Goal: Information Seeking & Learning: Find specific page/section

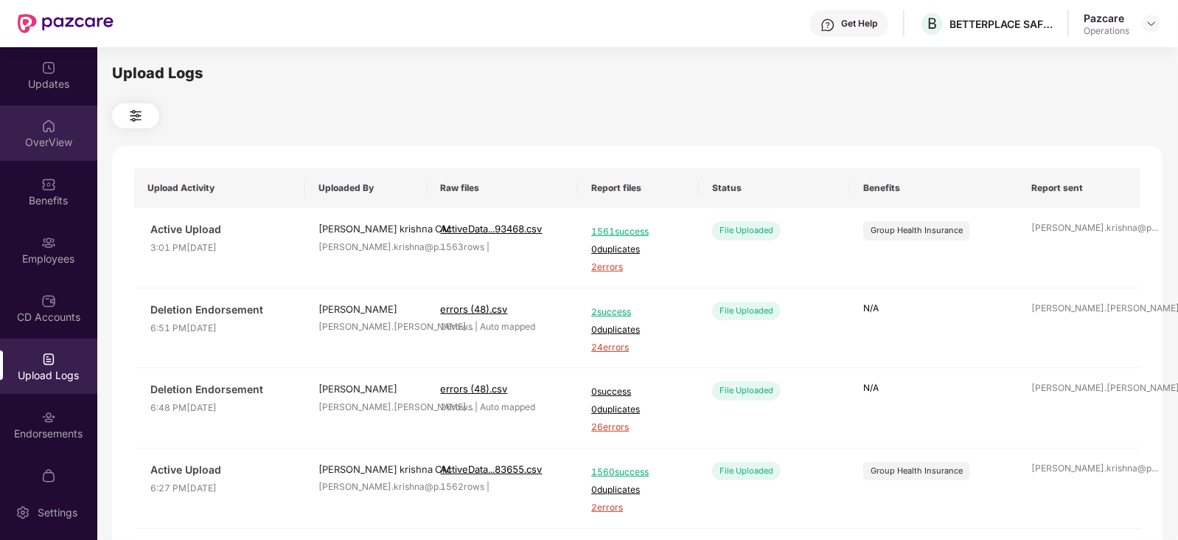
click at [49, 119] on img at bounding box center [48, 126] width 15 height 15
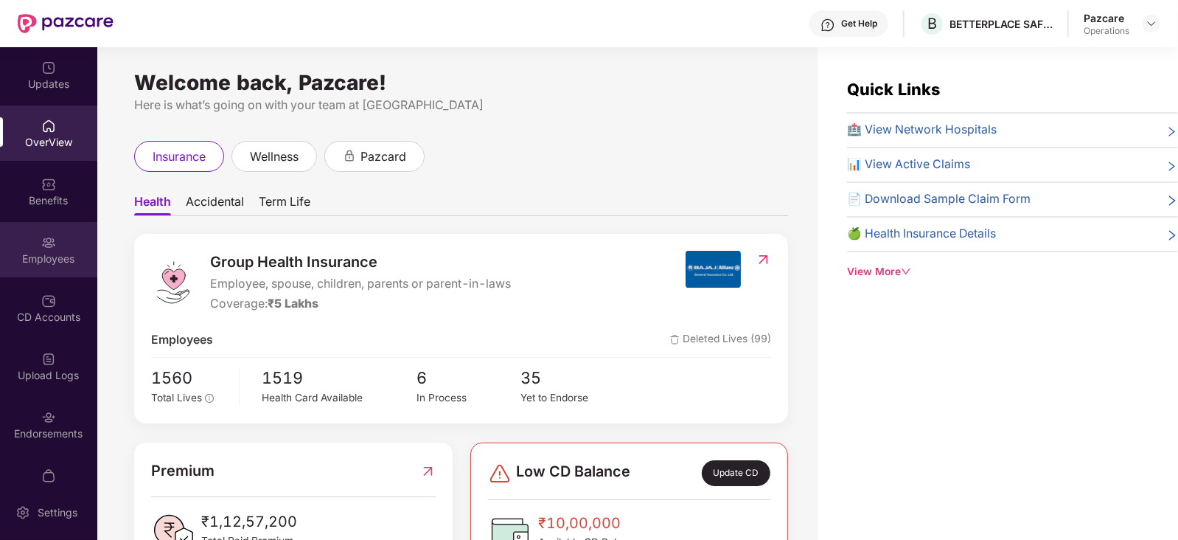
click at [34, 239] on div "Employees" at bounding box center [48, 249] width 97 height 55
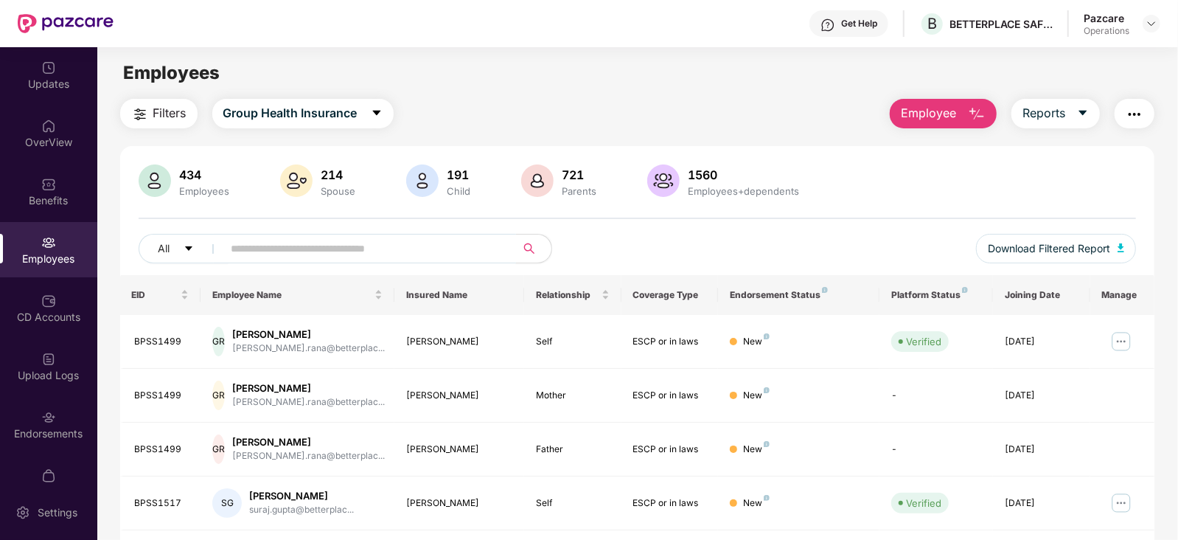
click at [297, 247] on input "text" at bounding box center [363, 248] width 265 height 22
paste input "*******"
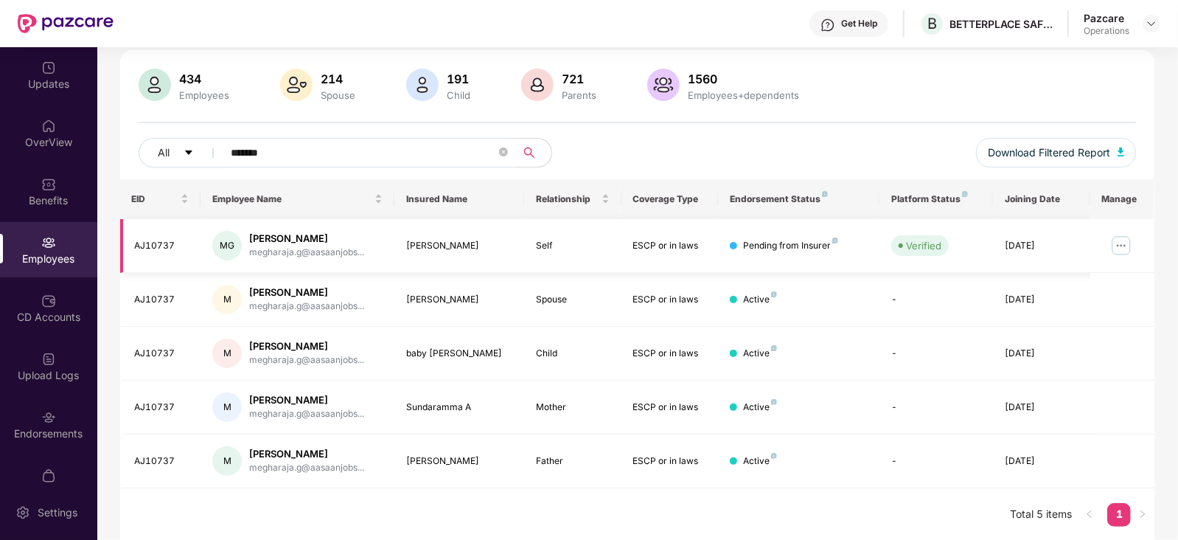
scroll to position [96, 0]
type input "*******"
click at [1157, 21] on img at bounding box center [1152, 24] width 12 height 12
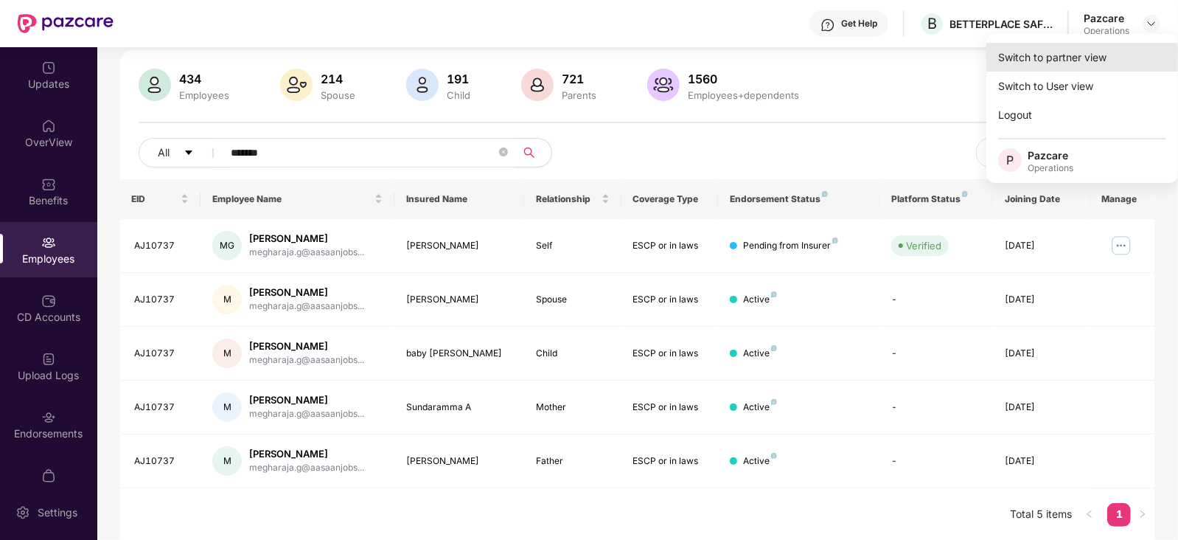
click at [1073, 58] on div "Switch to partner view" at bounding box center [1082, 57] width 192 height 29
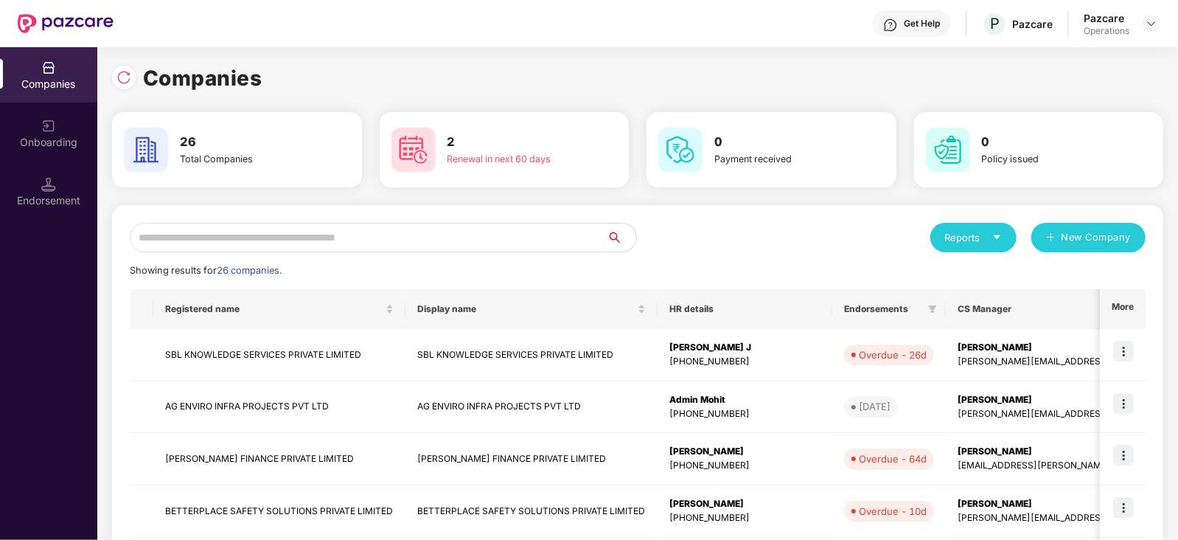
click at [174, 240] on input "text" at bounding box center [368, 237] width 477 height 29
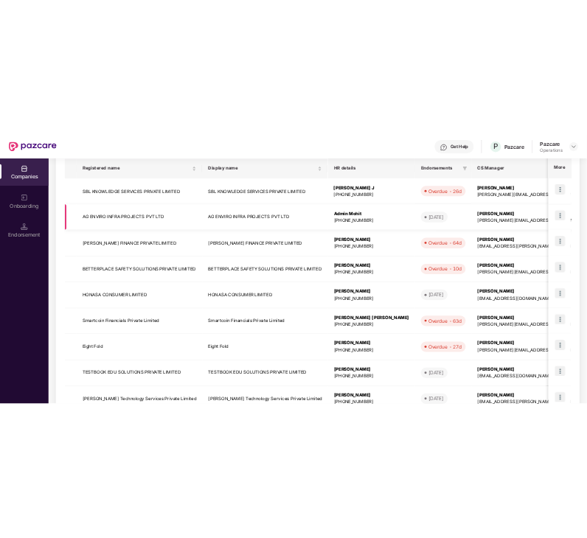
scroll to position [391, 0]
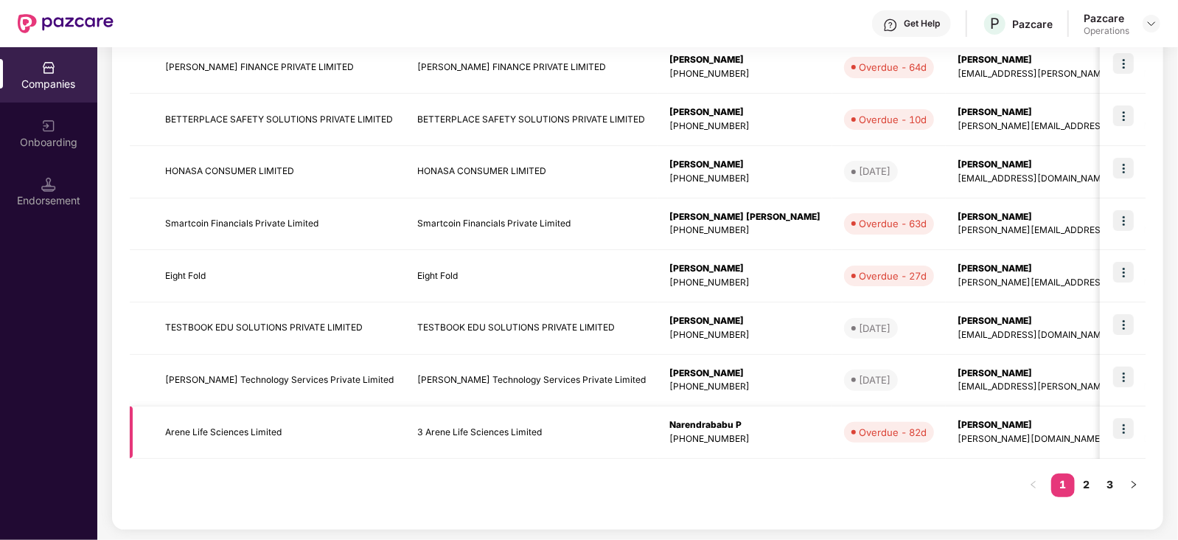
type input "***"
click at [463, 428] on td "3 Arene Life Sciences Limited" at bounding box center [531, 432] width 252 height 52
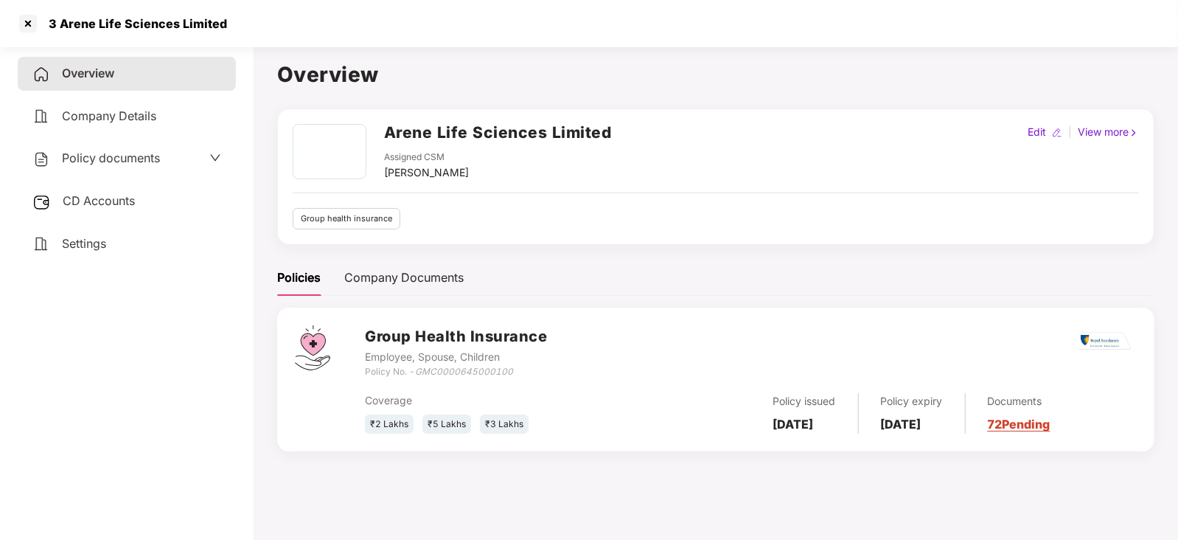
click at [86, 201] on span "CD Accounts" at bounding box center [99, 200] width 72 height 15
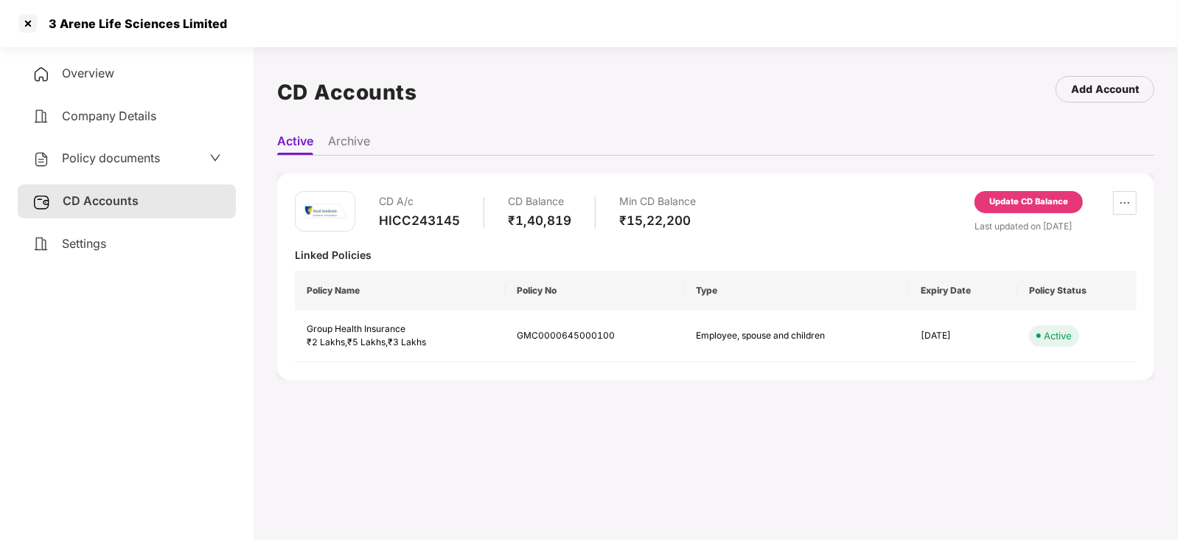
click at [110, 162] on span "Policy documents" at bounding box center [111, 157] width 98 height 15
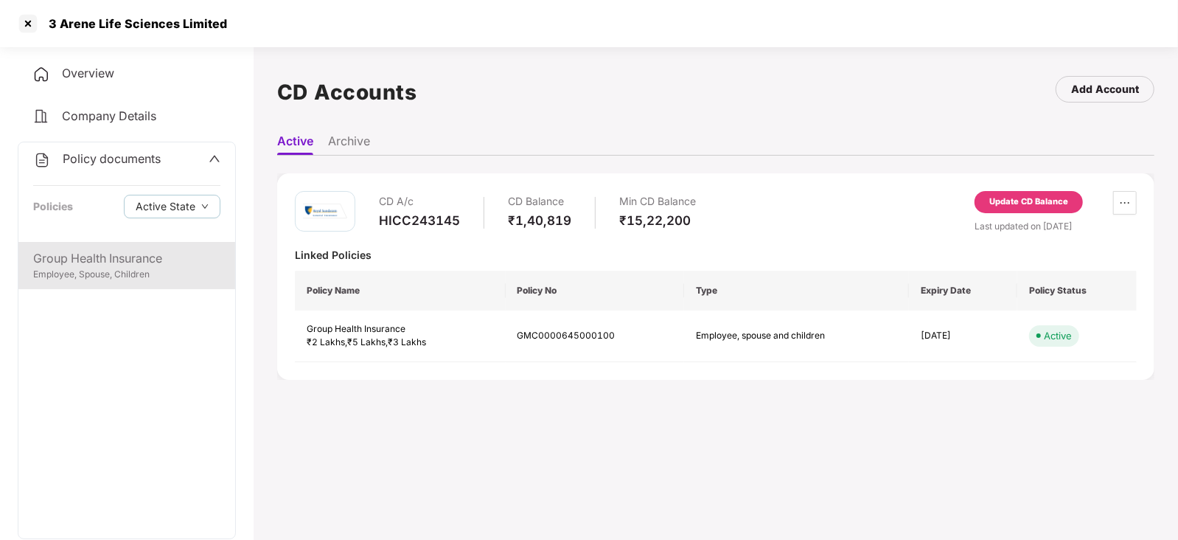
click at [73, 277] on div "Employee, Spouse, Children" at bounding box center [126, 275] width 187 height 14
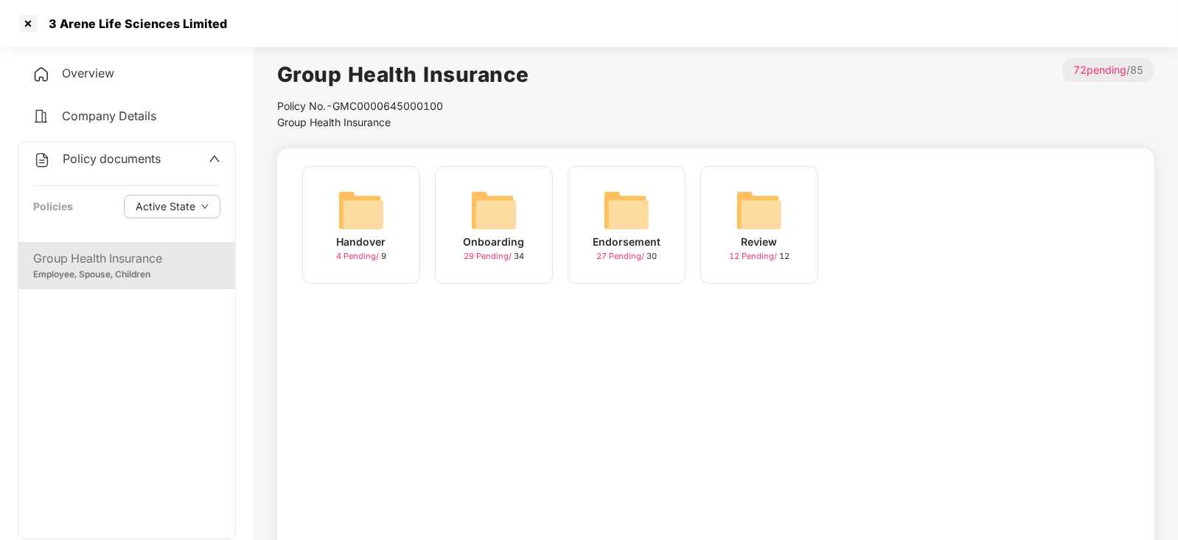
click at [607, 215] on img at bounding box center [626, 210] width 47 height 47
click at [759, 228] on img at bounding box center [759, 210] width 47 height 47
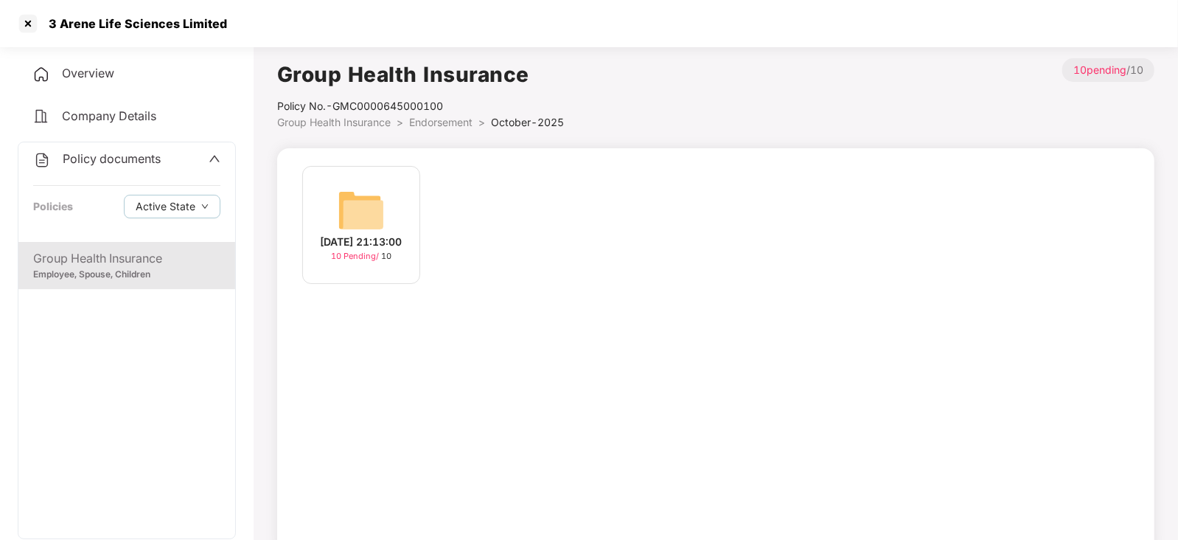
click at [365, 220] on img at bounding box center [361, 210] width 47 height 47
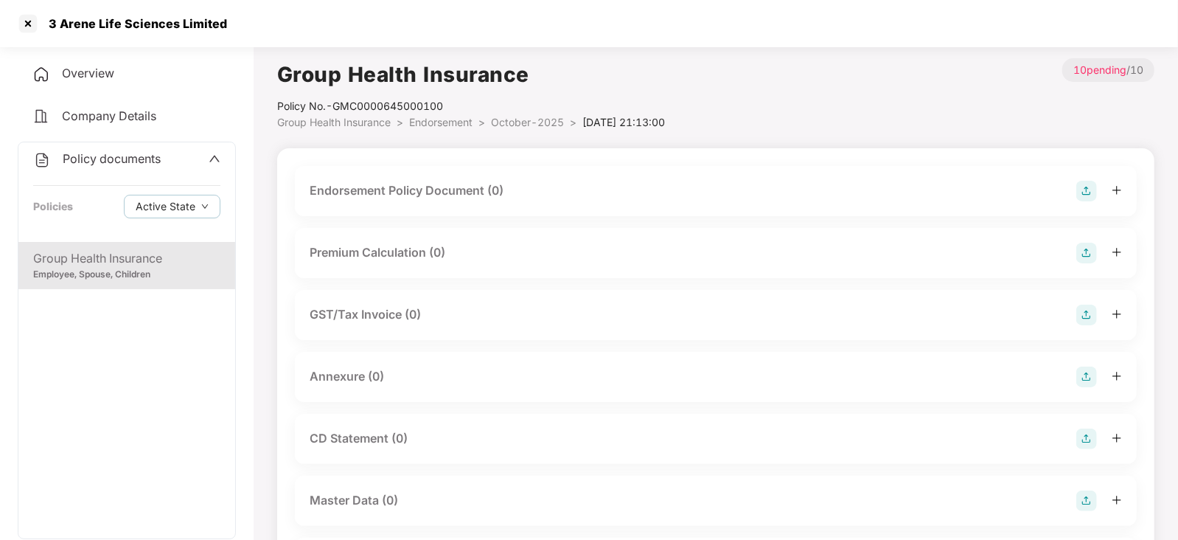
click at [503, 193] on div "Endorsement Policy Document (0)" at bounding box center [407, 190] width 194 height 18
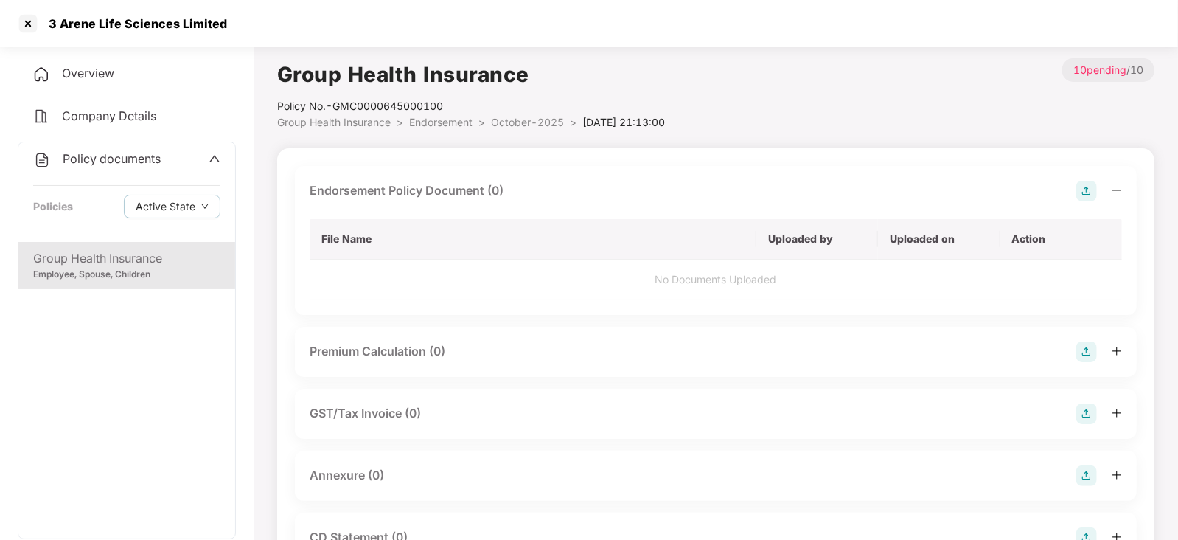
click at [1091, 192] on img at bounding box center [1086, 191] width 21 height 21
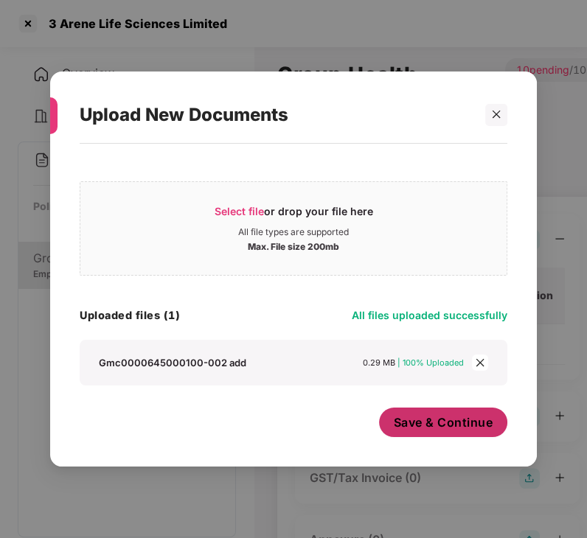
click at [433, 419] on span "Save & Continue" at bounding box center [444, 422] width 100 height 16
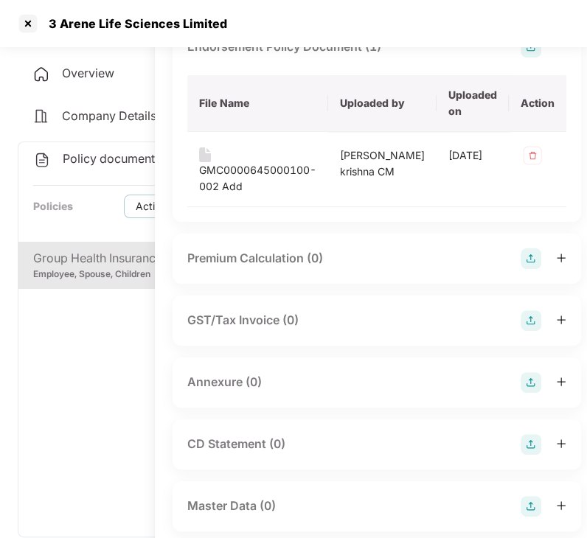
scroll to position [164, 122]
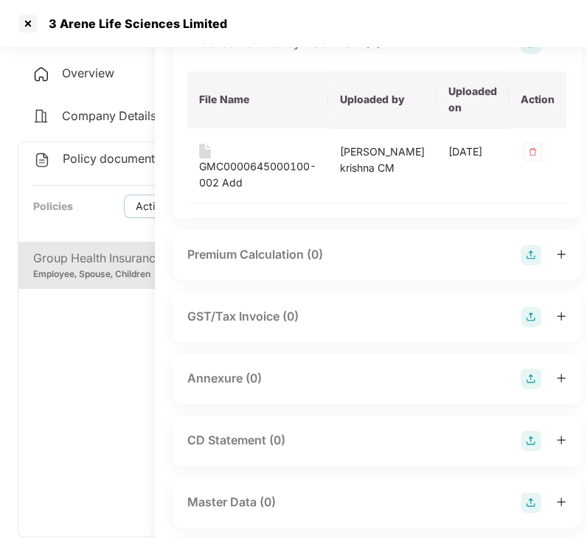
click at [520, 440] on img at bounding box center [530, 441] width 21 height 21
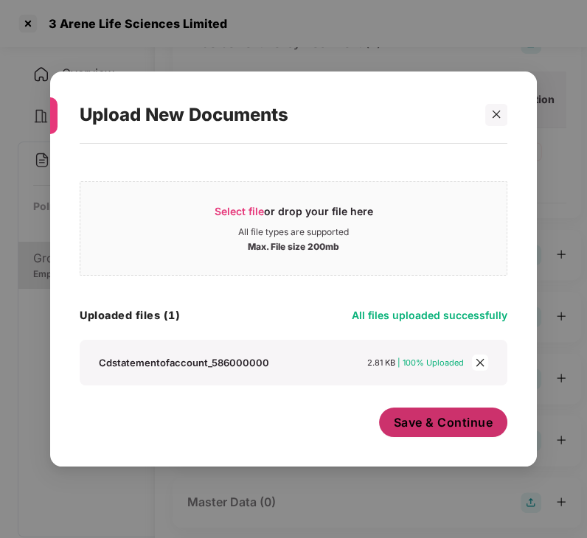
click at [453, 425] on span "Save & Continue" at bounding box center [444, 422] width 100 height 16
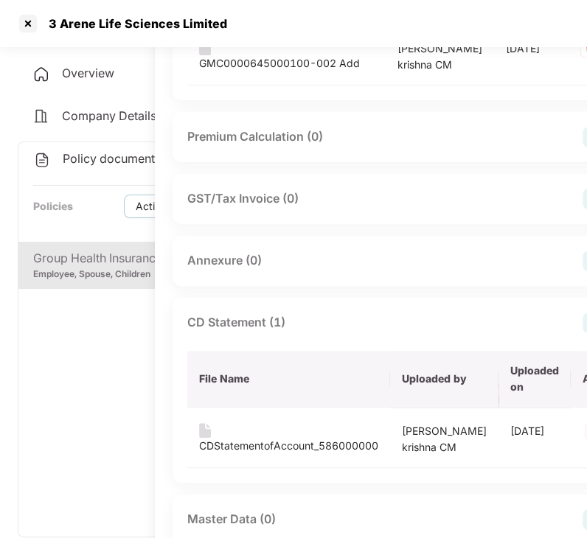
scroll to position [250, 122]
click at [277, 272] on div "Annexure (0)" at bounding box center [407, 261] width 441 height 21
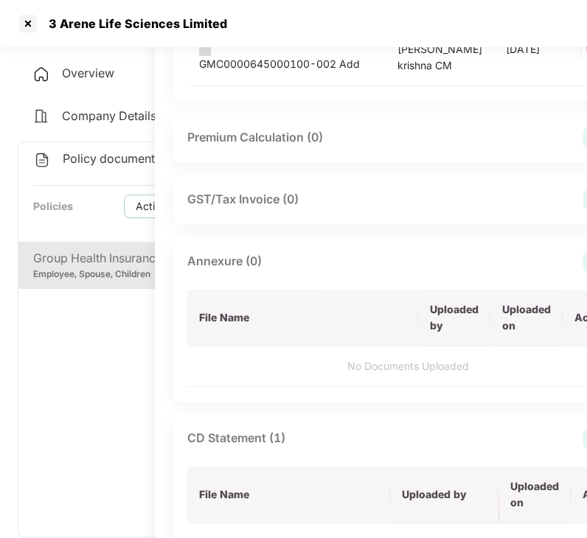
click at [582, 272] on img at bounding box center [592, 261] width 21 height 21
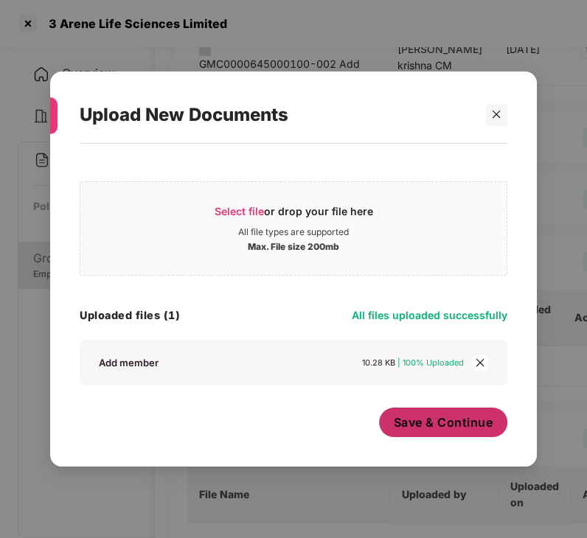
click at [394, 425] on span "Save & Continue" at bounding box center [444, 422] width 100 height 16
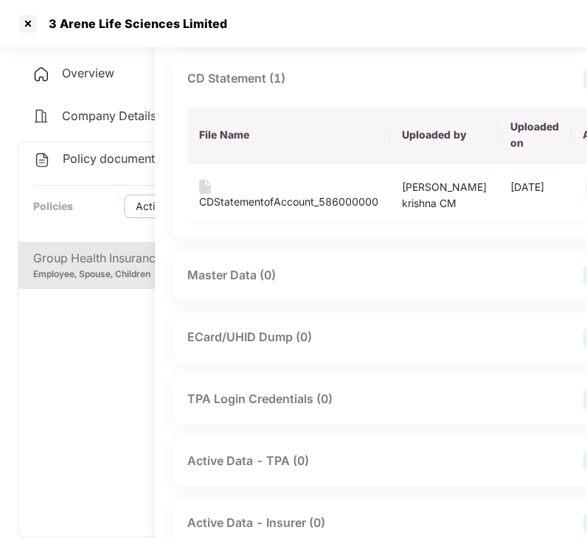
scroll to position [632, 122]
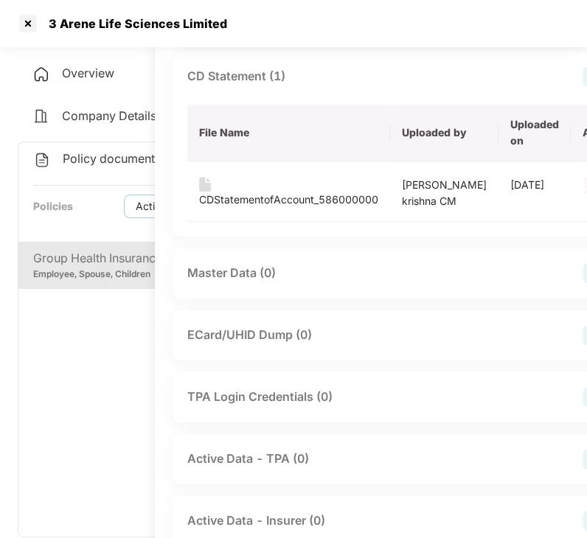
click at [236, 299] on div "Master Data (0)" at bounding box center [408, 273] width 470 height 50
click at [239, 282] on div "Master Data (0)" at bounding box center [231, 273] width 88 height 18
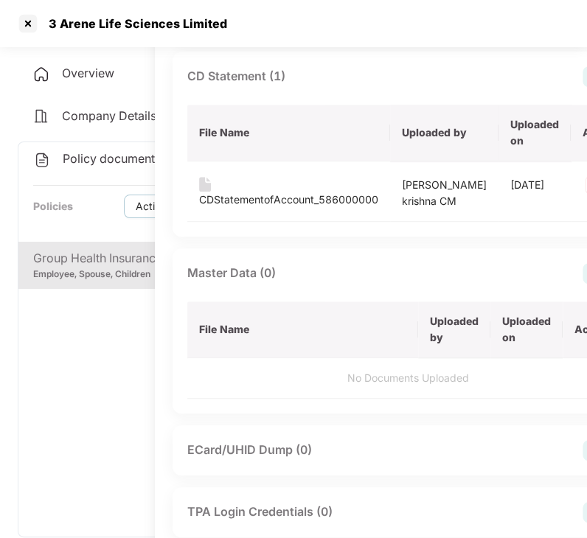
click at [582, 284] on img at bounding box center [592, 273] width 21 height 21
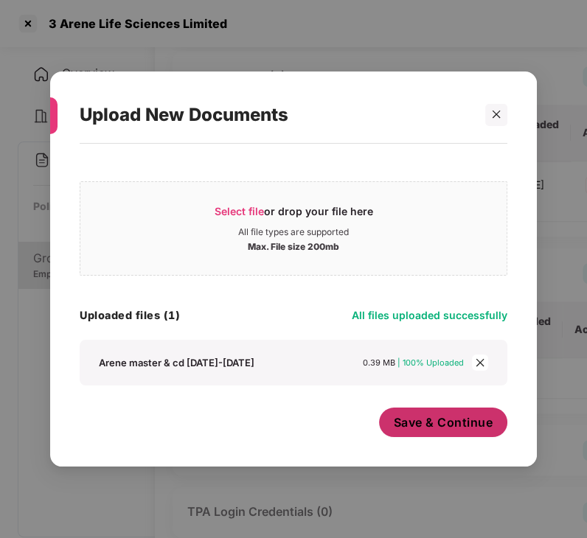
click at [454, 427] on span "Save & Continue" at bounding box center [444, 422] width 100 height 16
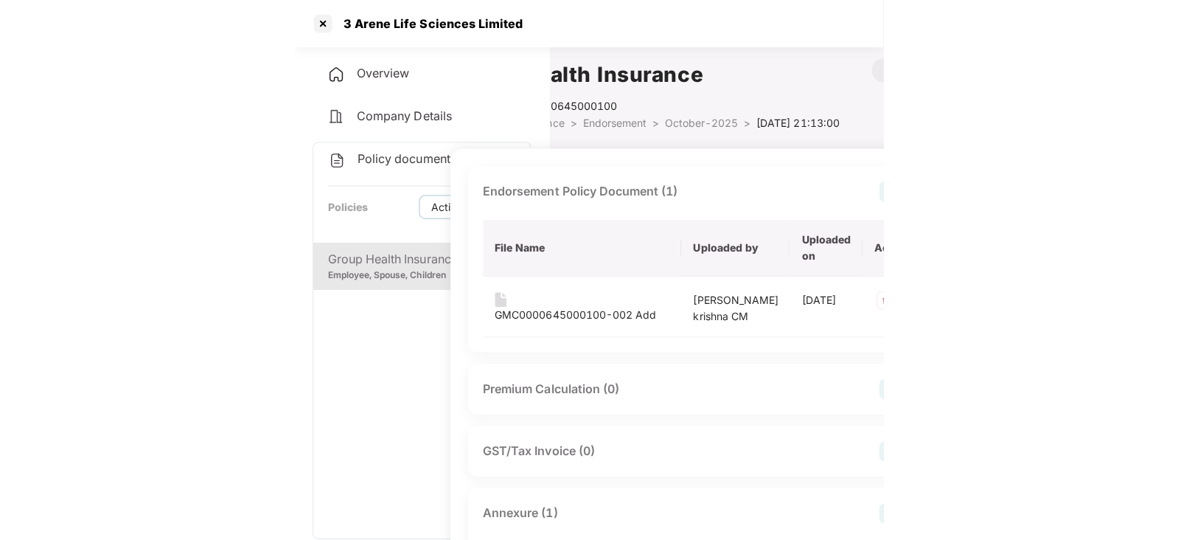
scroll to position [0, 0]
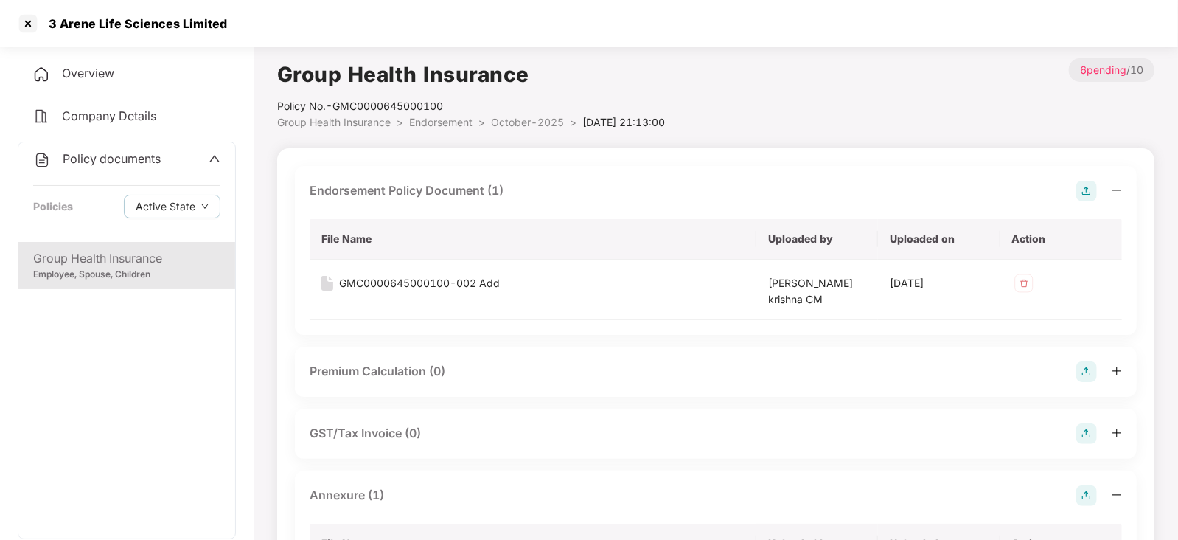
click at [534, 125] on span "October-2025" at bounding box center [527, 122] width 73 height 13
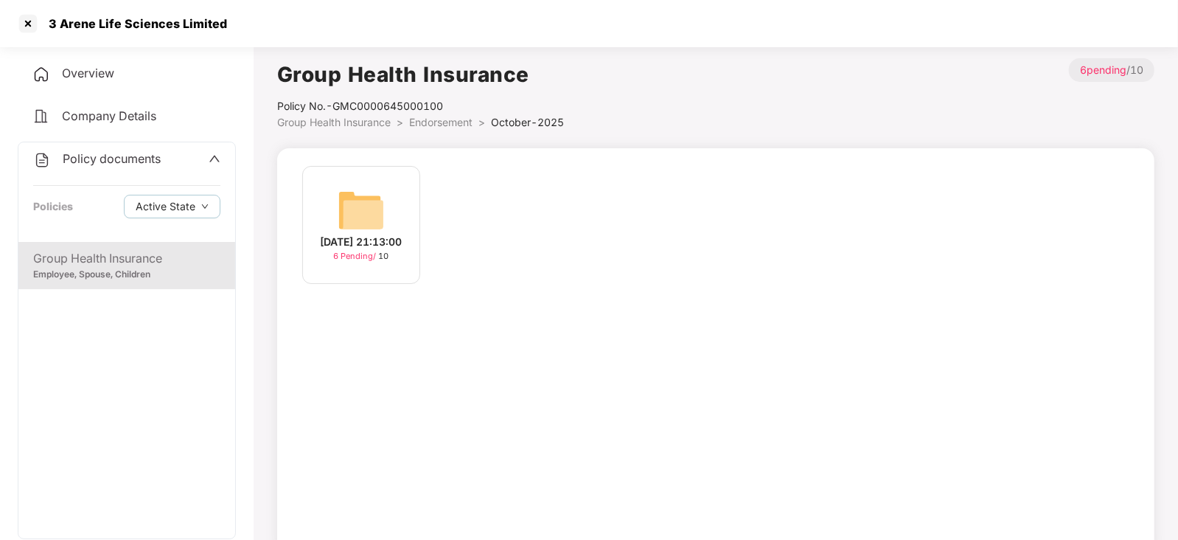
click at [355, 199] on img at bounding box center [361, 210] width 47 height 47
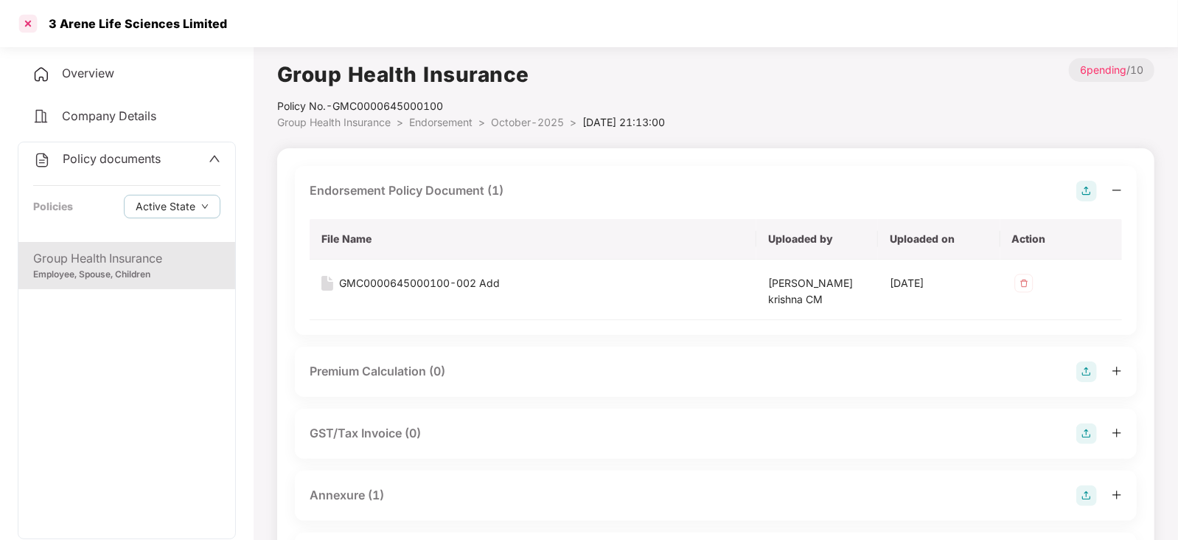
click at [27, 24] on div at bounding box center [28, 24] width 24 height 24
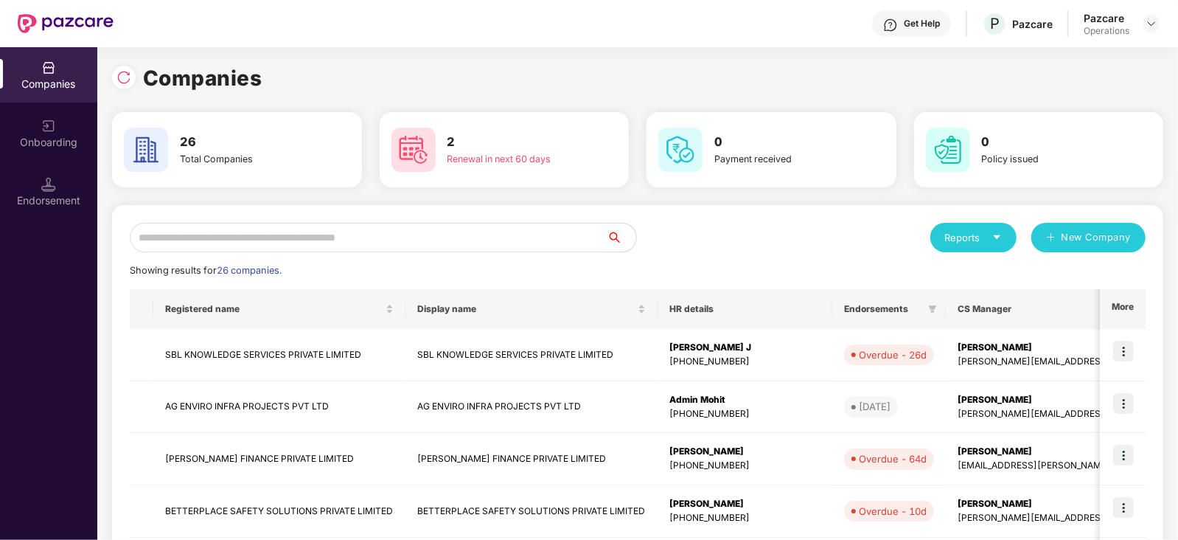
click at [700, 240] on div "Reports New Company" at bounding box center [892, 237] width 508 height 29
click at [435, 249] on input "text" at bounding box center [368, 237] width 477 height 29
paste input "**********"
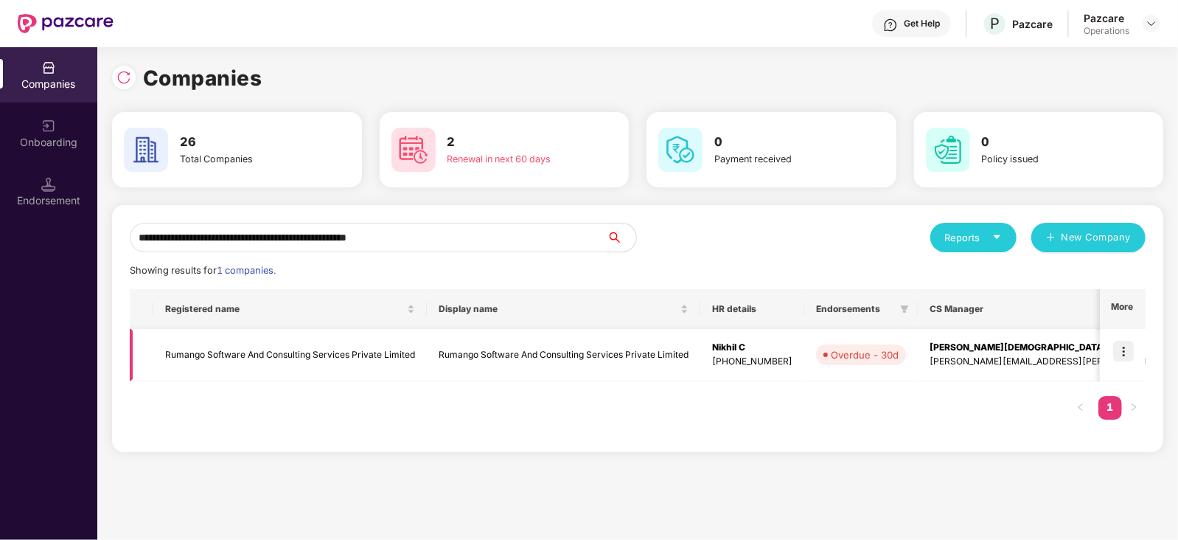
type input "**********"
click at [1119, 346] on img at bounding box center [1123, 351] width 21 height 21
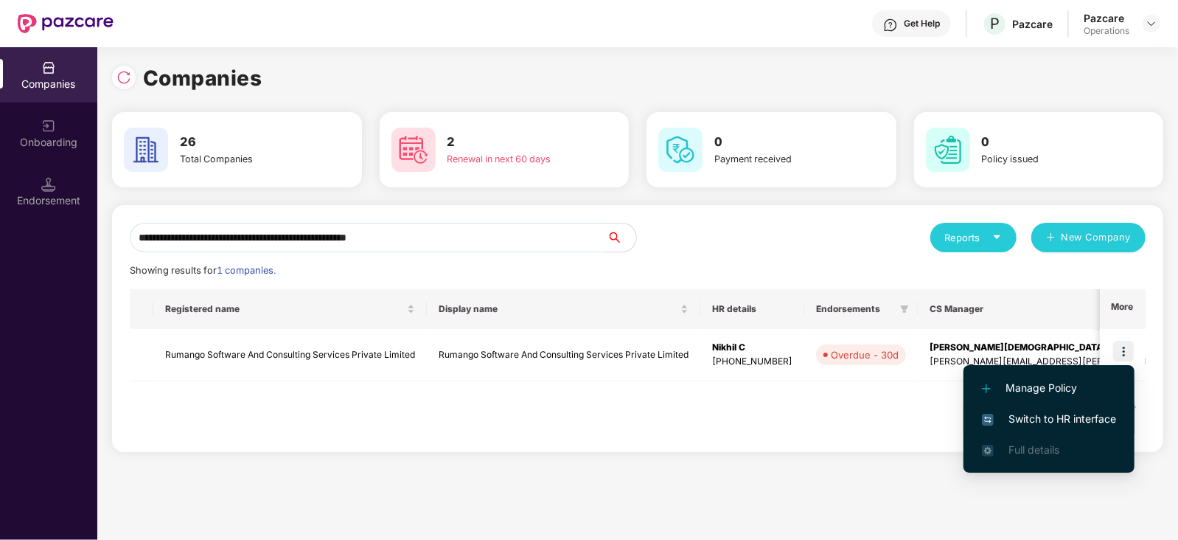
click at [1021, 411] on span "Switch to HR interface" at bounding box center [1049, 419] width 134 height 16
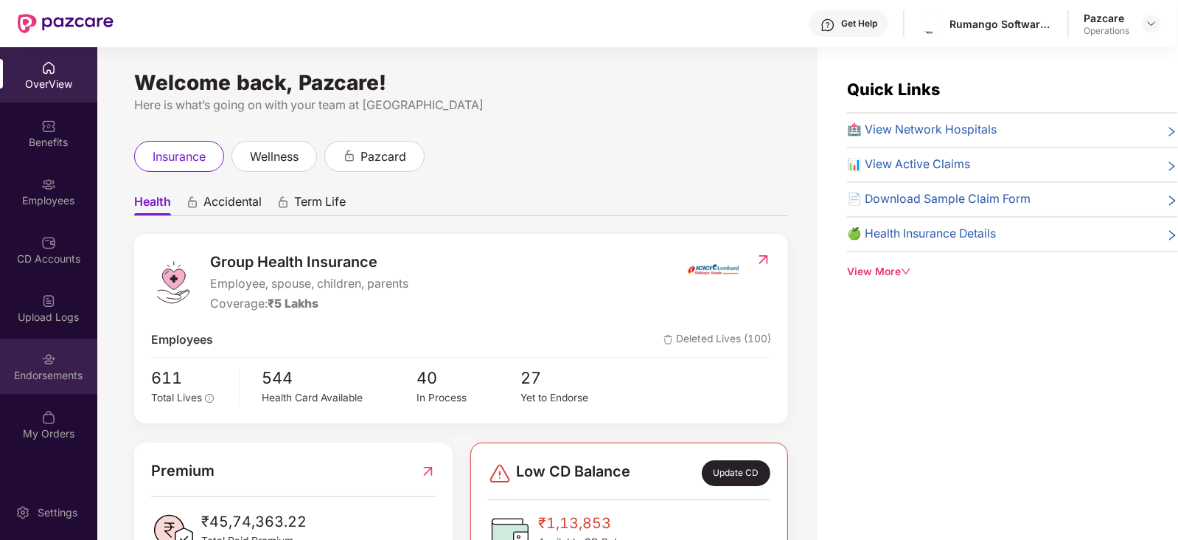
click at [39, 361] on div "Endorsements" at bounding box center [48, 365] width 97 height 55
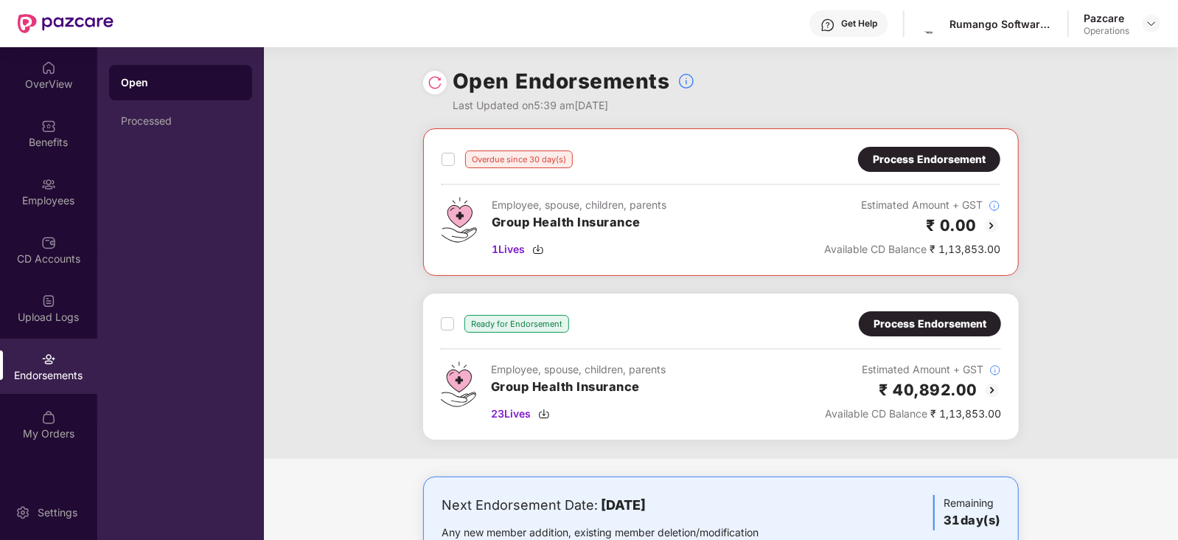
click at [984, 226] on img at bounding box center [992, 226] width 18 height 18
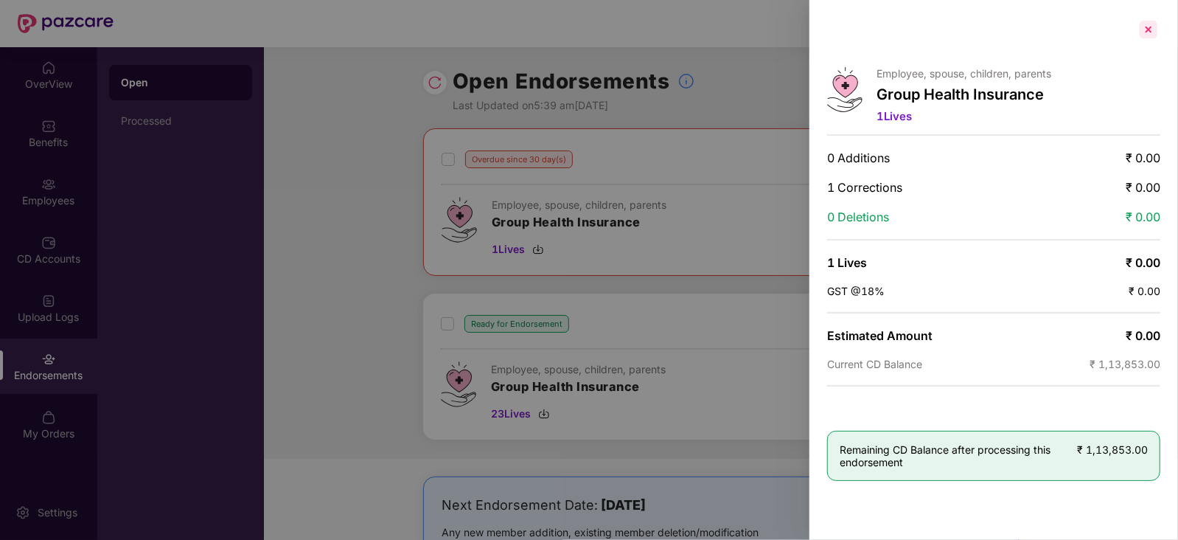
click at [1149, 26] on div at bounding box center [1149, 30] width 24 height 24
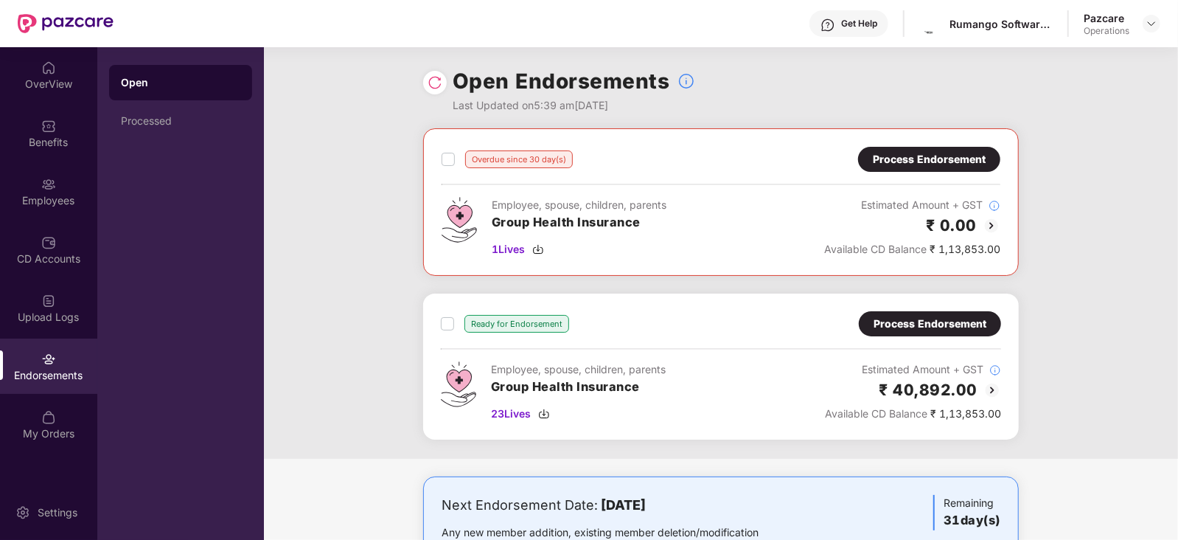
click at [989, 223] on img at bounding box center [992, 226] width 18 height 18
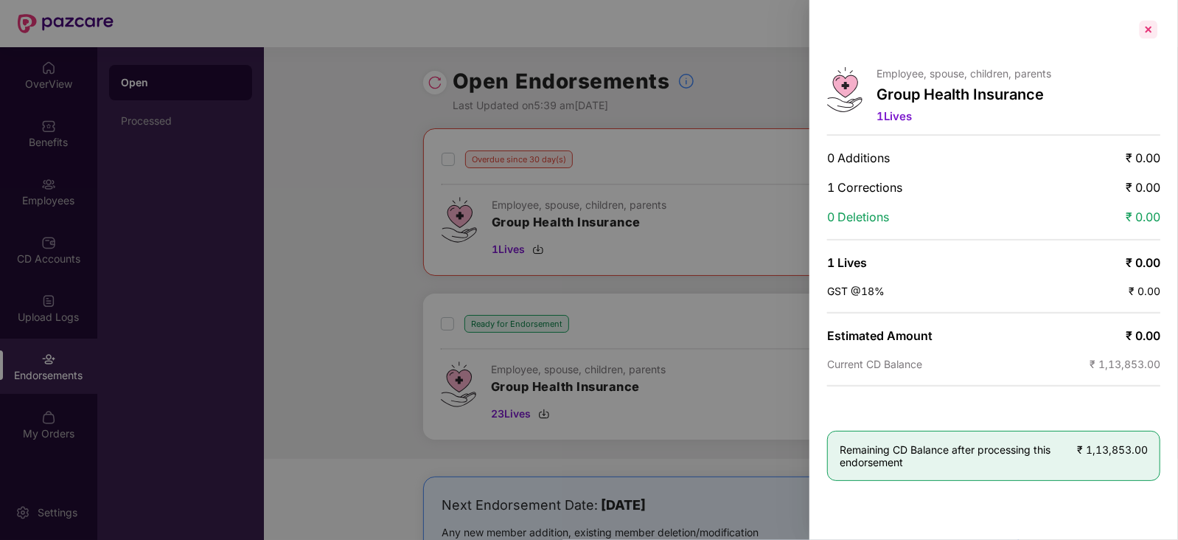
click at [1148, 24] on div at bounding box center [1149, 30] width 24 height 24
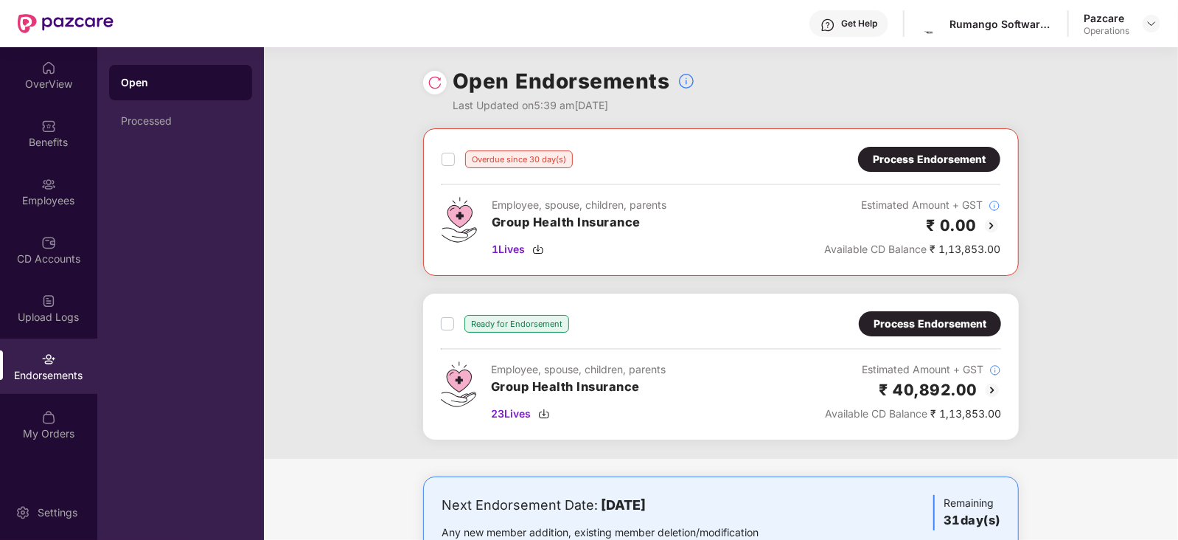
click at [991, 388] on img at bounding box center [992, 390] width 18 height 18
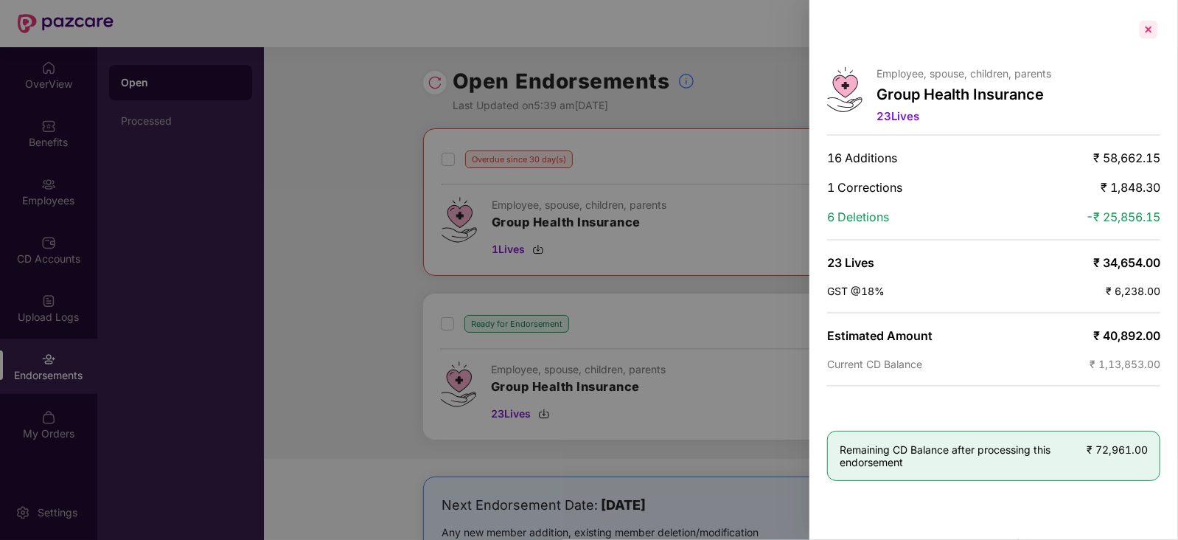
click at [1155, 29] on div at bounding box center [1149, 30] width 24 height 24
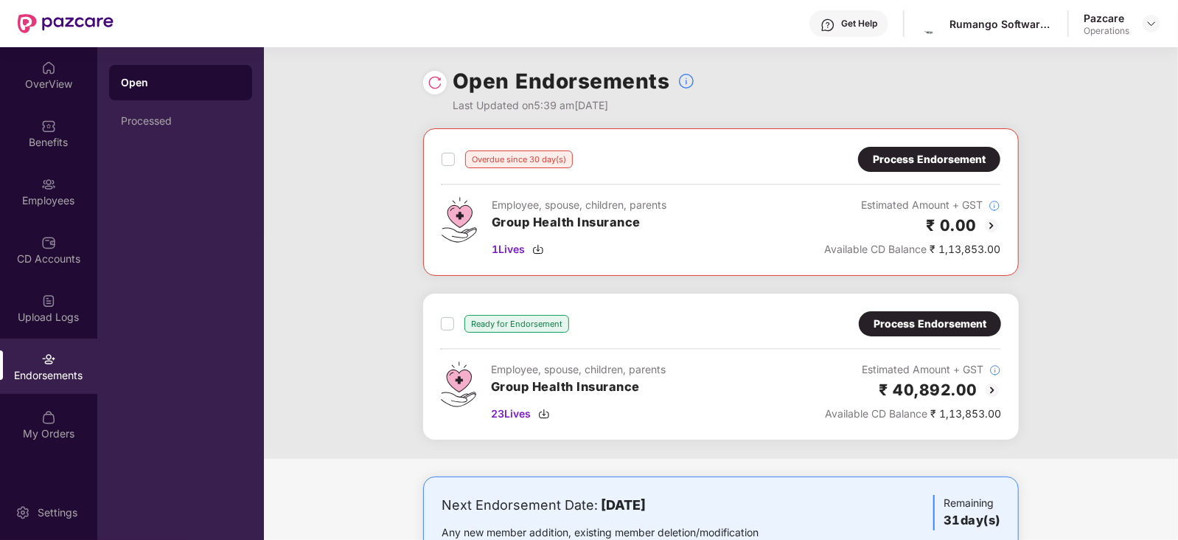
click at [321, 279] on div "Overdue since 30 day(s) Process Endorsement Employee, spouse, children, parents…" at bounding box center [721, 293] width 914 height 330
click at [992, 226] on img at bounding box center [992, 226] width 18 height 18
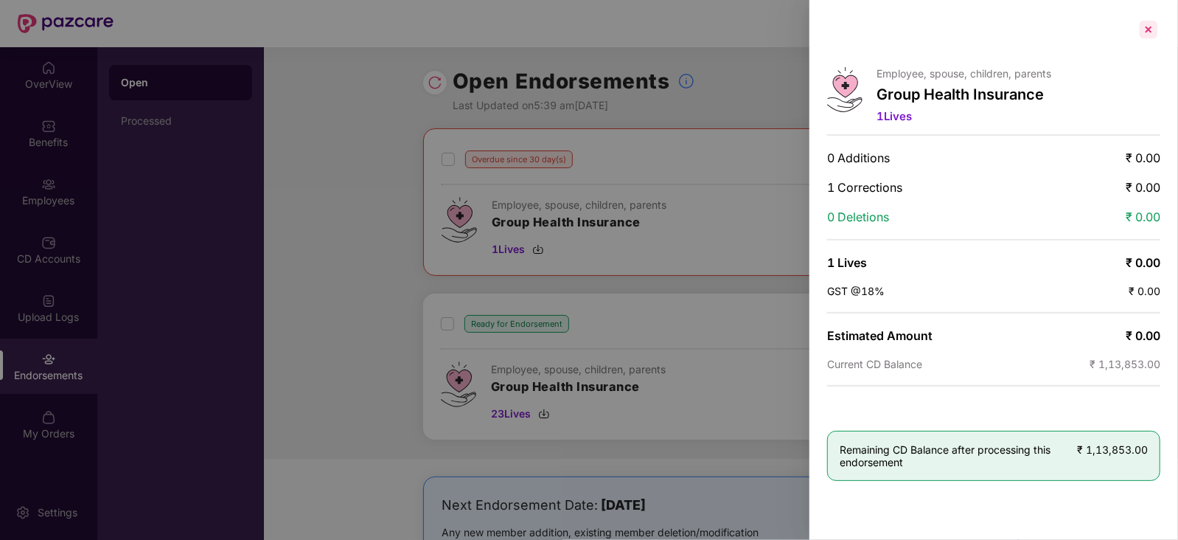
click at [1154, 18] on div at bounding box center [1149, 30] width 24 height 24
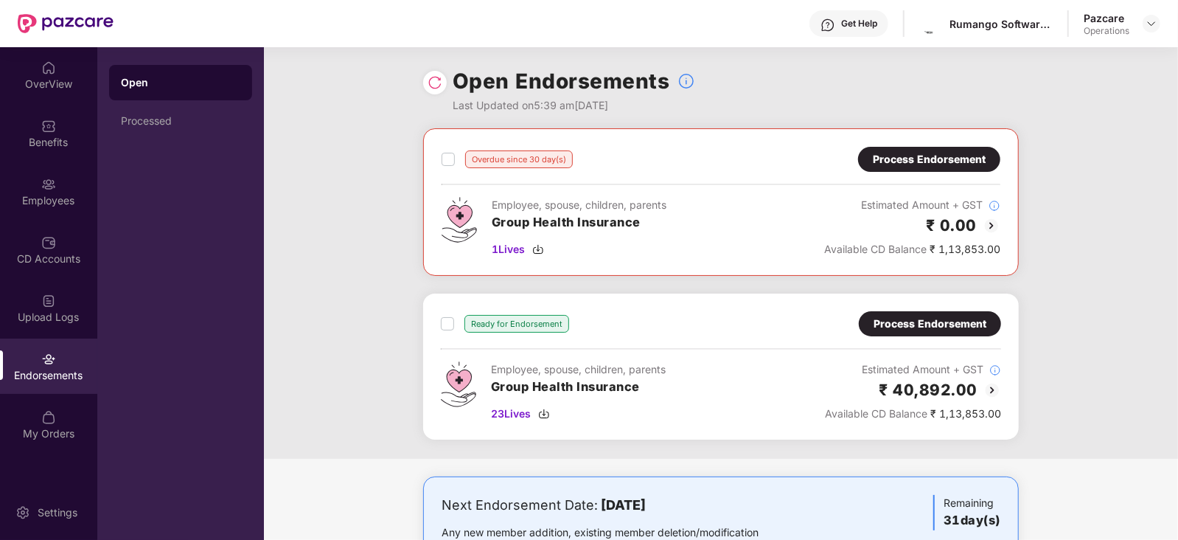
click at [959, 326] on div "Process Endorsement" at bounding box center [930, 324] width 113 height 16
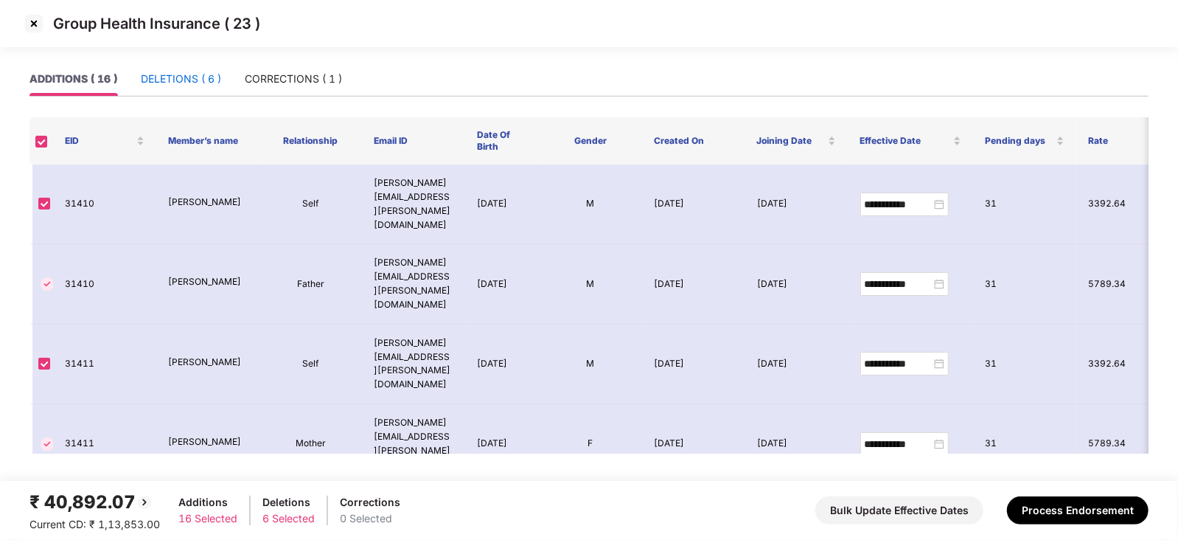
click at [187, 72] on div "DELETIONS ( 6 )" at bounding box center [181, 79] width 80 height 16
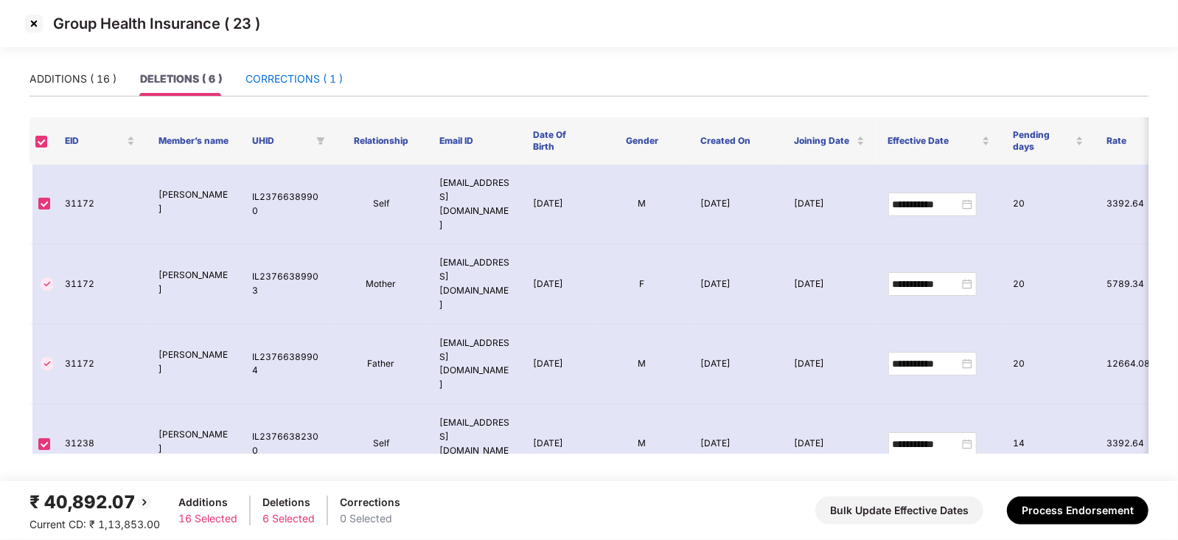
click at [298, 74] on div "CORRECTIONS ( 1 )" at bounding box center [293, 79] width 97 height 16
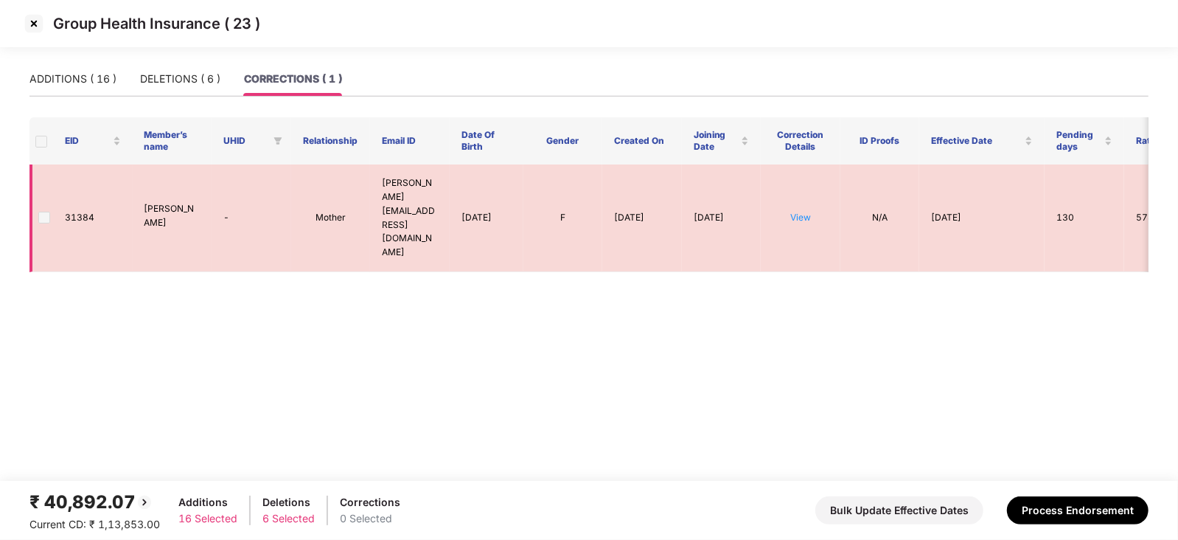
click at [229, 195] on td "-" at bounding box center [252, 218] width 80 height 108
click at [236, 188] on td "-" at bounding box center [252, 218] width 80 height 108
click at [194, 84] on div "DELETIONS ( 6 )" at bounding box center [180, 79] width 80 height 16
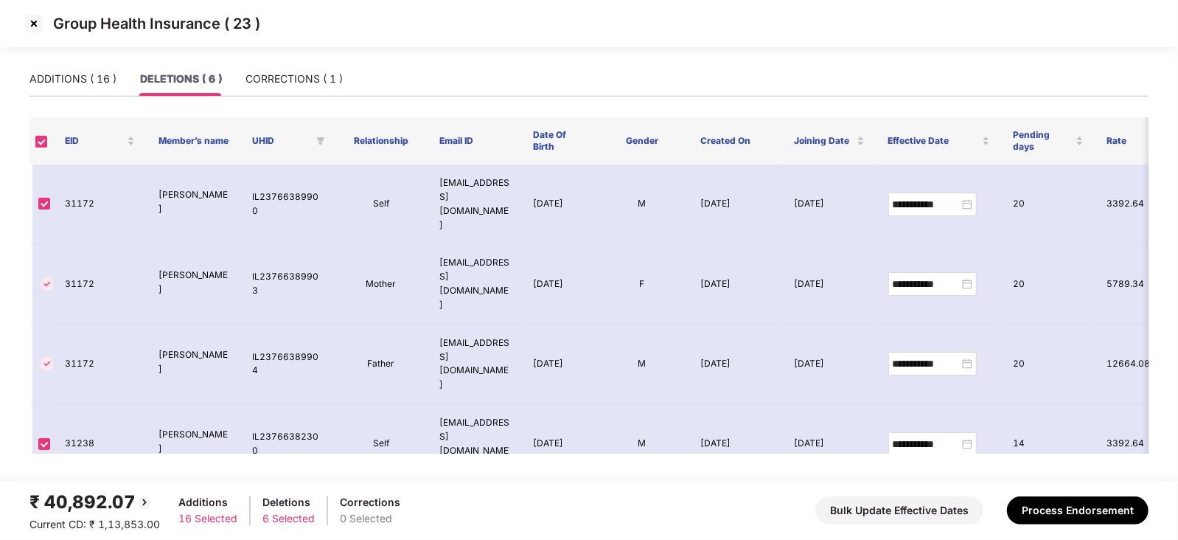
click at [26, 26] on img at bounding box center [34, 24] width 24 height 24
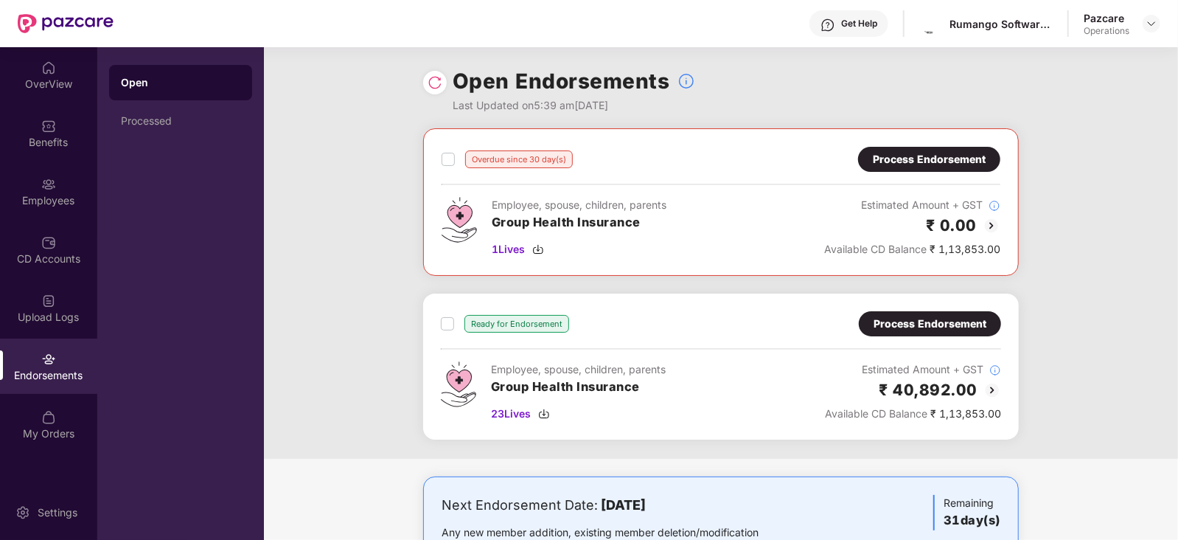
scroll to position [63, 0]
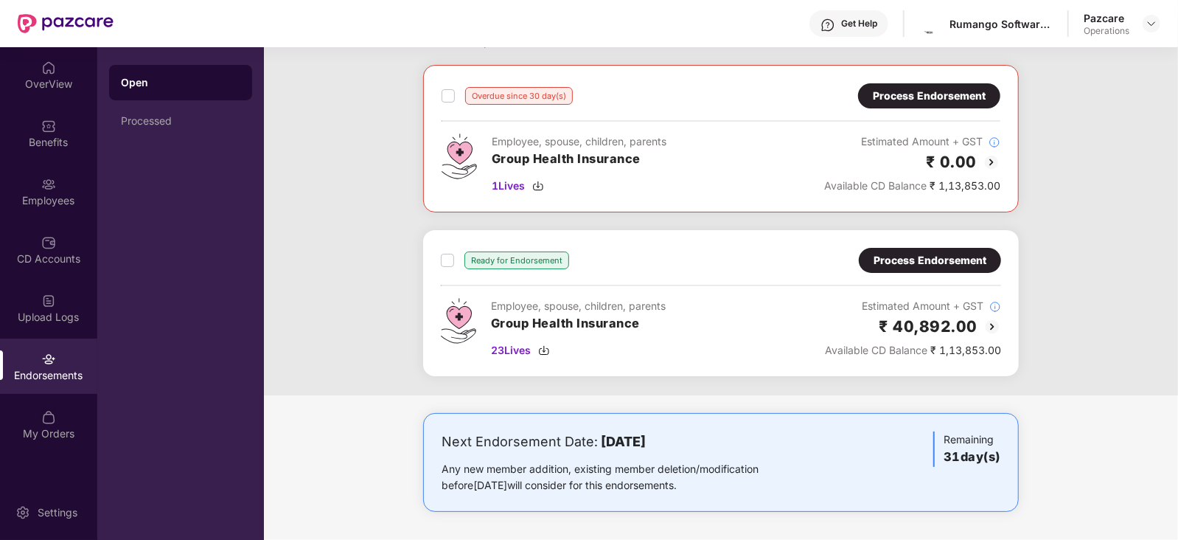
click at [992, 318] on img at bounding box center [992, 327] width 18 height 18
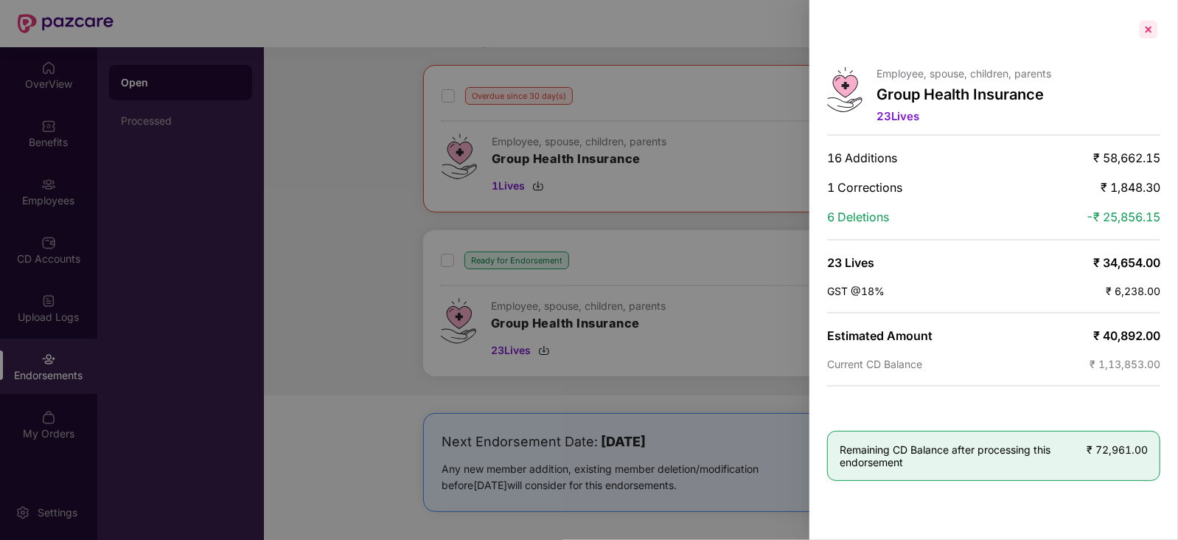
click at [1146, 28] on div at bounding box center [1149, 30] width 24 height 24
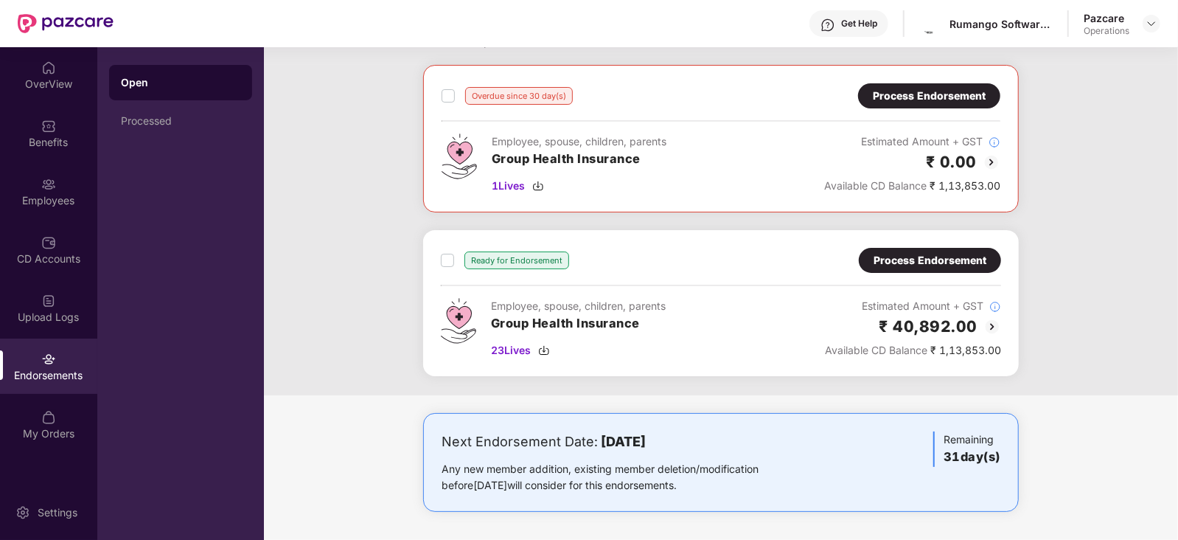
click at [992, 322] on img at bounding box center [992, 327] width 18 height 18
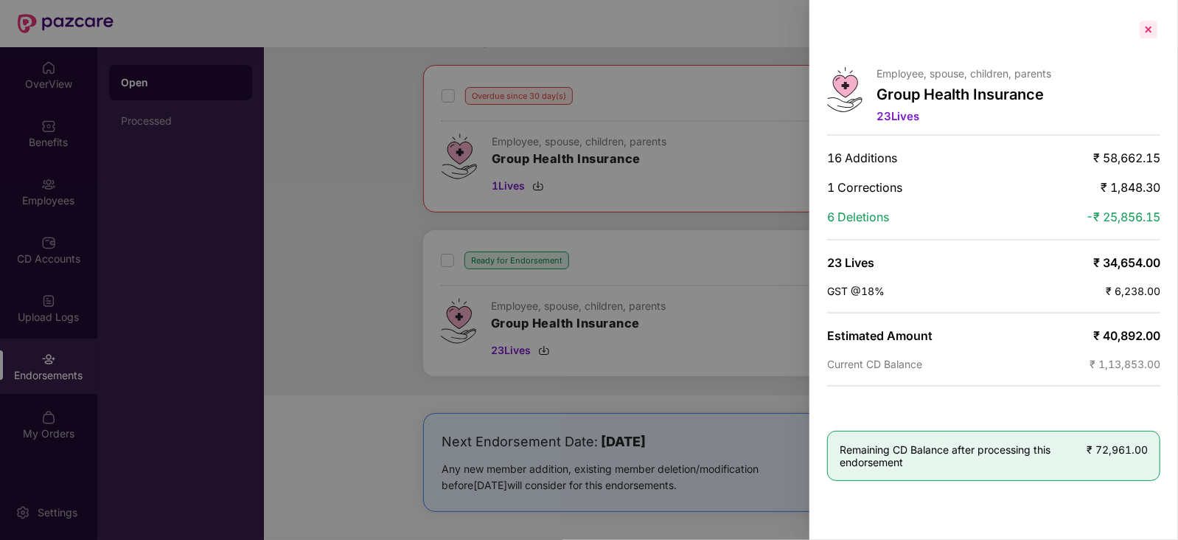
click at [1154, 24] on div at bounding box center [1149, 30] width 24 height 24
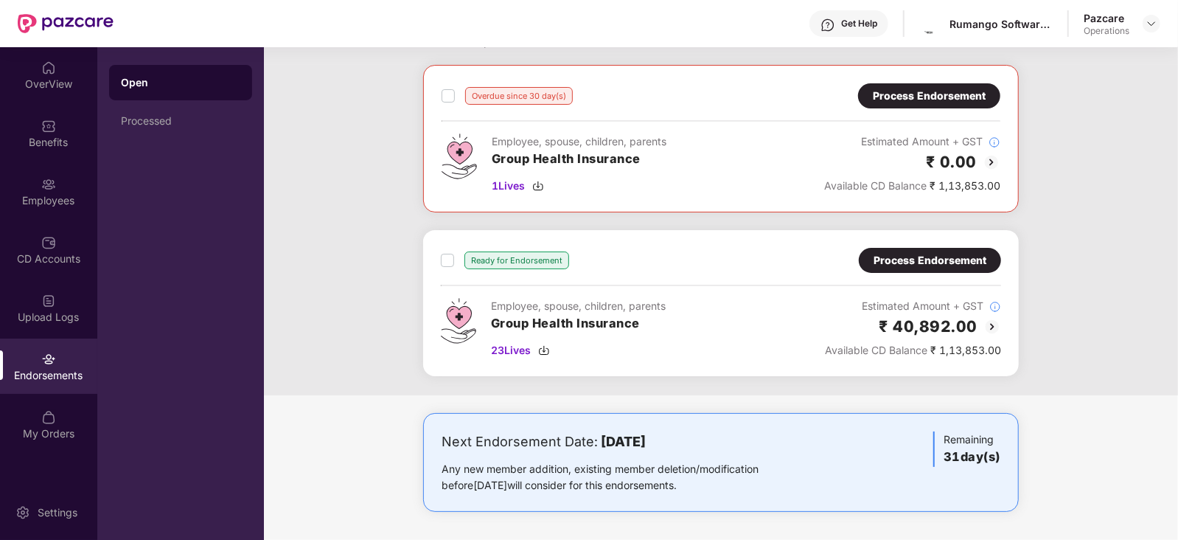
click at [905, 262] on div "Process Endorsement" at bounding box center [930, 260] width 113 height 16
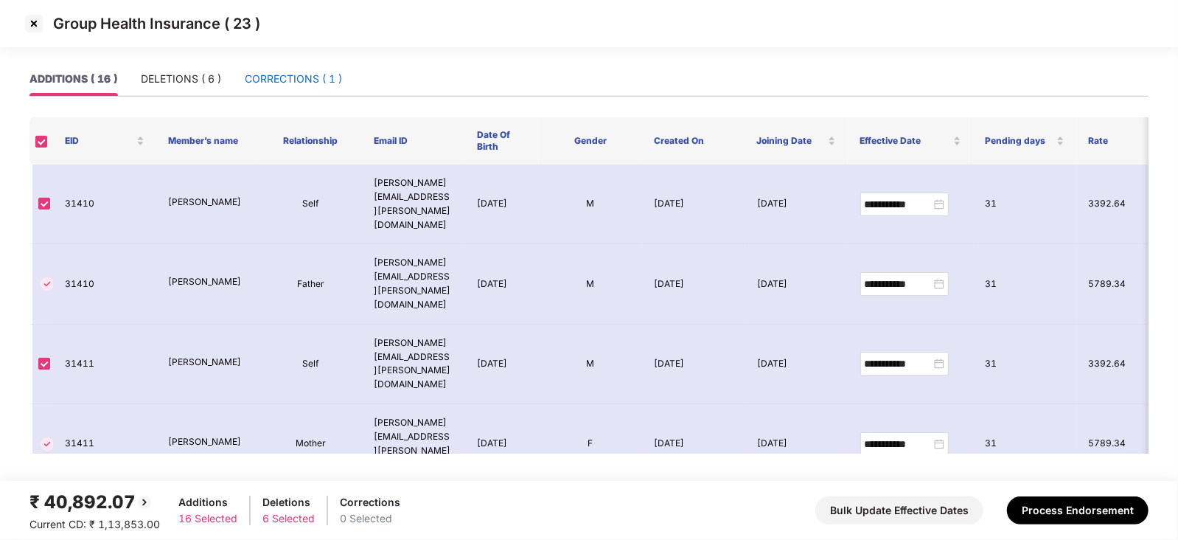
click at [268, 77] on div "CORRECTIONS ( 1 )" at bounding box center [293, 79] width 97 height 16
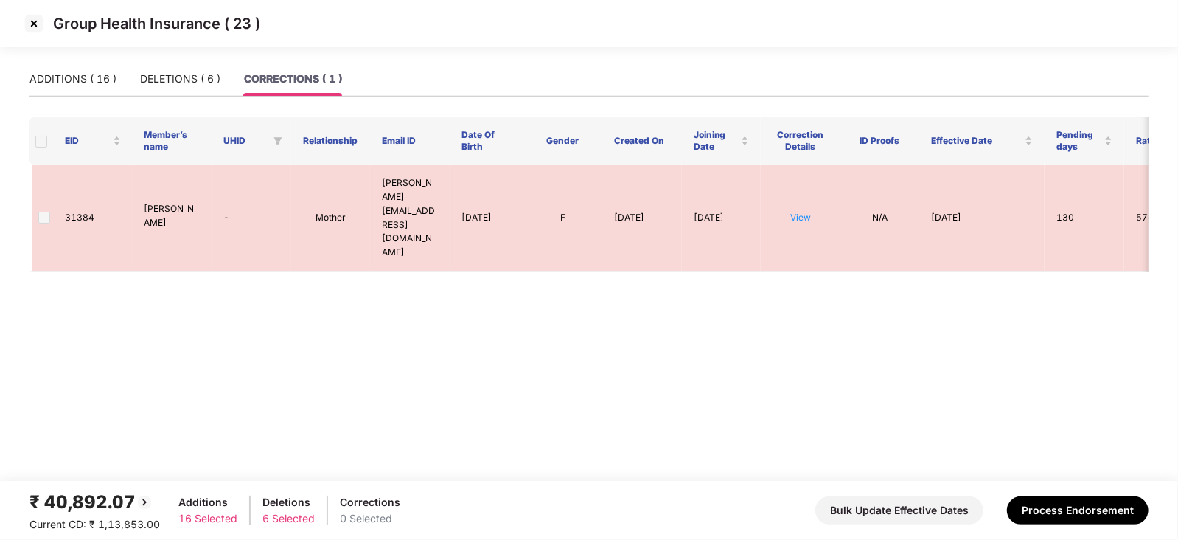
click at [35, 16] on img at bounding box center [34, 24] width 24 height 24
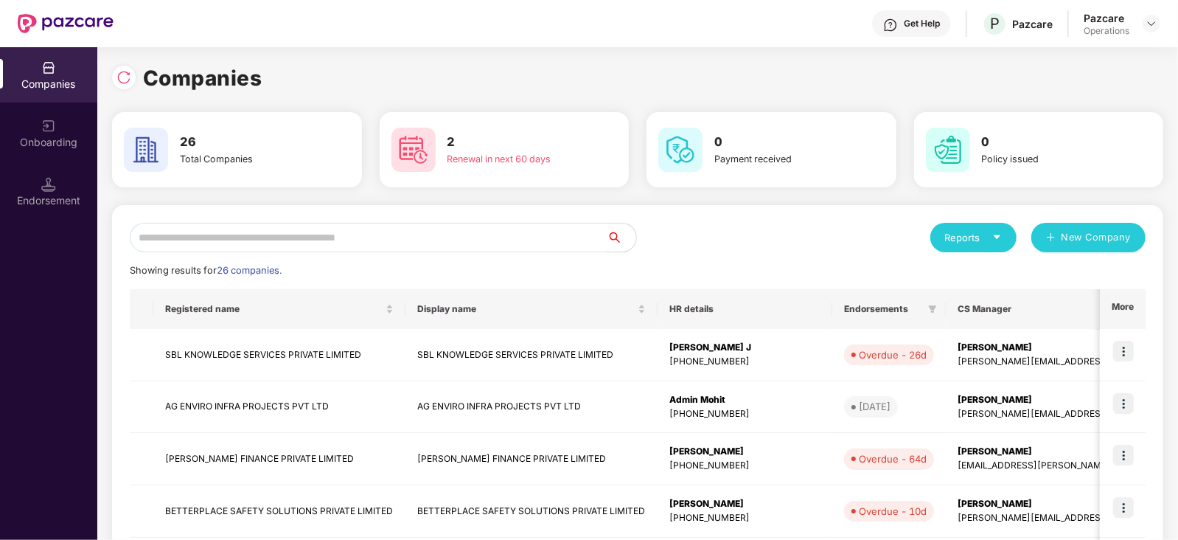
click at [279, 245] on input "text" at bounding box center [368, 237] width 477 height 29
paste input "**********"
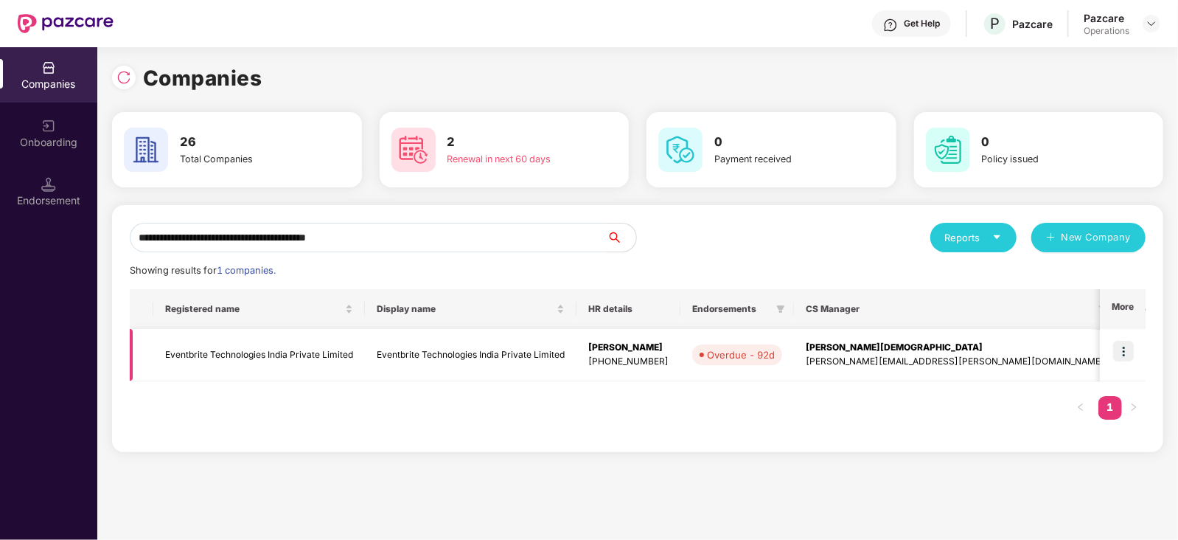
type input "**********"
click at [1121, 349] on img at bounding box center [1123, 351] width 21 height 21
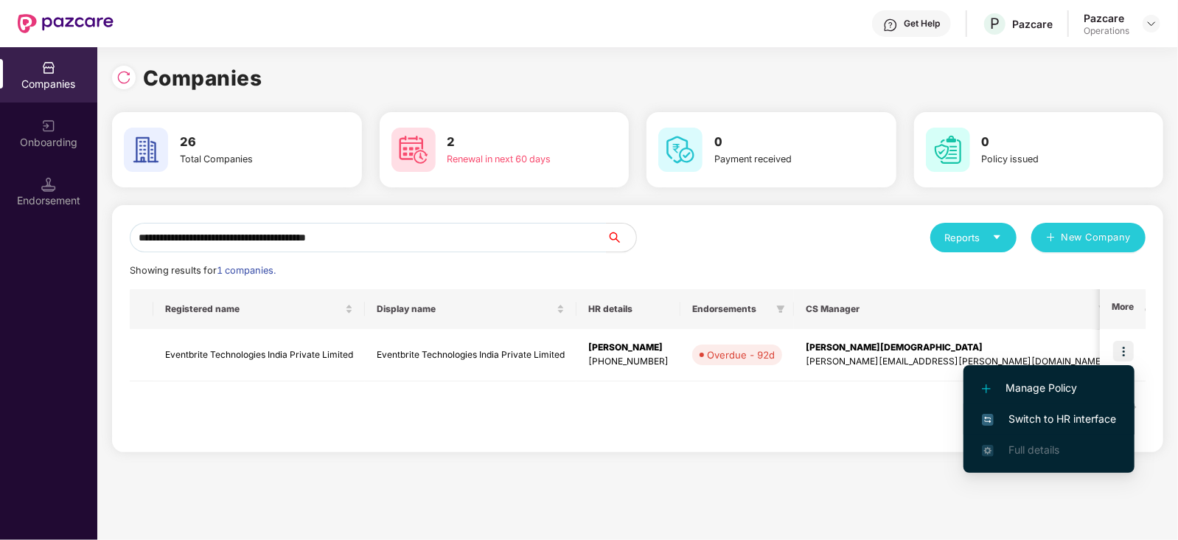
click at [1056, 410] on li "Switch to HR interface" at bounding box center [1048, 418] width 171 height 31
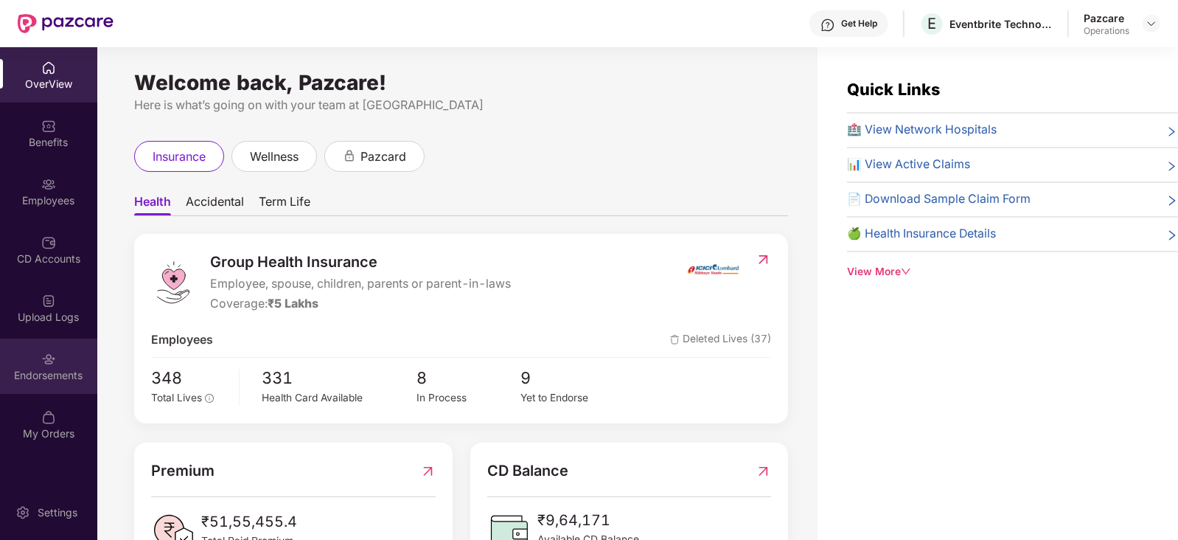
click at [52, 376] on div "Endorsements" at bounding box center [48, 375] width 97 height 15
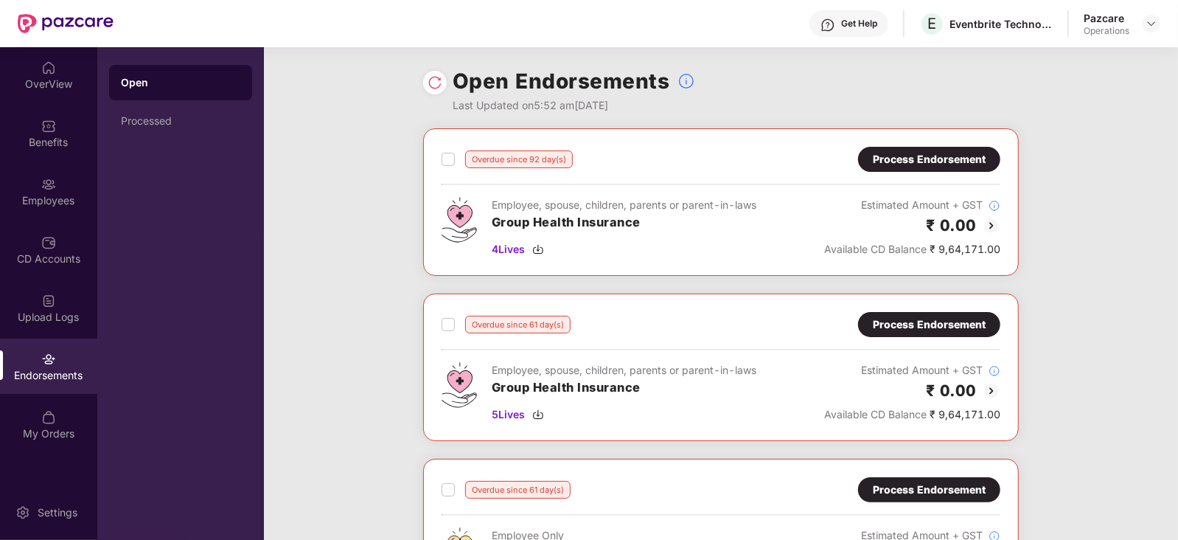
click at [954, 159] on div "Process Endorsement" at bounding box center [929, 159] width 113 height 16
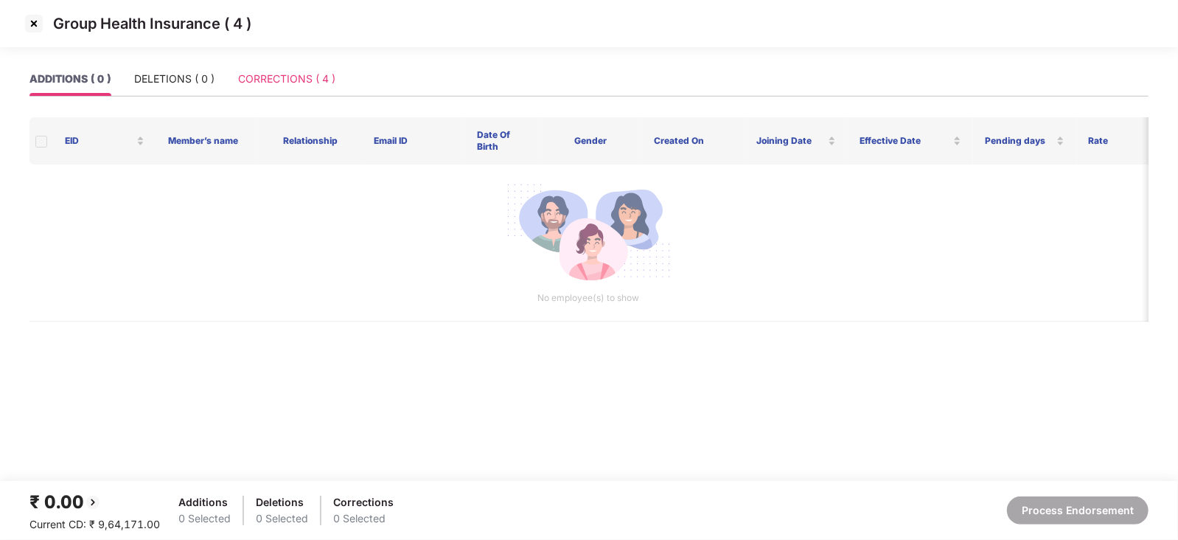
click at [283, 69] on div "CORRECTIONS ( 4 )" at bounding box center [286, 79] width 97 height 34
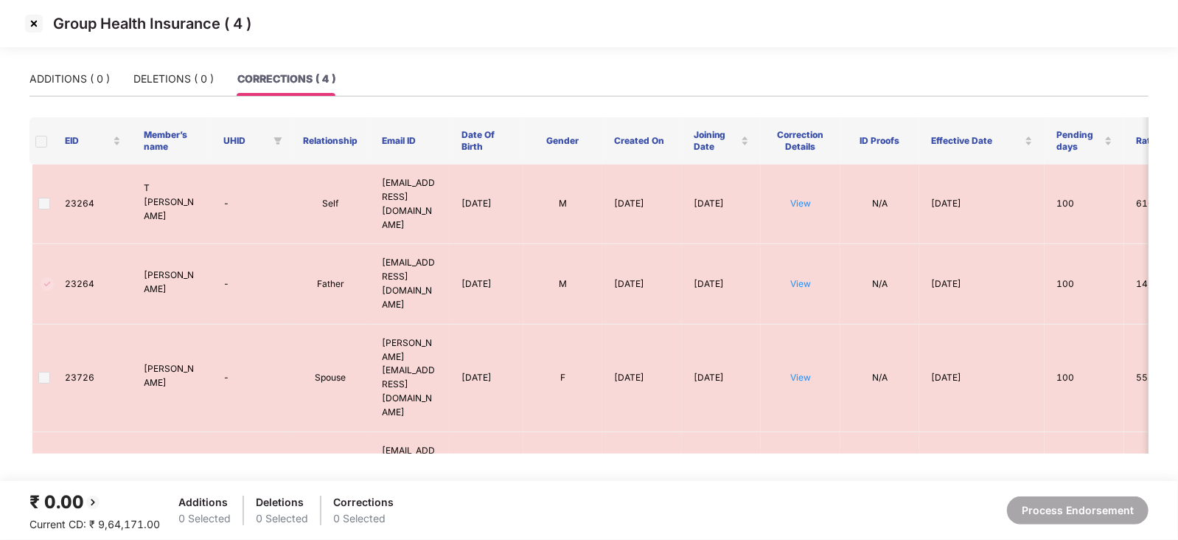
click at [25, 24] on img at bounding box center [34, 24] width 24 height 24
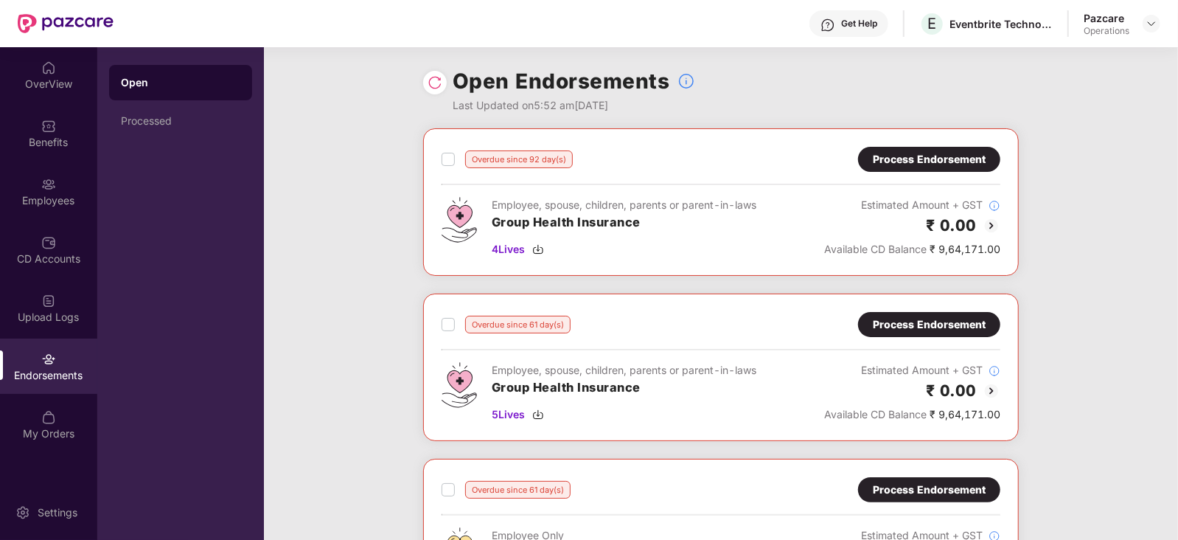
click at [983, 388] on img at bounding box center [992, 391] width 18 height 18
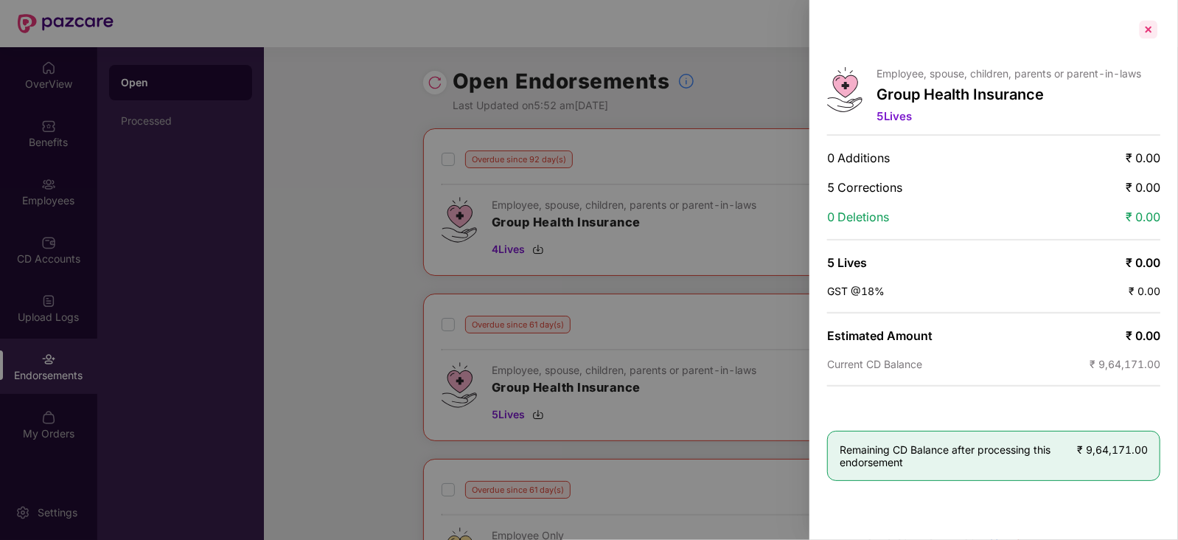
click at [1150, 27] on div at bounding box center [1149, 30] width 24 height 24
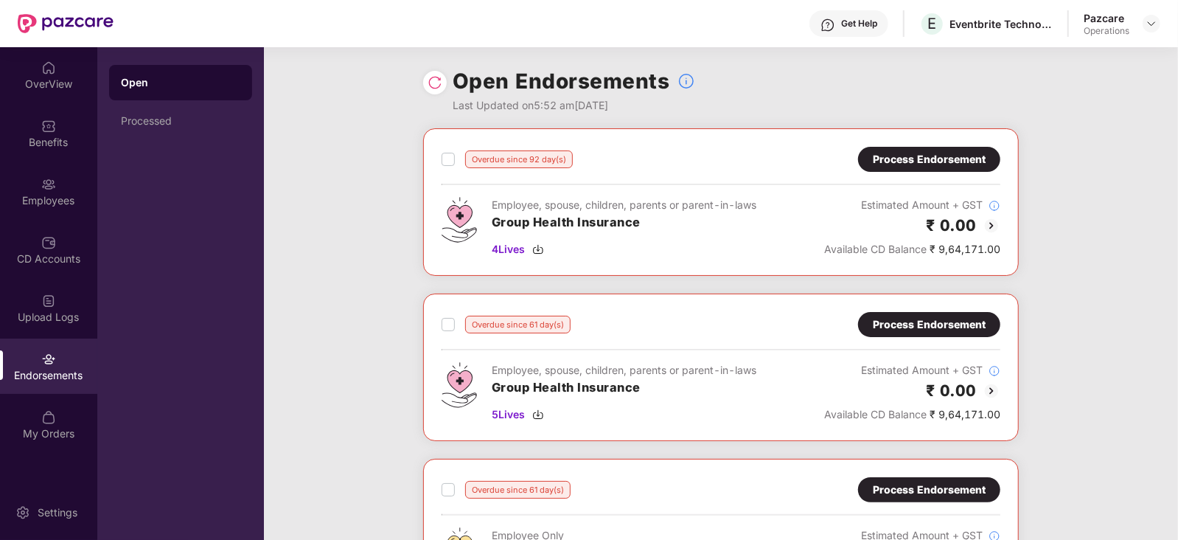
click at [929, 323] on div "Process Endorsement" at bounding box center [929, 324] width 113 height 16
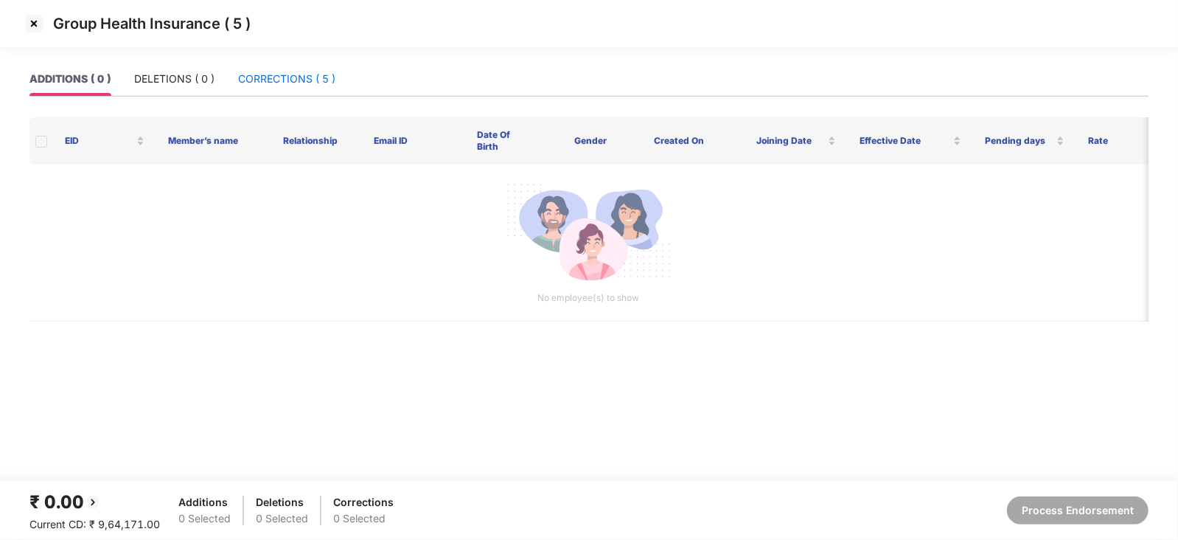
click at [253, 78] on div "CORRECTIONS ( 5 )" at bounding box center [286, 79] width 97 height 16
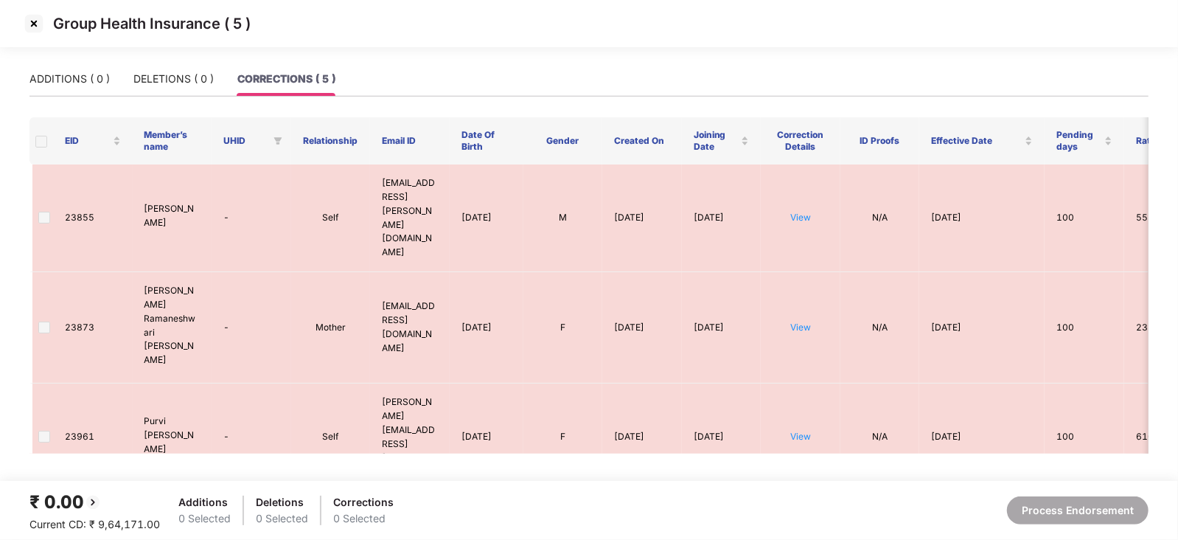
click at [34, 24] on img at bounding box center [34, 24] width 24 height 24
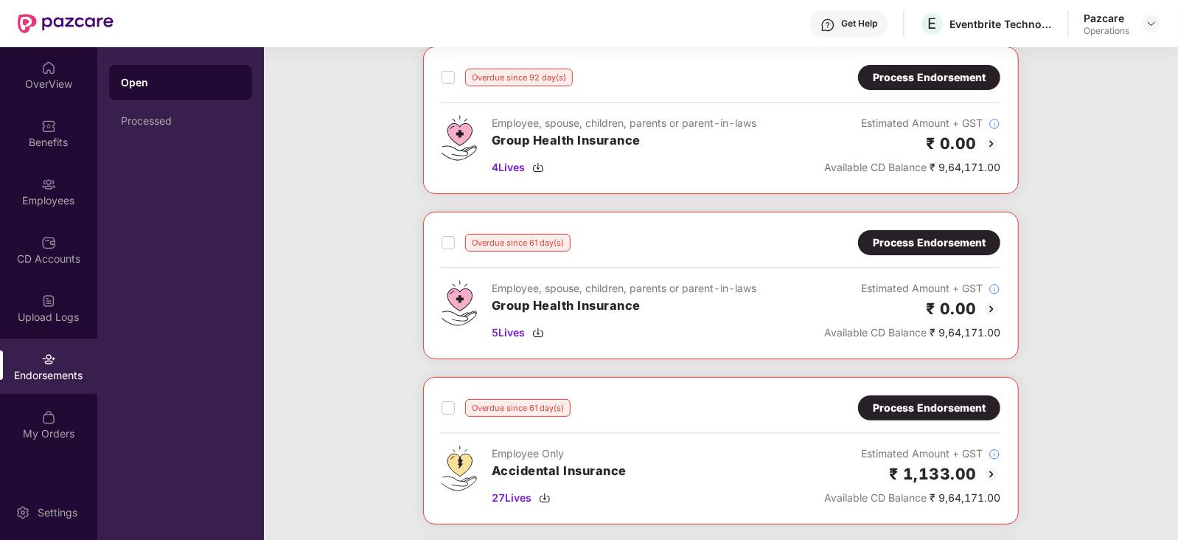
scroll to position [276, 0]
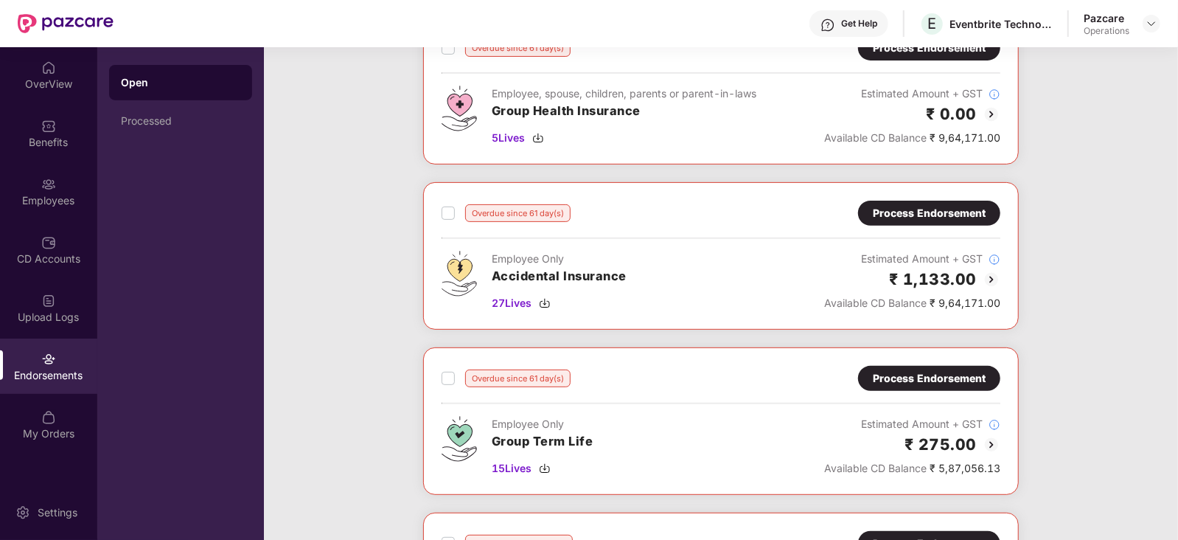
click at [952, 215] on div "Process Endorsement" at bounding box center [929, 213] width 113 height 16
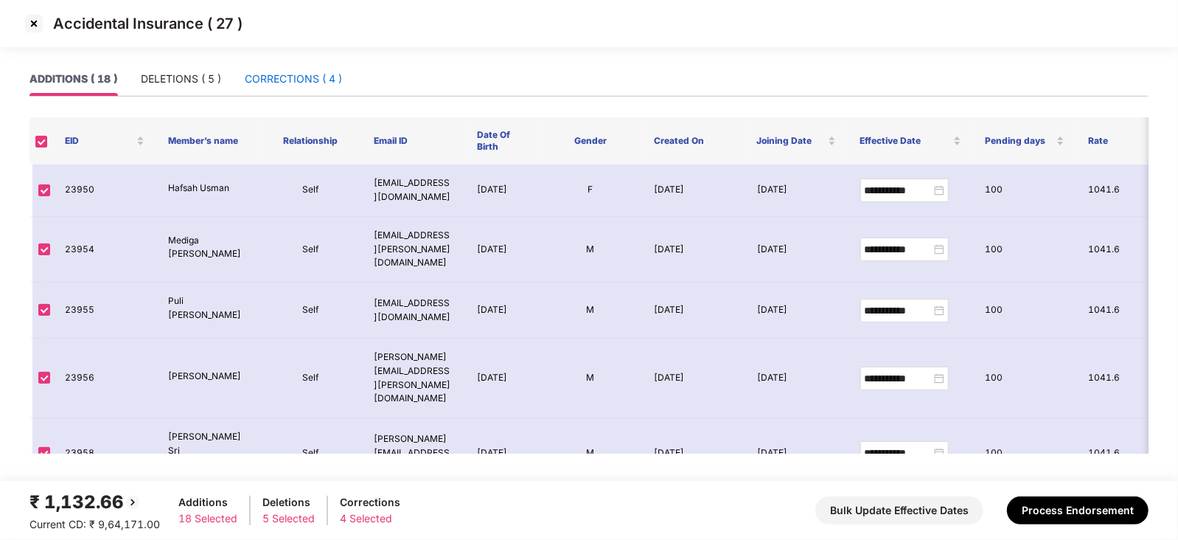
click at [321, 80] on div "CORRECTIONS ( 4 )" at bounding box center [293, 79] width 97 height 16
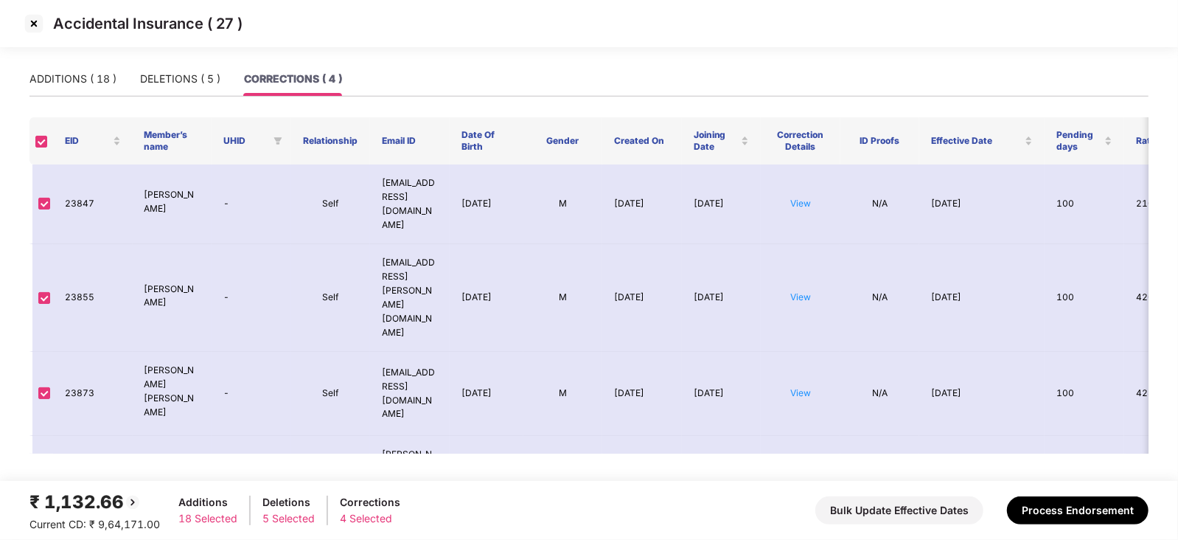
click at [35, 31] on img at bounding box center [34, 24] width 24 height 24
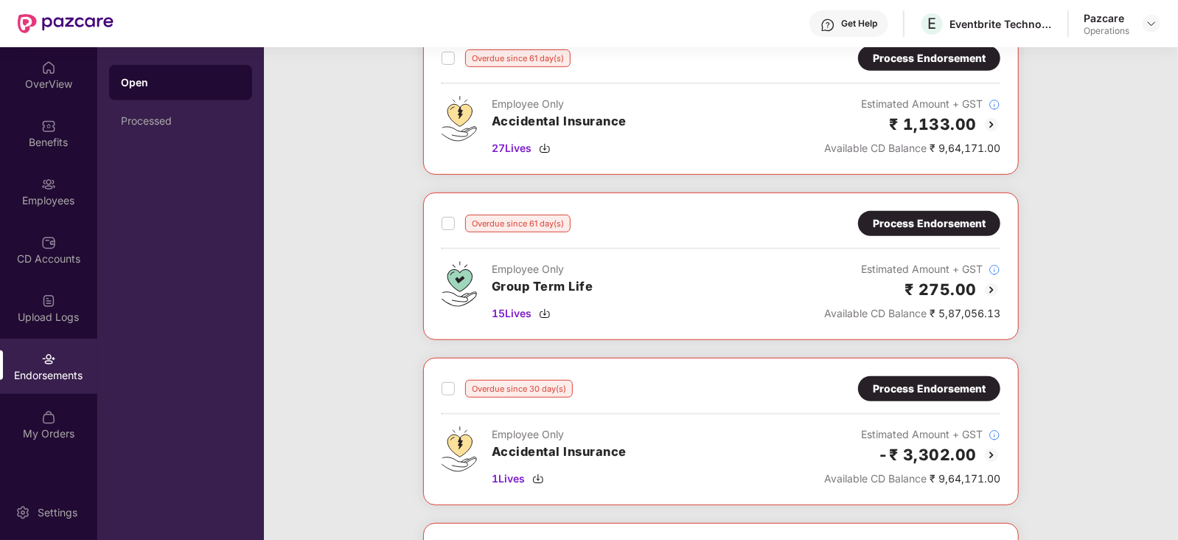
scroll to position [461, 0]
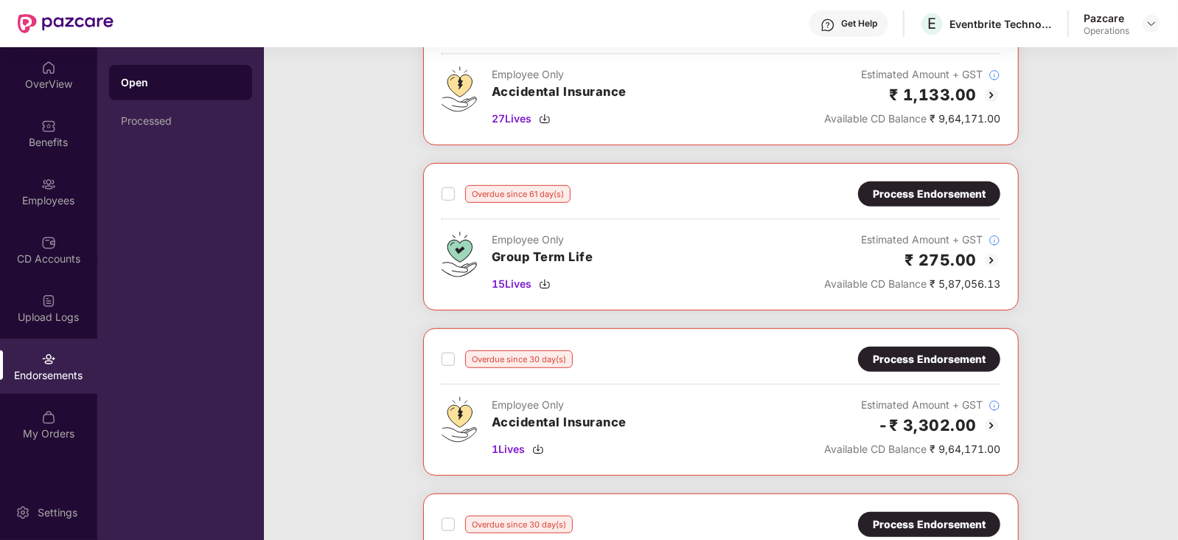
click at [907, 191] on div "Process Endorsement" at bounding box center [929, 194] width 113 height 16
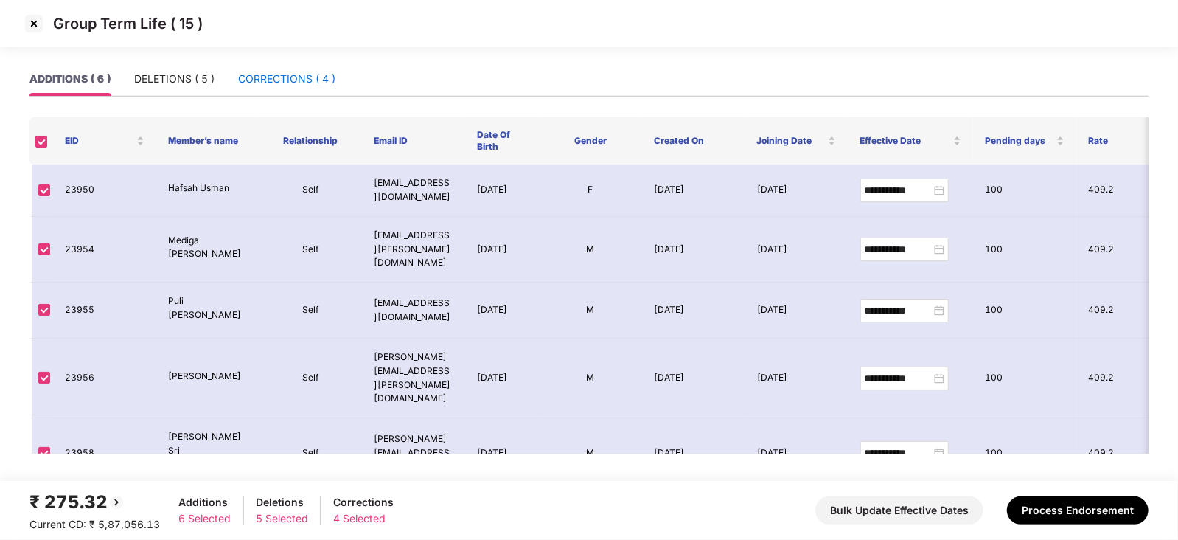
click at [278, 75] on div "CORRECTIONS ( 4 )" at bounding box center [286, 79] width 97 height 16
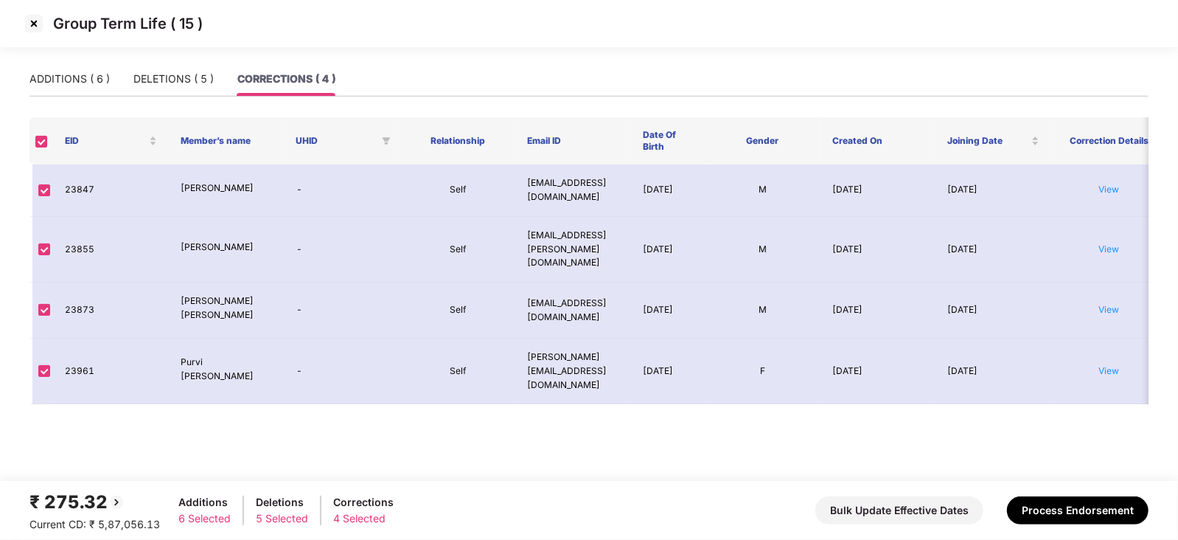
click at [37, 20] on img at bounding box center [34, 24] width 24 height 24
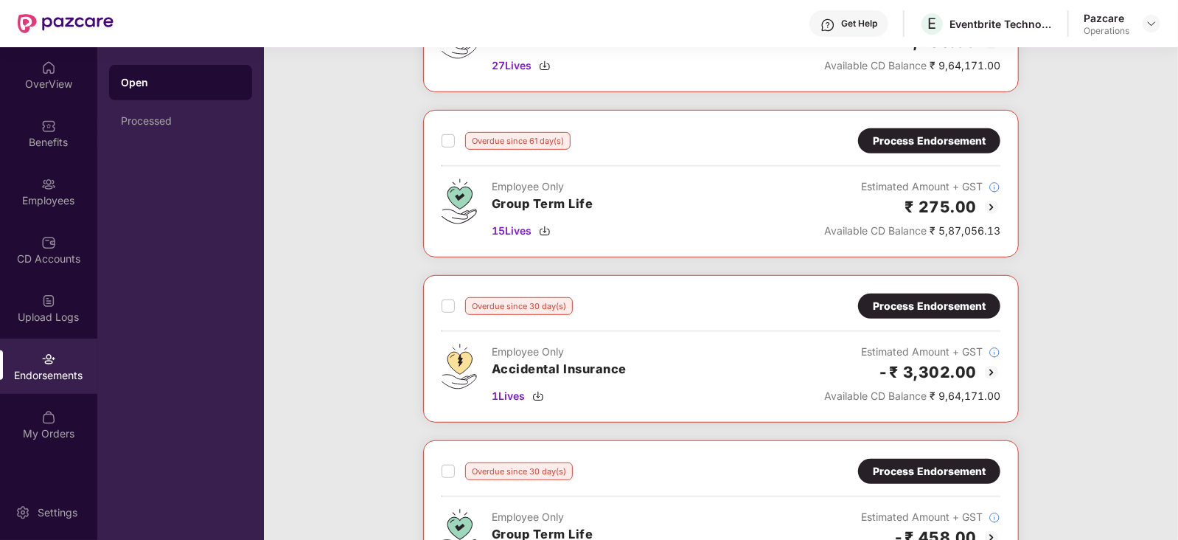
scroll to position [553, 0]
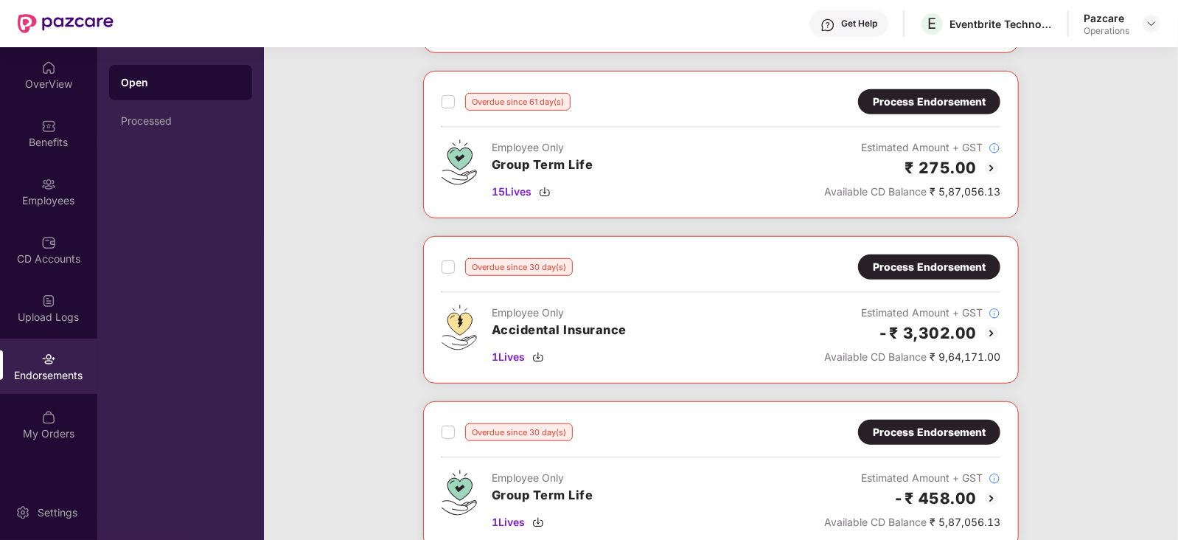
click at [902, 263] on div "Process Endorsement" at bounding box center [929, 267] width 113 height 16
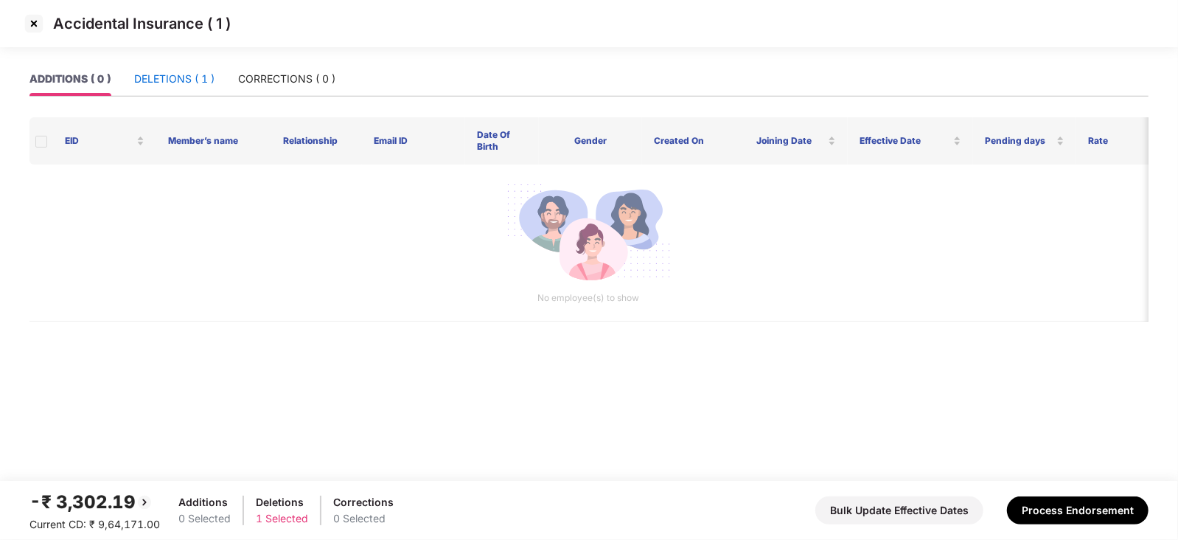
click at [157, 71] on div "DELETIONS ( 1 )" at bounding box center [174, 79] width 80 height 16
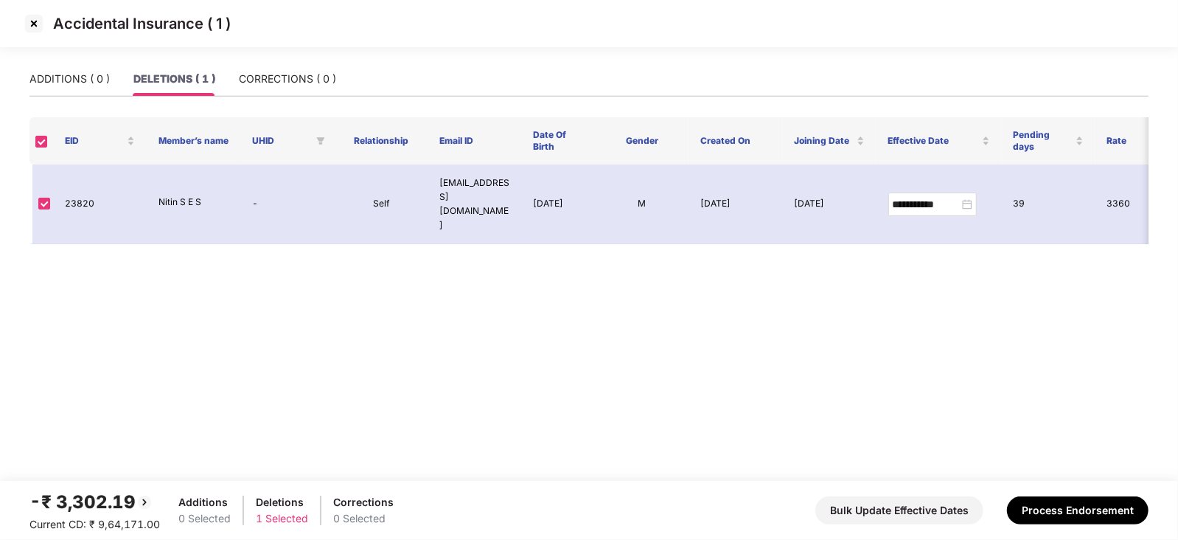
click at [43, 25] on img at bounding box center [34, 24] width 24 height 24
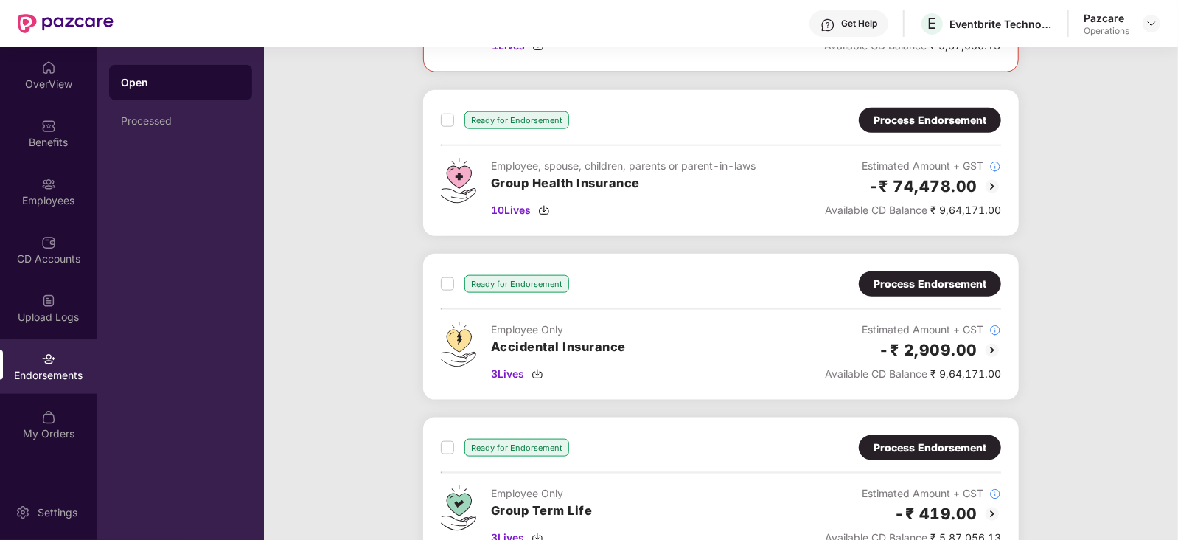
scroll to position [937, 0]
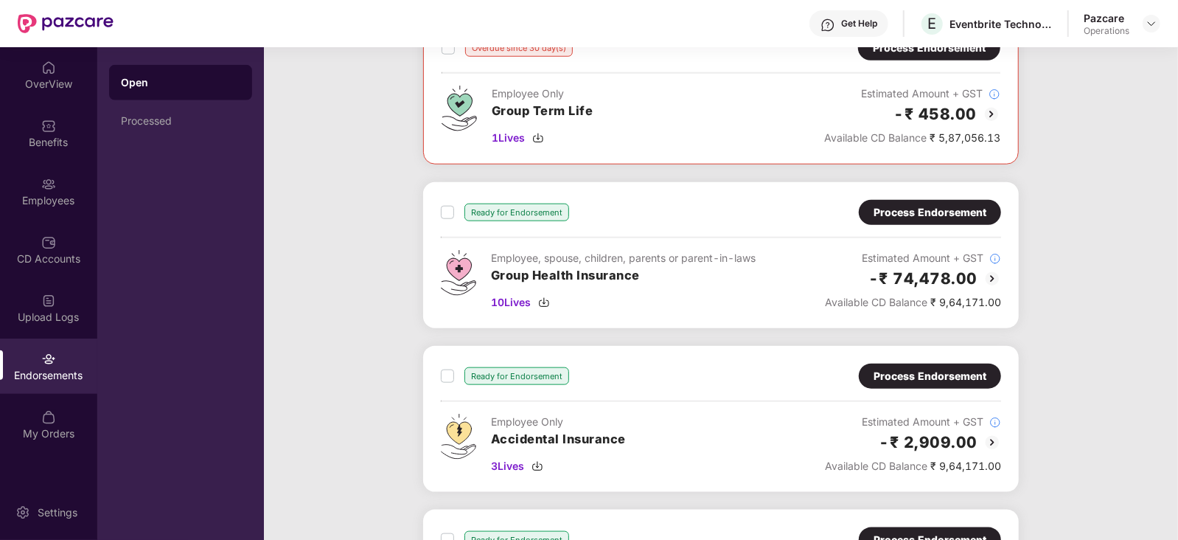
click at [990, 276] on img at bounding box center [992, 279] width 18 height 18
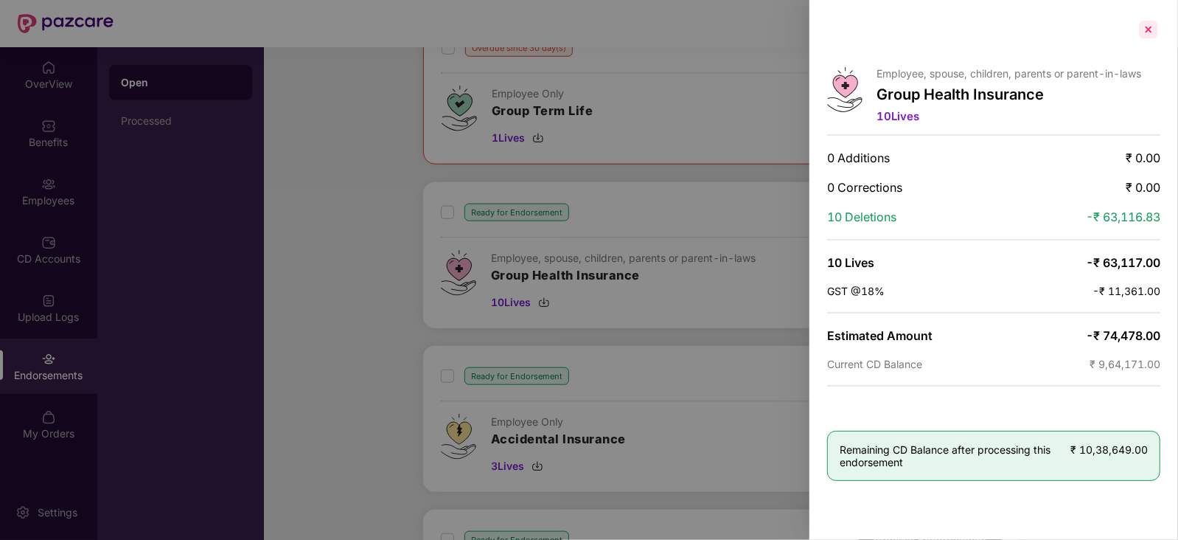
click at [1152, 32] on div at bounding box center [1149, 30] width 24 height 24
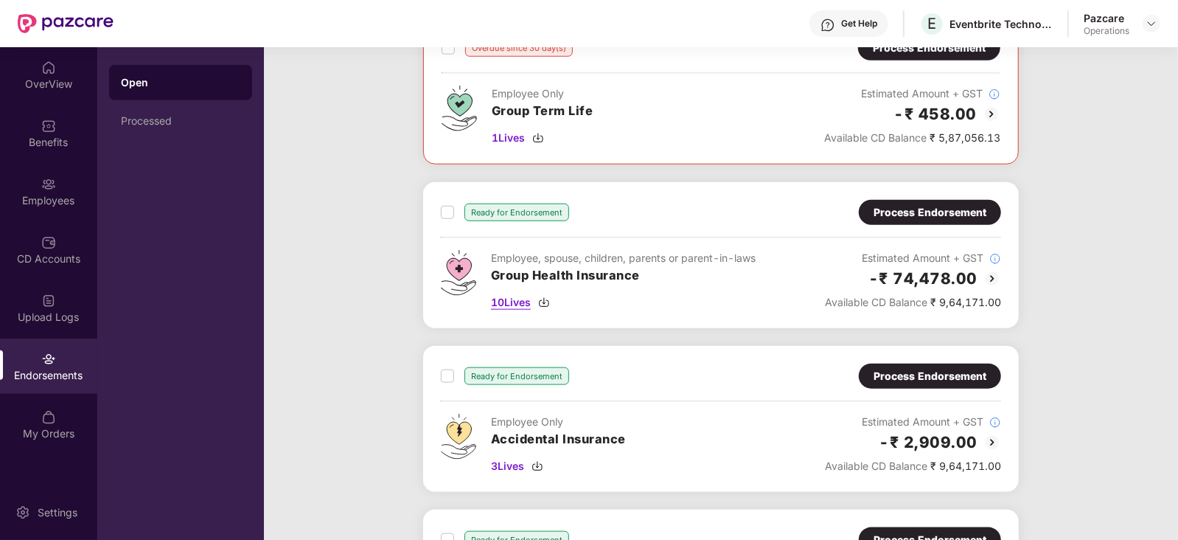
click at [534, 298] on div "10 Lives" at bounding box center [623, 302] width 265 height 16
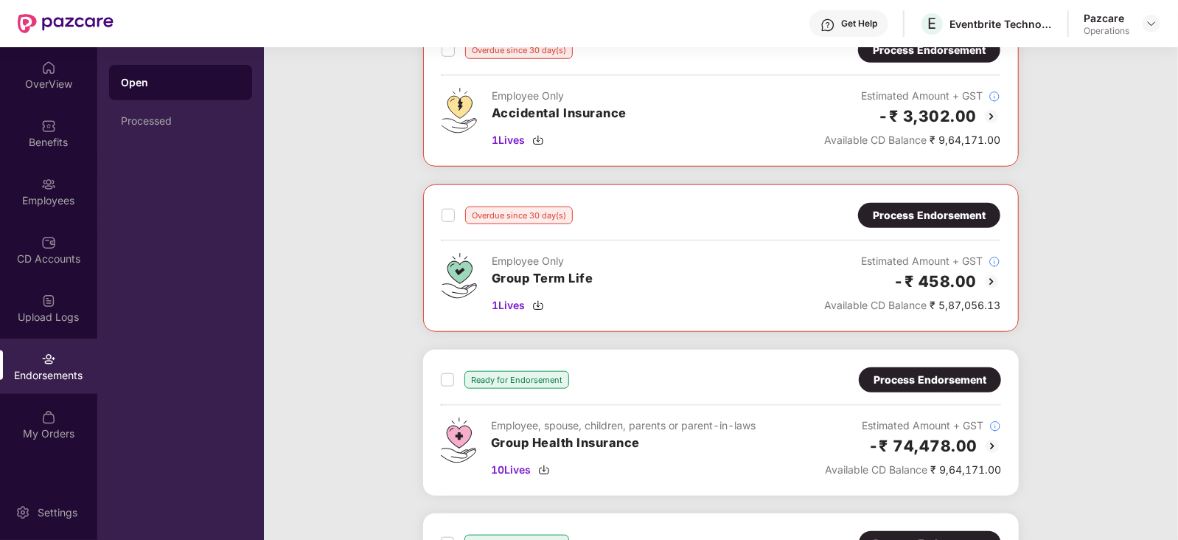
scroll to position [888, 0]
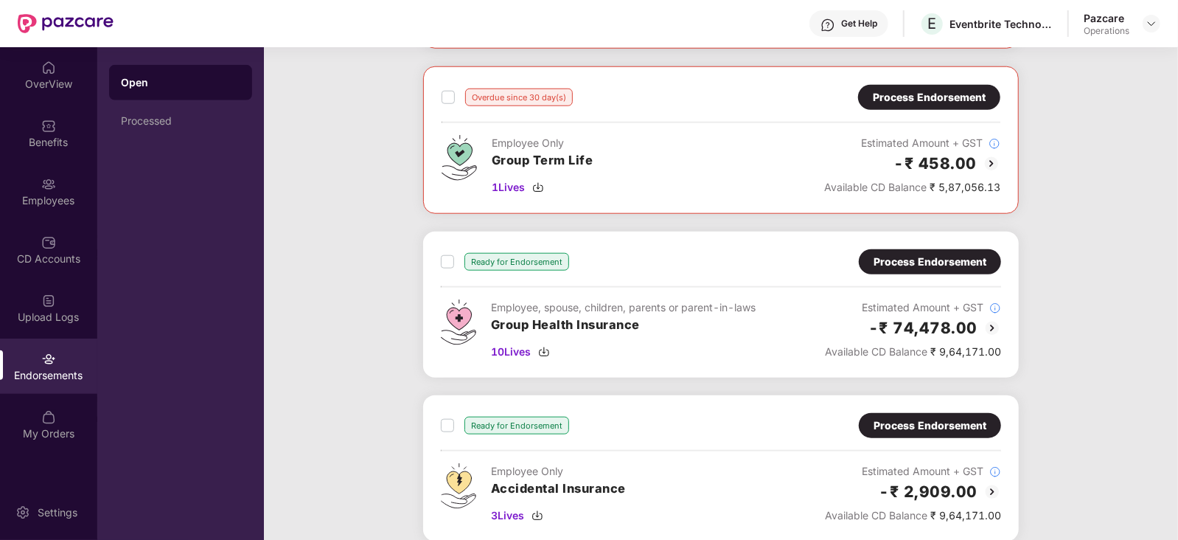
click at [935, 254] on div "Process Endorsement" at bounding box center [930, 262] width 113 height 16
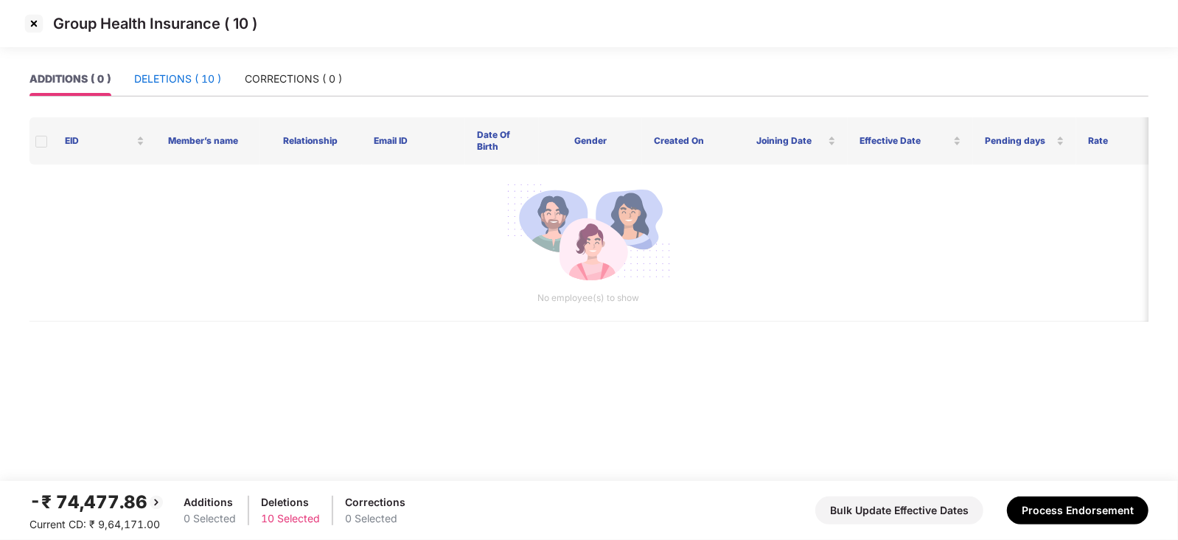
click at [192, 81] on div "DELETIONS ( 10 )" at bounding box center [177, 79] width 87 height 16
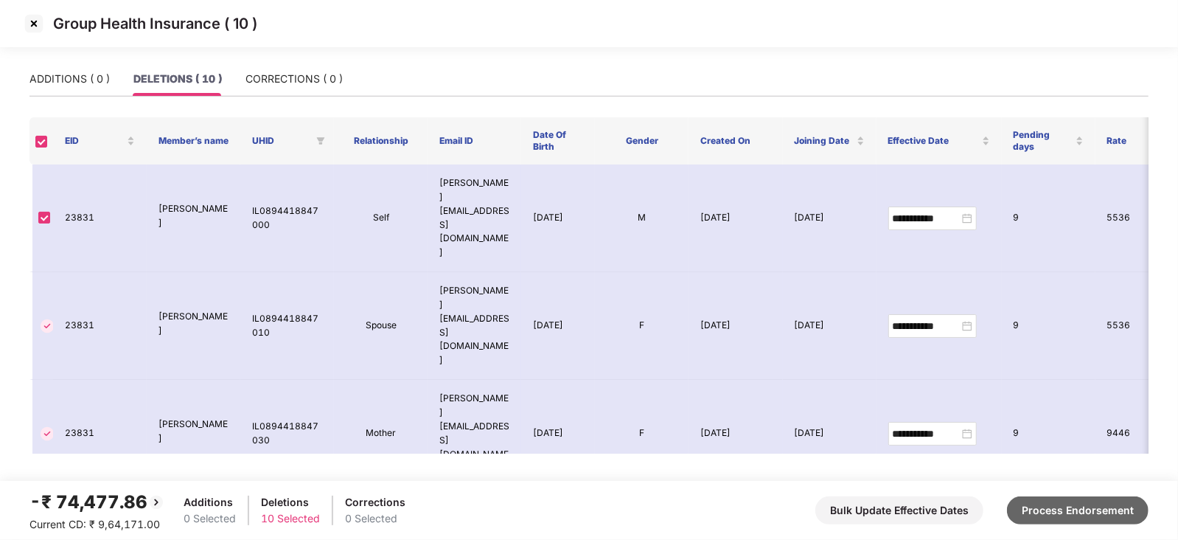
click at [1121, 500] on button "Process Endorsement" at bounding box center [1078, 510] width 142 height 28
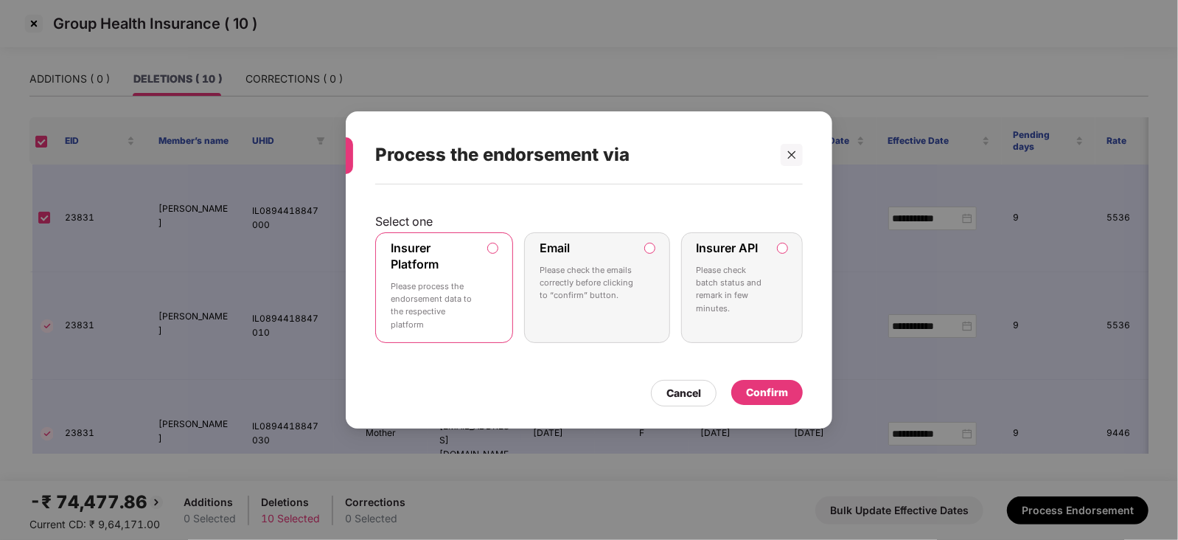
click at [784, 237] on label "Insurer API Please check batch status and remark in few minutes." at bounding box center [742, 287] width 122 height 111
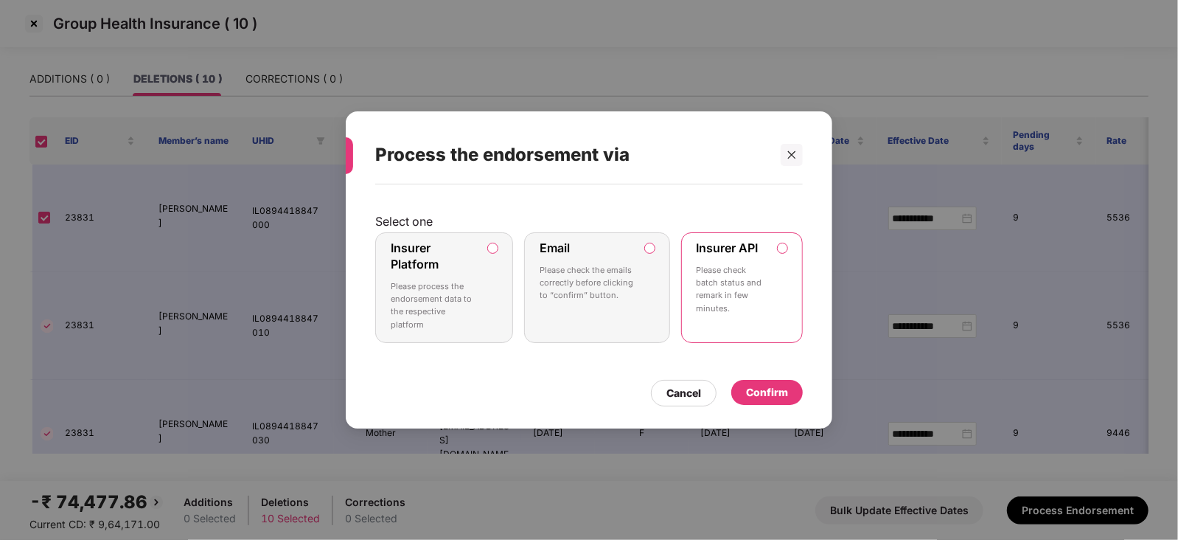
click at [765, 386] on div "Confirm" at bounding box center [767, 392] width 42 height 16
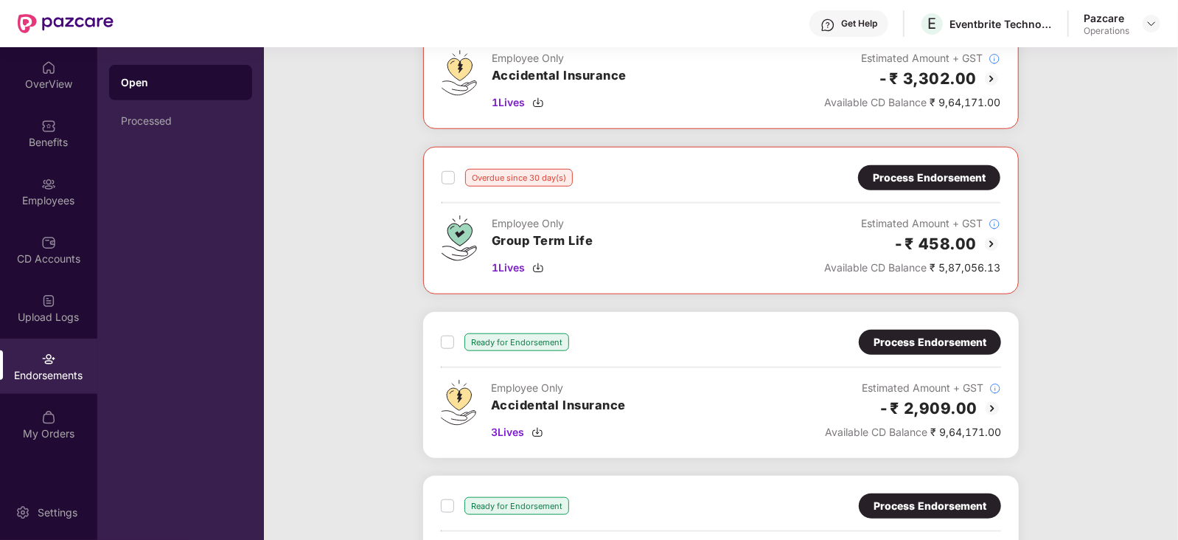
scroll to position [808, 0]
click at [986, 400] on img at bounding box center [992, 408] width 18 height 18
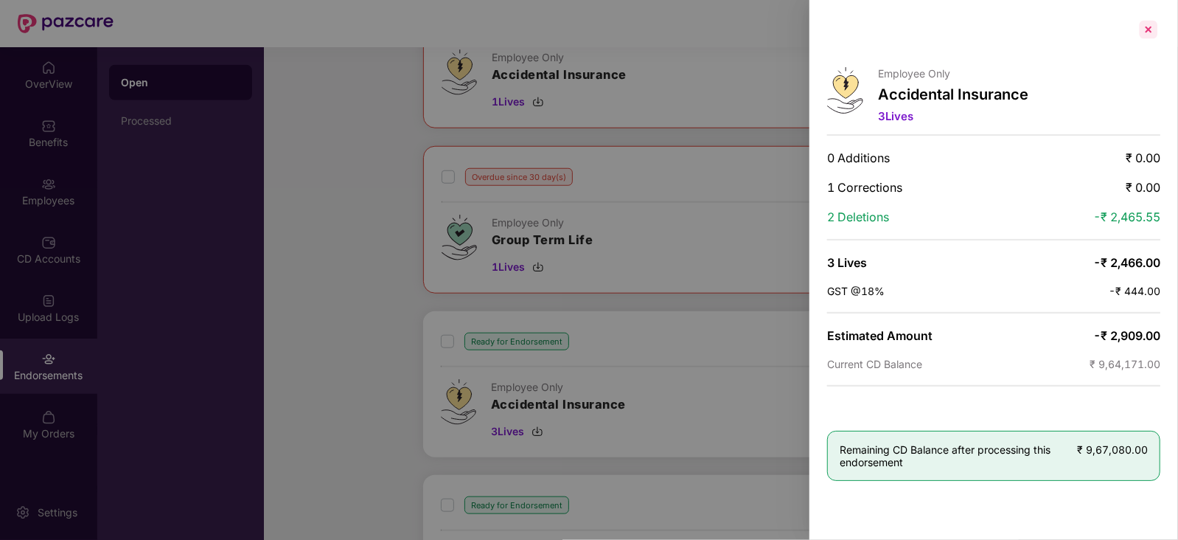
click at [1147, 32] on div at bounding box center [1149, 30] width 24 height 24
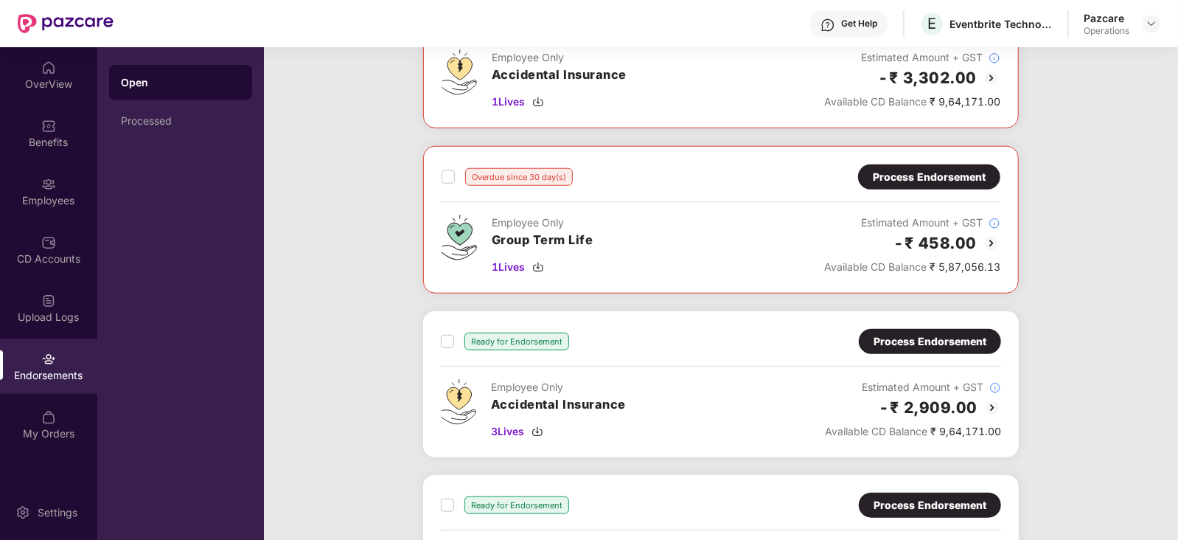
click at [899, 334] on div "Process Endorsement" at bounding box center [930, 341] width 113 height 16
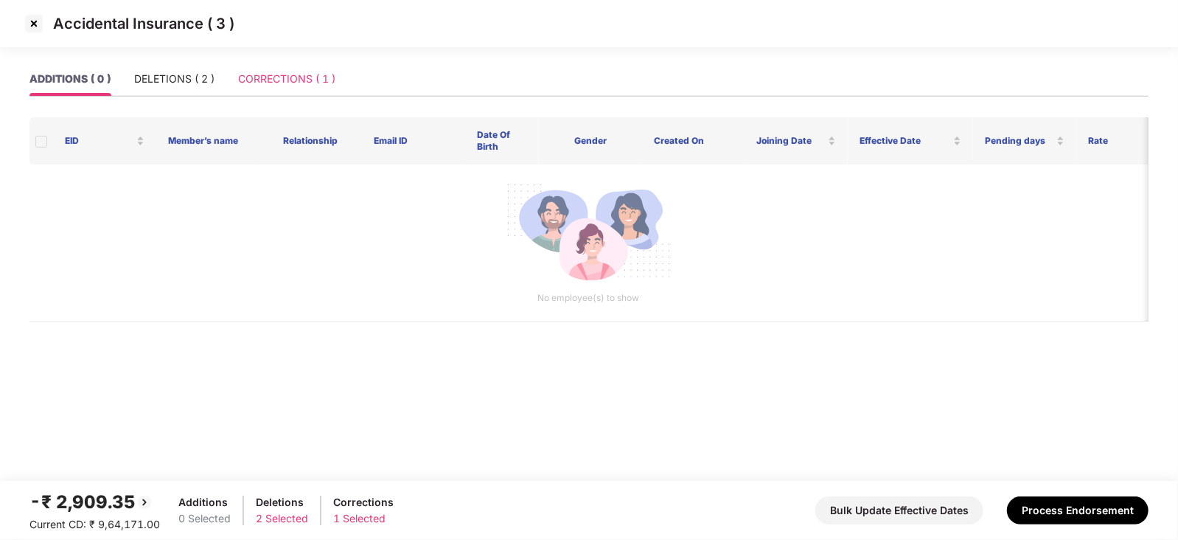
click at [294, 65] on div "CORRECTIONS ( 1 )" at bounding box center [286, 79] width 97 height 34
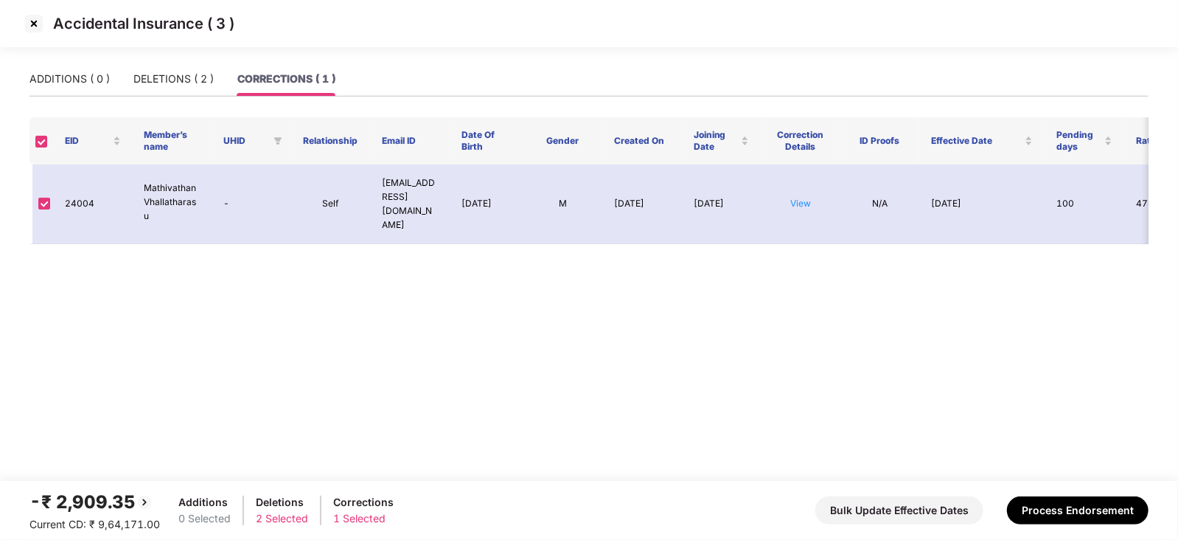
click at [27, 24] on img at bounding box center [34, 24] width 24 height 24
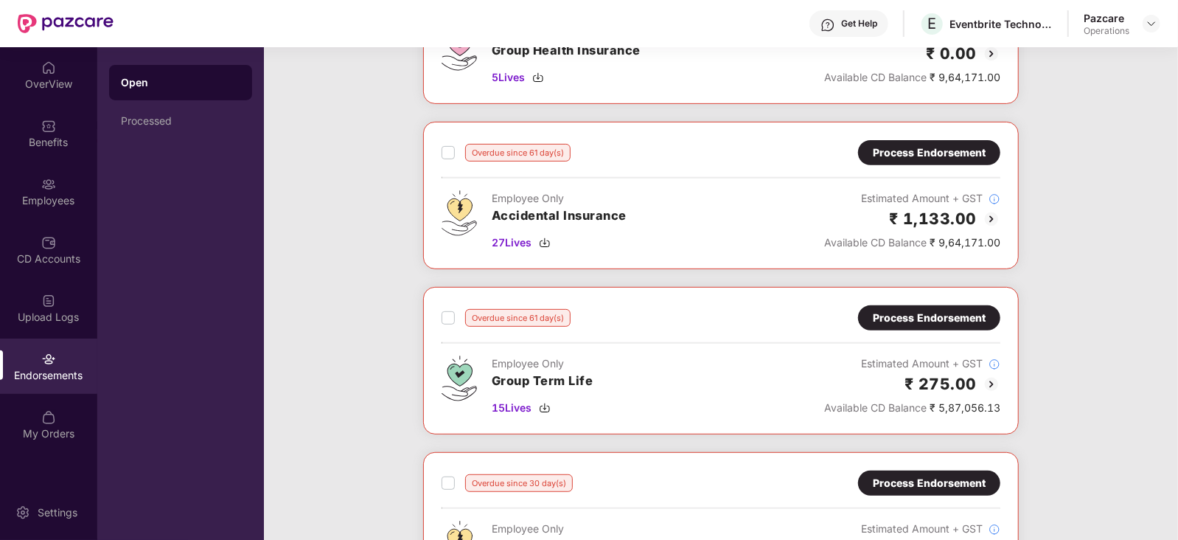
scroll to position [355, 0]
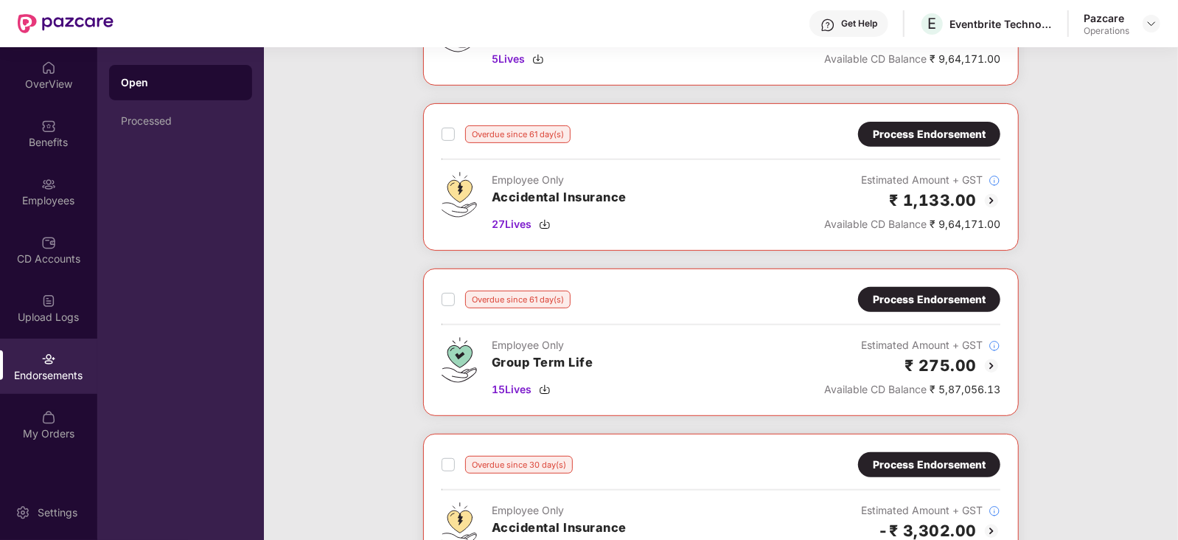
click at [960, 130] on div "Process Endorsement" at bounding box center [929, 134] width 113 height 16
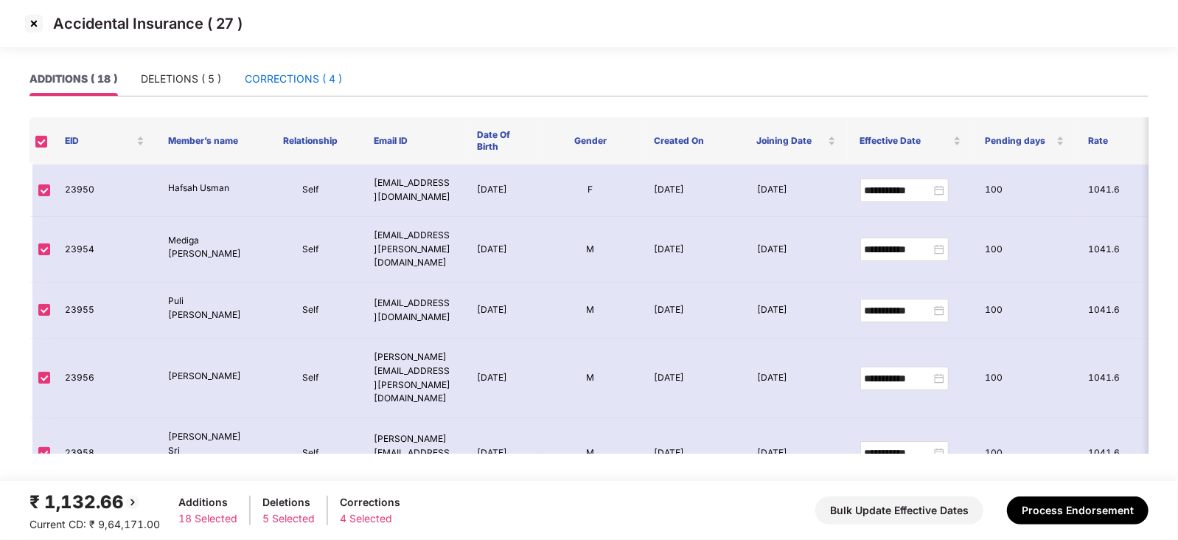
click at [273, 76] on div "CORRECTIONS ( 4 )" at bounding box center [293, 79] width 97 height 16
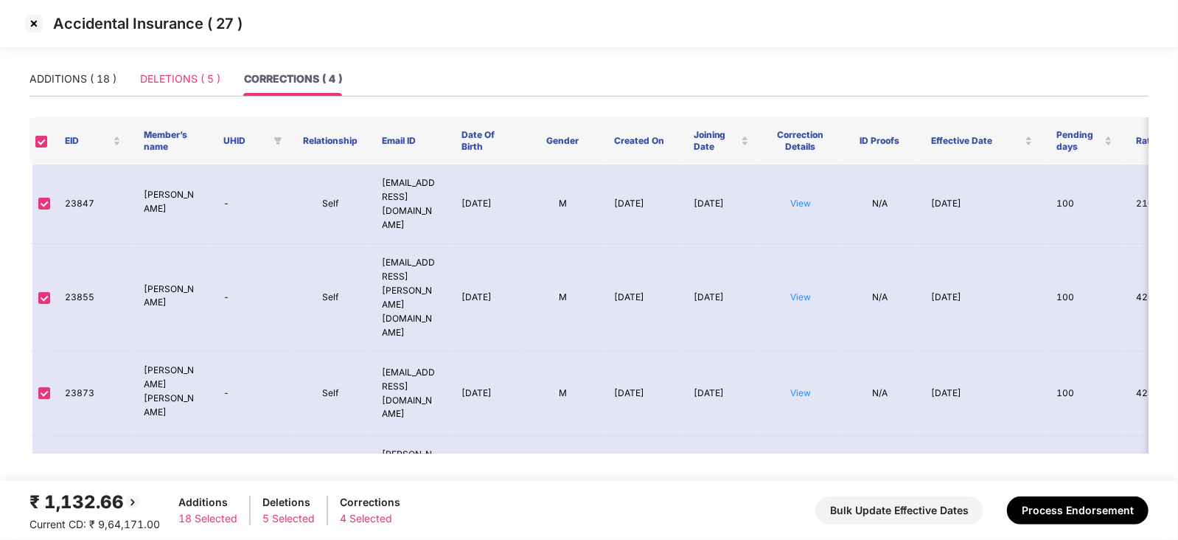
click at [181, 88] on div "DELETIONS ( 5 )" at bounding box center [180, 79] width 80 height 34
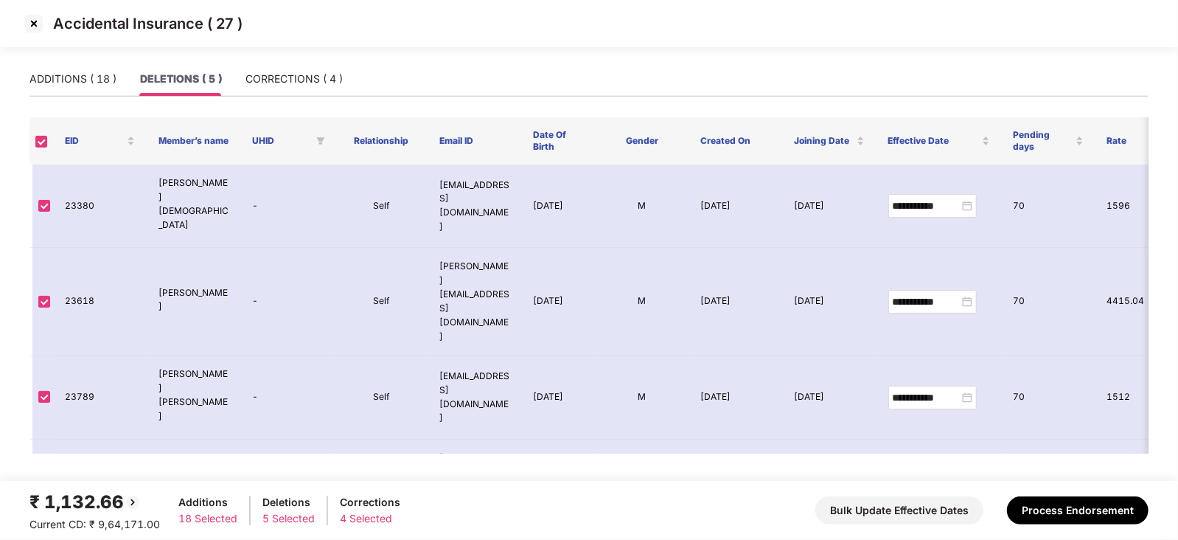
click at [39, 21] on img at bounding box center [34, 24] width 24 height 24
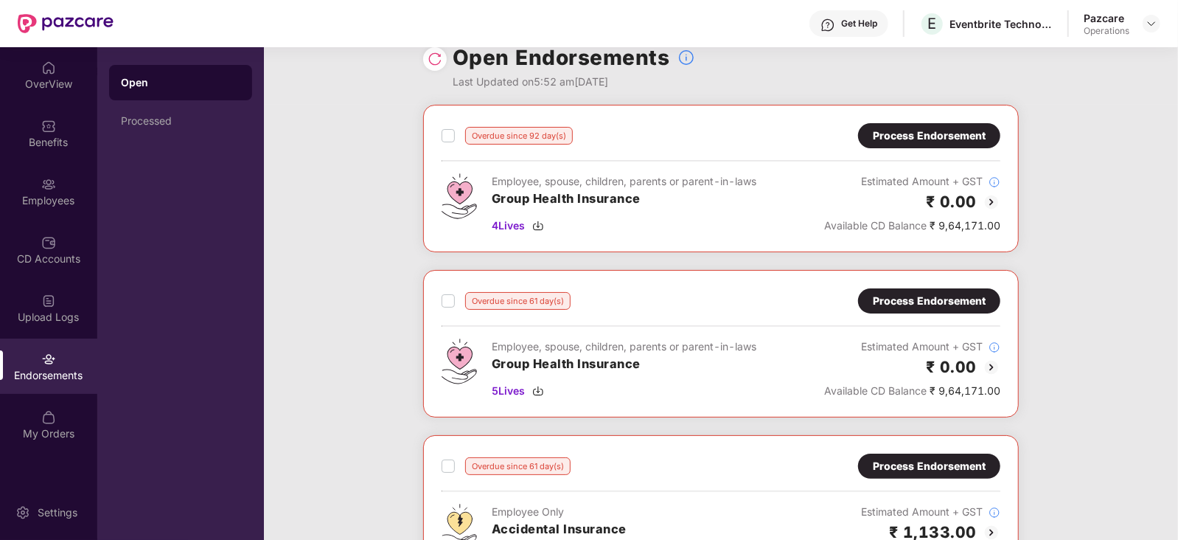
scroll to position [0, 0]
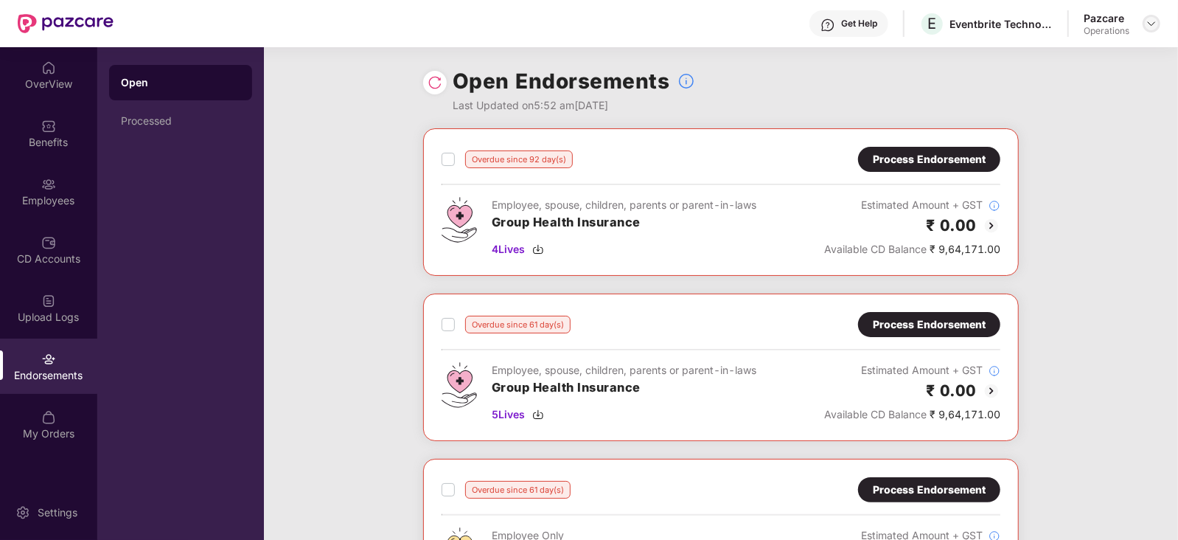
click at [1152, 30] on div at bounding box center [1152, 24] width 18 height 18
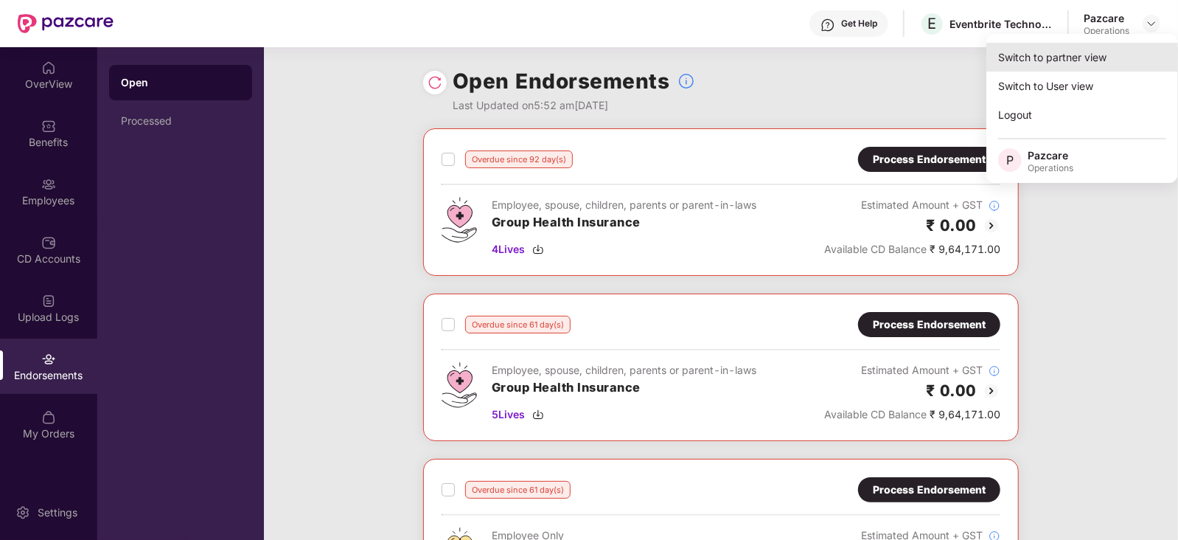
click at [1042, 60] on div "Switch to partner view" at bounding box center [1082, 57] width 192 height 29
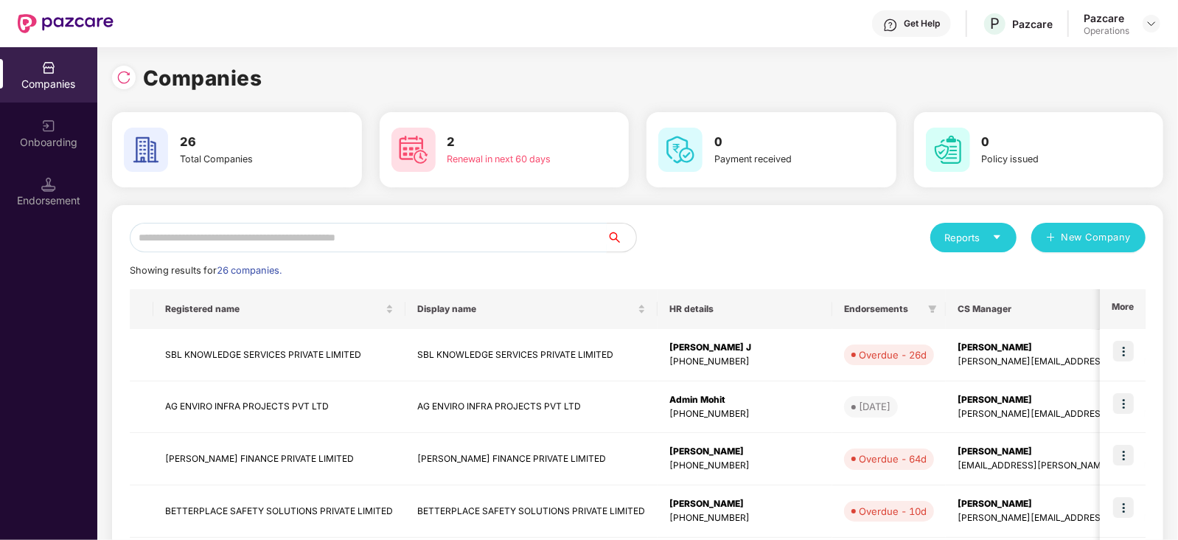
click at [273, 234] on input "text" at bounding box center [368, 237] width 477 height 29
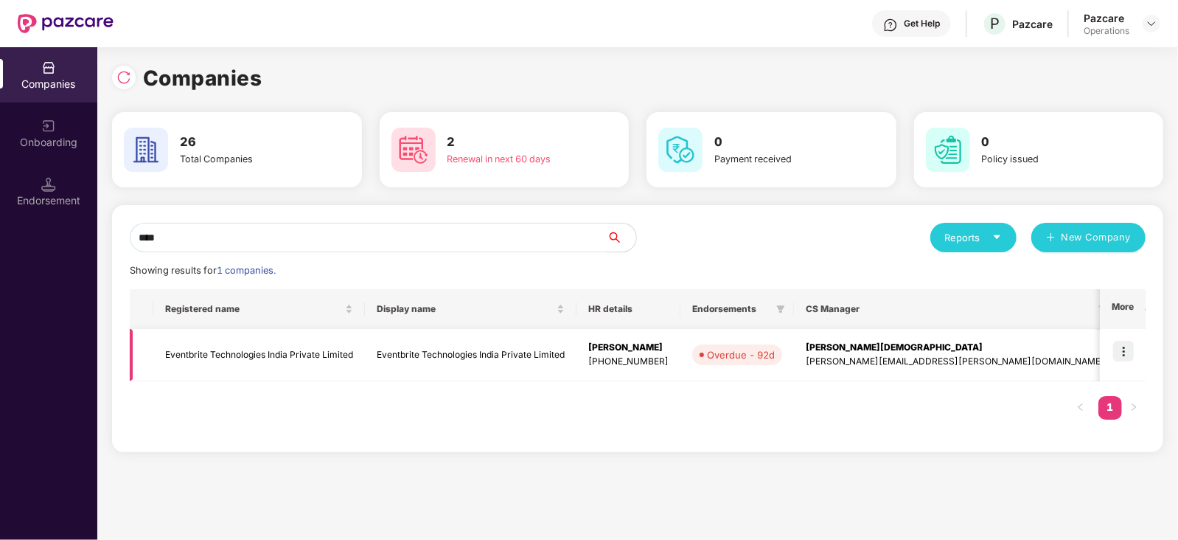
type input "****"
click at [221, 352] on td "Eventbrite Technologies India Private Limited" at bounding box center [259, 355] width 212 height 52
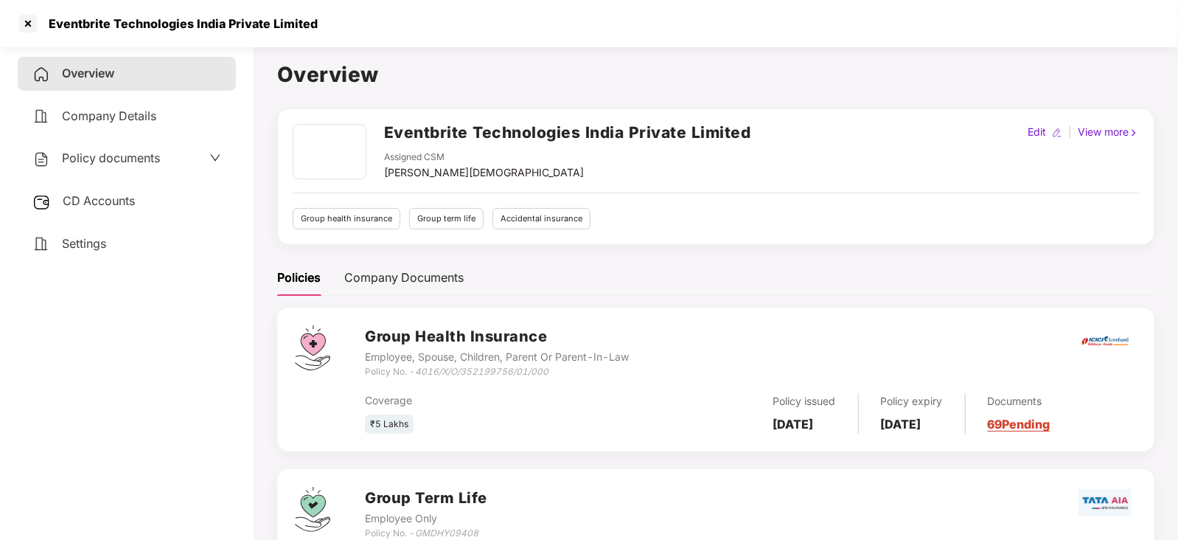
click at [104, 201] on span "CD Accounts" at bounding box center [99, 200] width 72 height 15
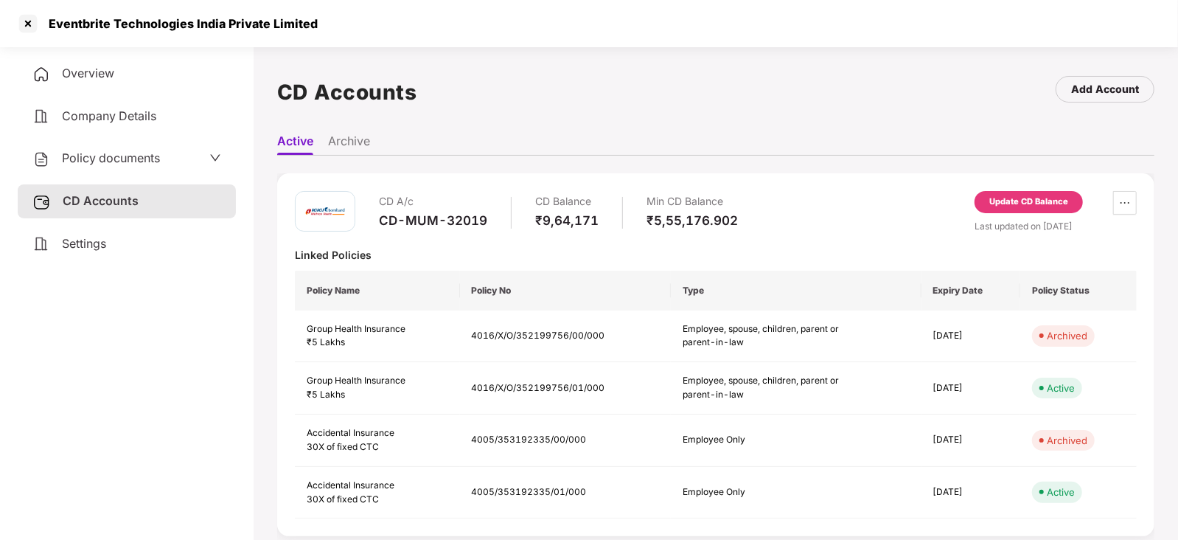
click at [122, 158] on span "Policy documents" at bounding box center [111, 157] width 98 height 15
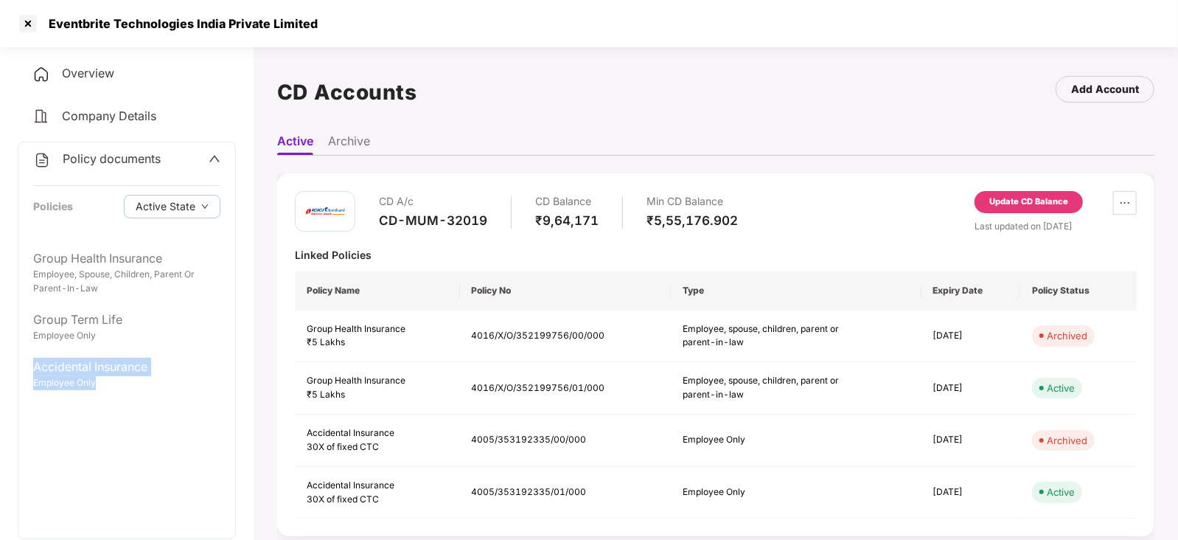
drag, startPoint x: 95, startPoint y: 333, endPoint x: 107, endPoint y: 411, distance: 79.0
click at [107, 411] on div "Group Health Insurance Employee, Spouse, Children, Parent Or Parent-In-Law Grou…" at bounding box center [126, 390] width 217 height 296
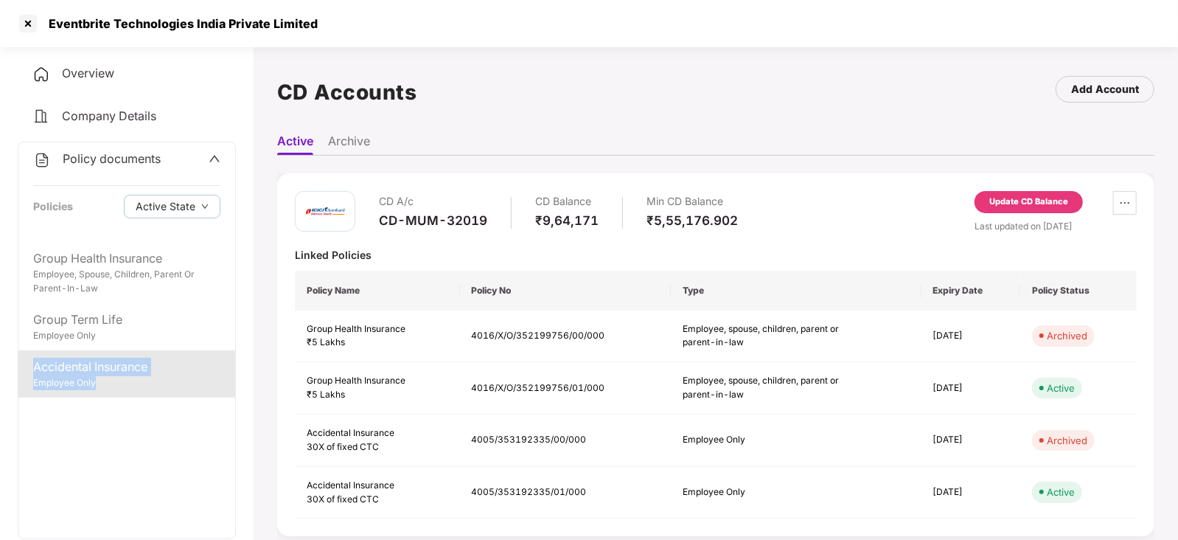
click at [107, 388] on div "Employee Only" at bounding box center [126, 383] width 187 height 14
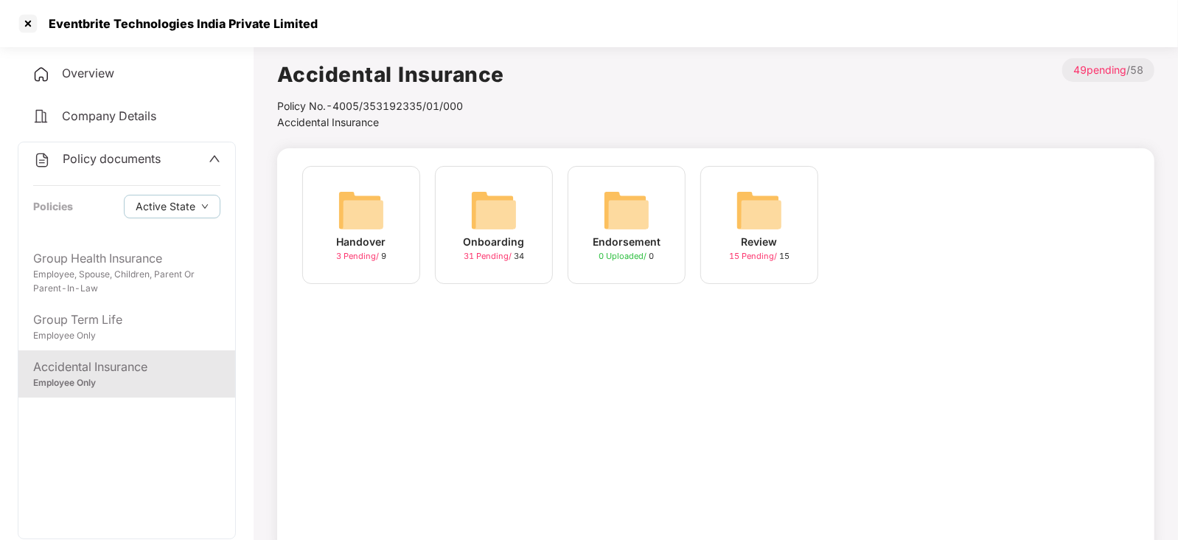
click at [529, 219] on div "Onboarding 31 Pending / 34" at bounding box center [494, 225] width 118 height 118
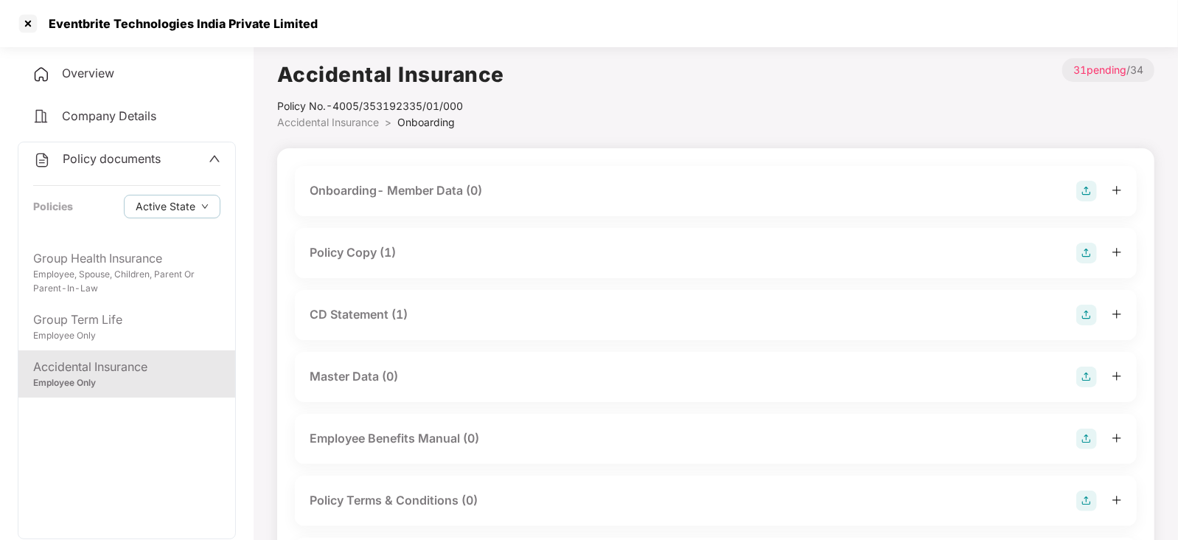
click at [450, 255] on div "Policy Copy (1)" at bounding box center [716, 253] width 812 height 21
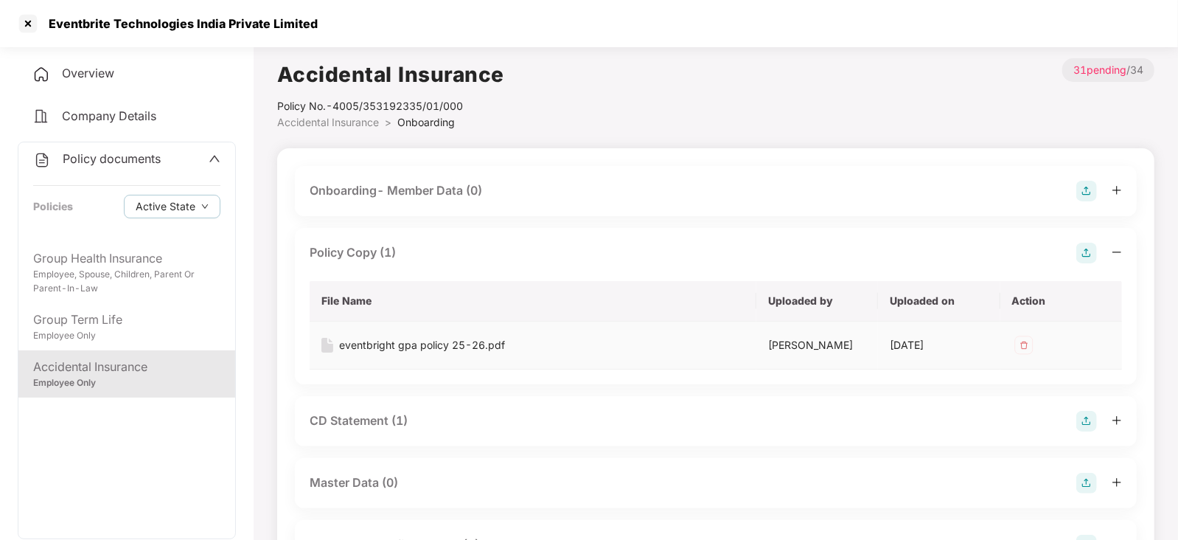
click at [468, 351] on div "eventbright gpa policy 25-26.pdf" at bounding box center [422, 345] width 166 height 16
click at [398, 425] on div "CD Statement (1)" at bounding box center [359, 420] width 98 height 18
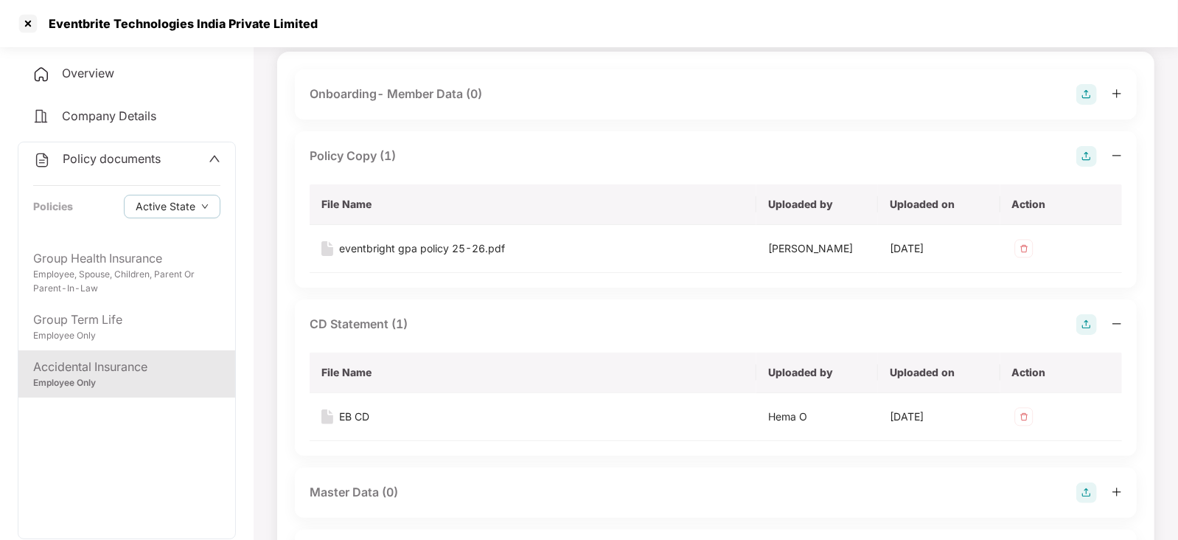
scroll to position [97, 0]
click at [352, 412] on div "EB CD" at bounding box center [354, 416] width 30 height 16
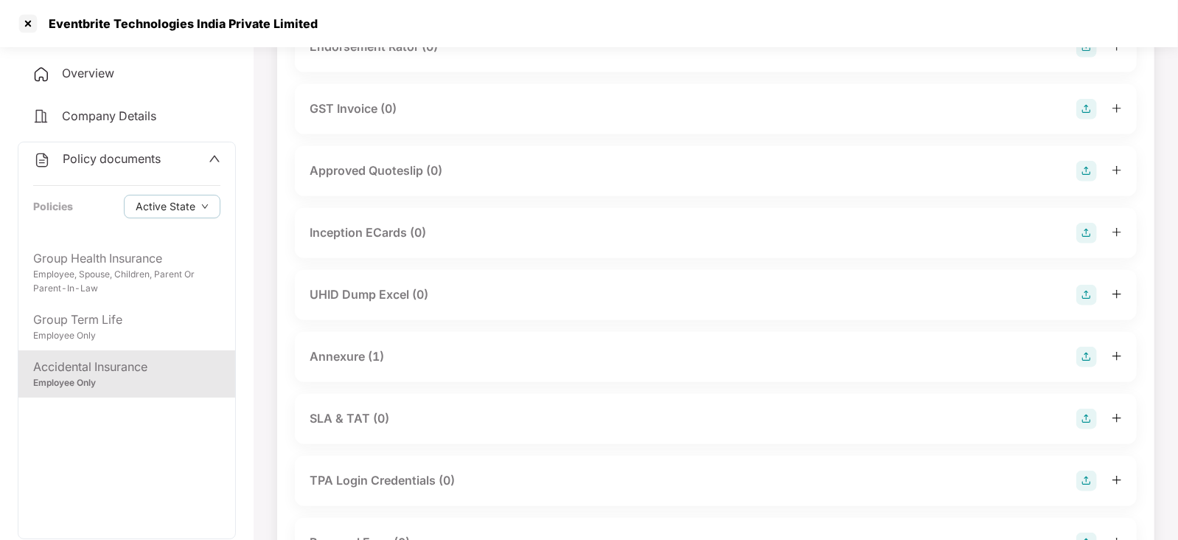
scroll to position [722, 0]
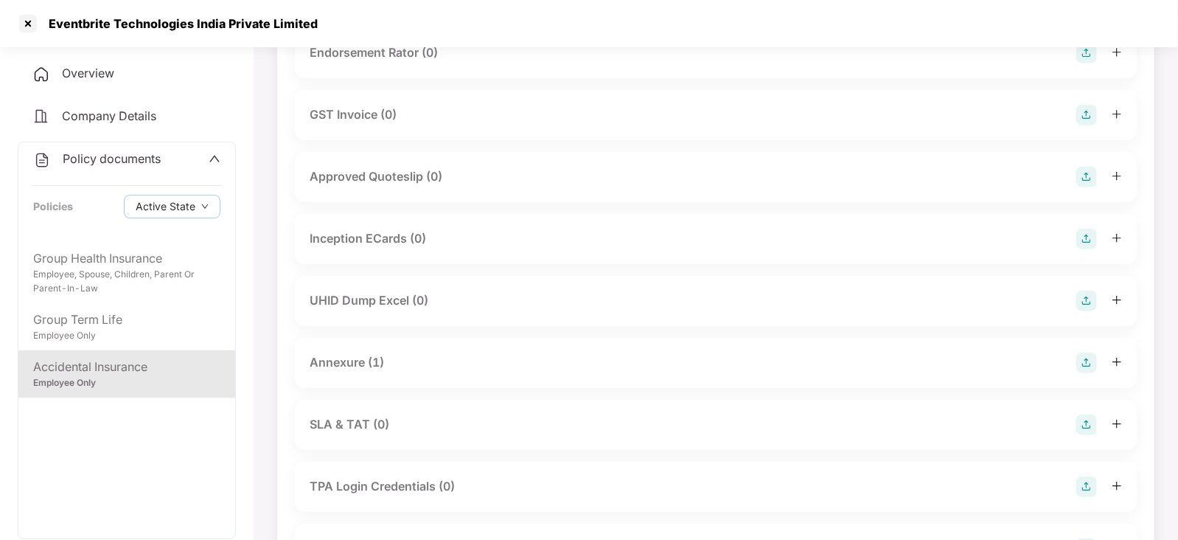
click at [343, 361] on div "Annexure (1)" at bounding box center [347, 362] width 74 height 18
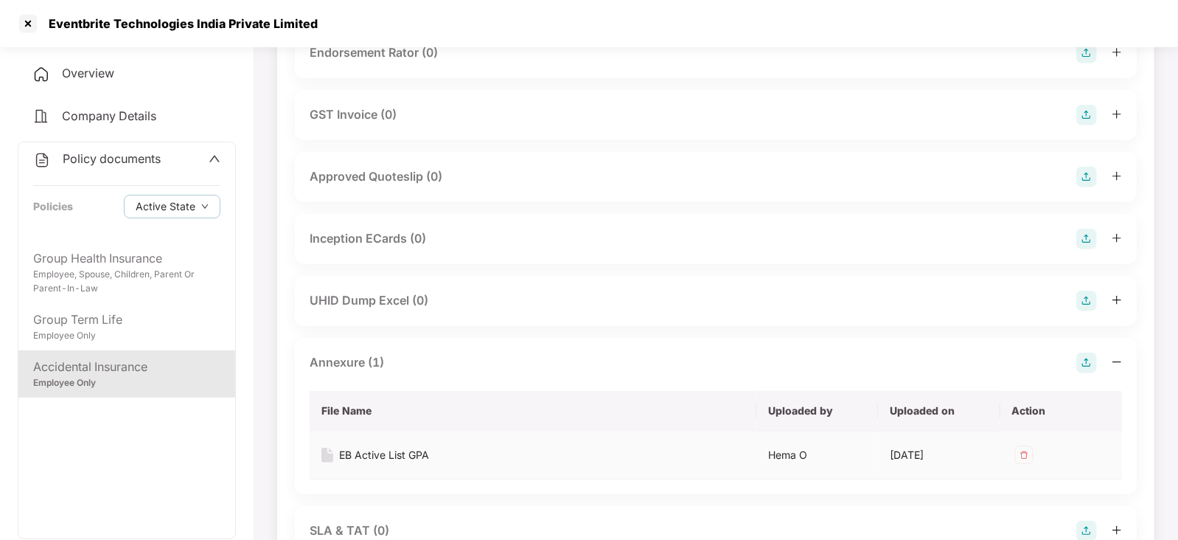
click at [355, 447] on div "EB Active List GPA" at bounding box center [384, 455] width 90 height 16
click at [358, 453] on div "EB Active List GPA" at bounding box center [384, 455] width 90 height 16
click at [215, 160] on icon "up" at bounding box center [215, 159] width 12 height 12
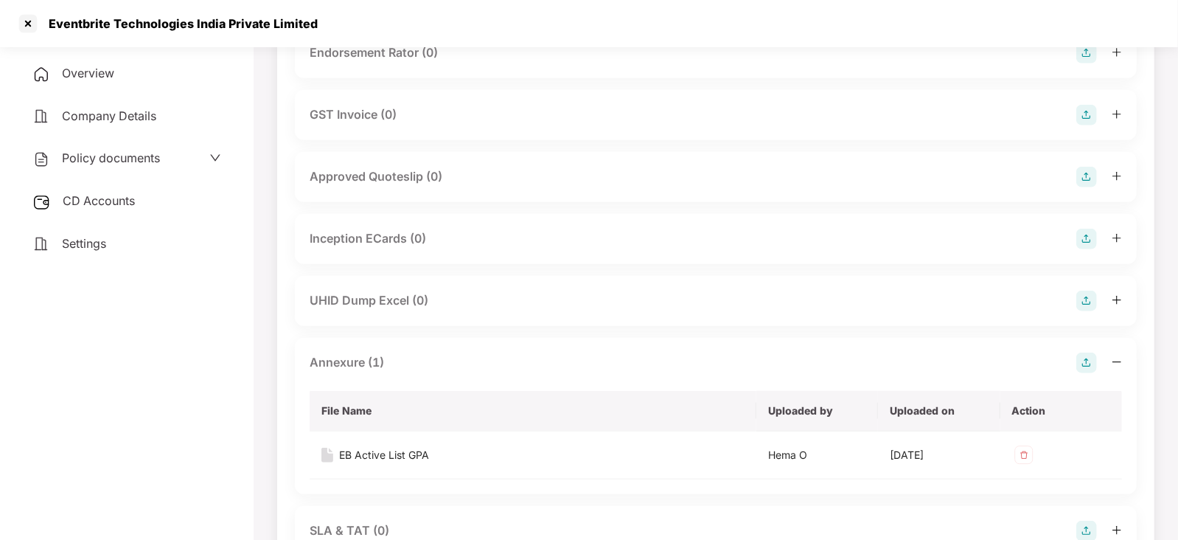
click at [139, 159] on span "Policy documents" at bounding box center [111, 157] width 98 height 15
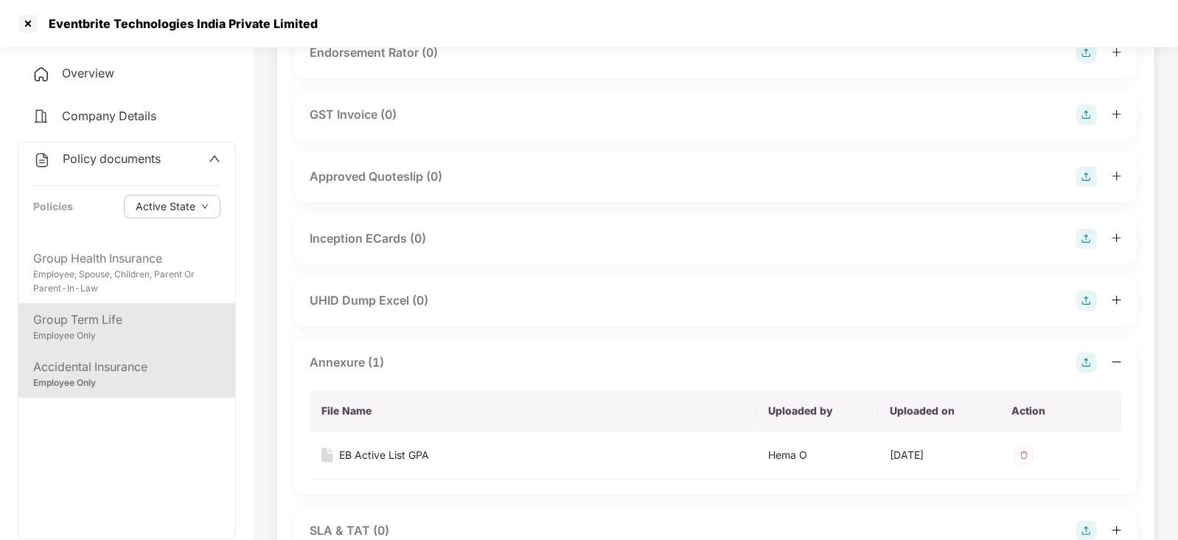
click at [115, 330] on div "Employee Only" at bounding box center [126, 336] width 187 height 14
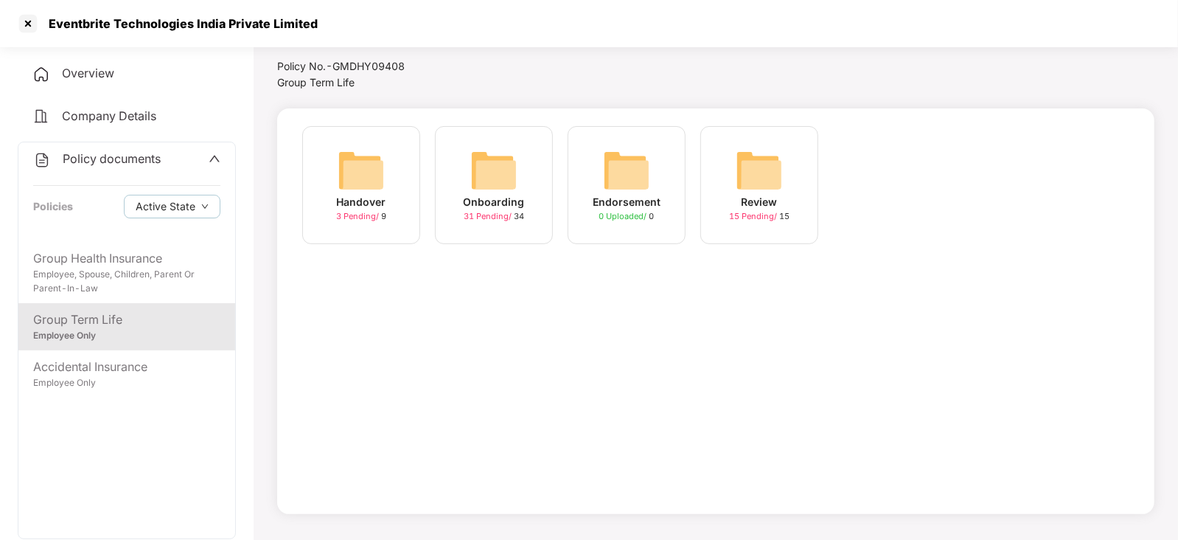
click at [645, 197] on div "Endorsement" at bounding box center [627, 202] width 68 height 16
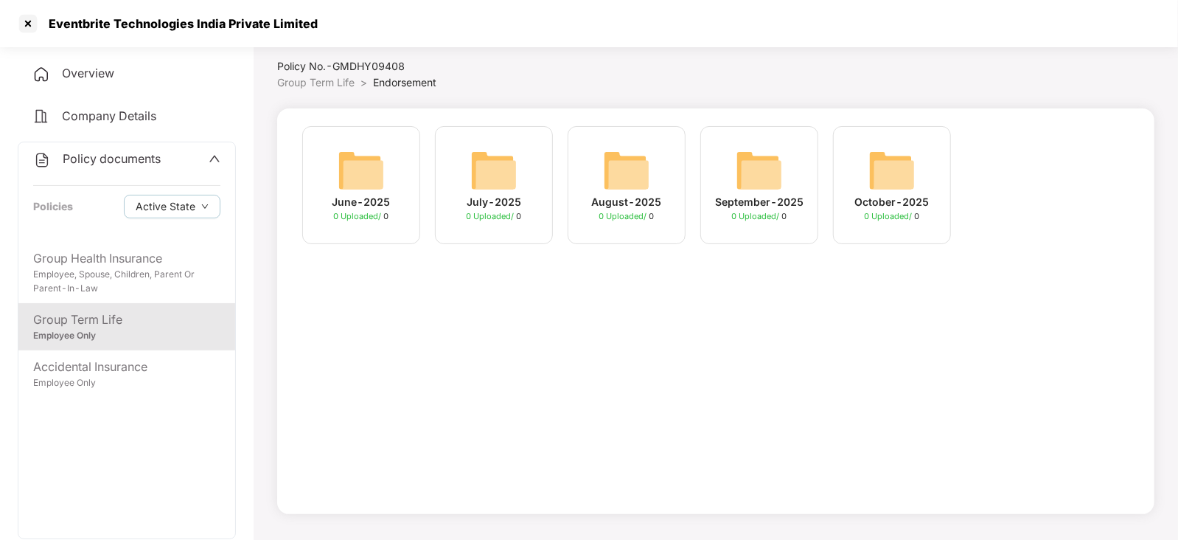
click at [119, 157] on span "Policy documents" at bounding box center [112, 158] width 98 height 15
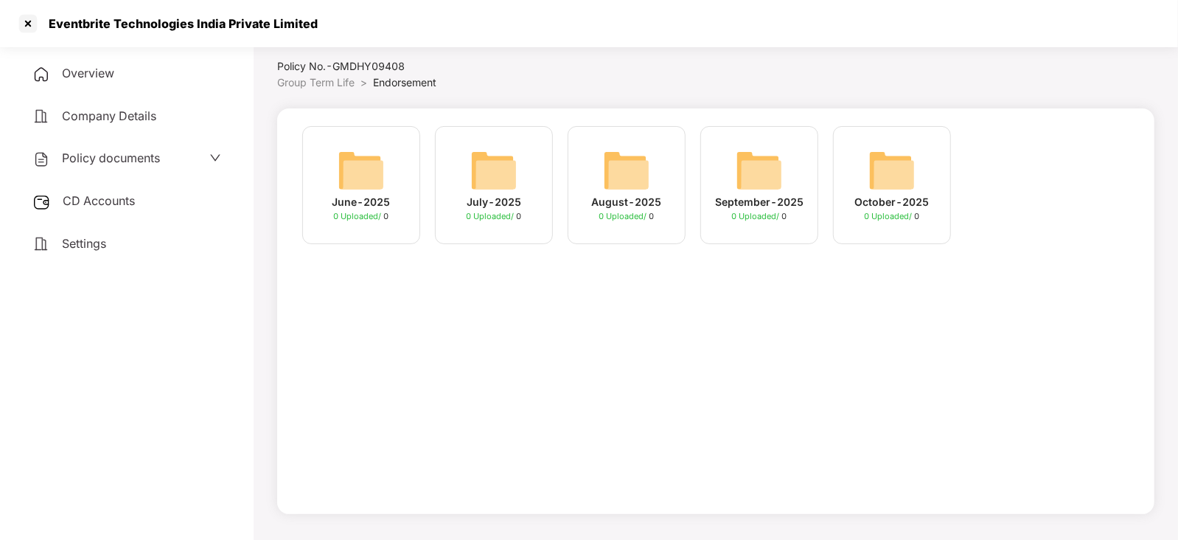
click at [130, 153] on span "Policy documents" at bounding box center [111, 157] width 98 height 15
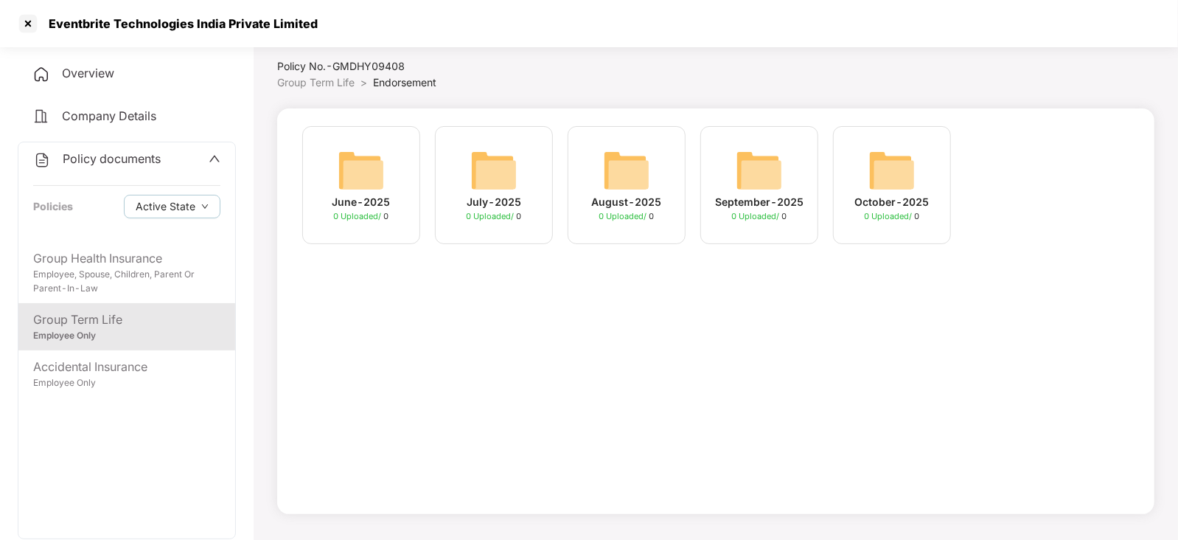
click at [122, 313] on div "Group Term Life" at bounding box center [126, 319] width 187 height 18
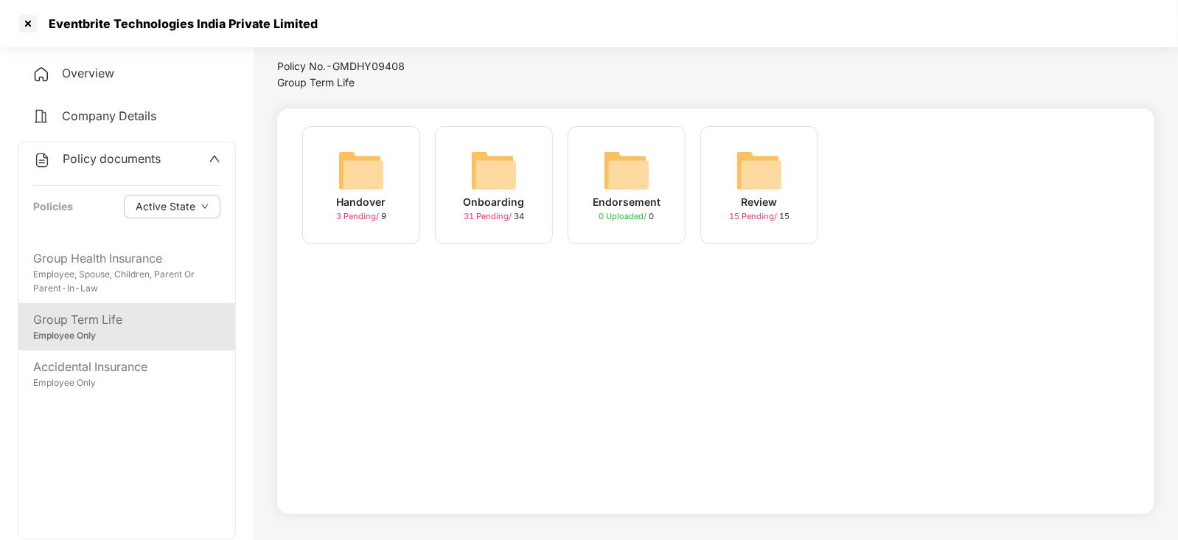
click at [453, 192] on div "Onboarding 31 Pending / 34" at bounding box center [494, 185] width 118 height 118
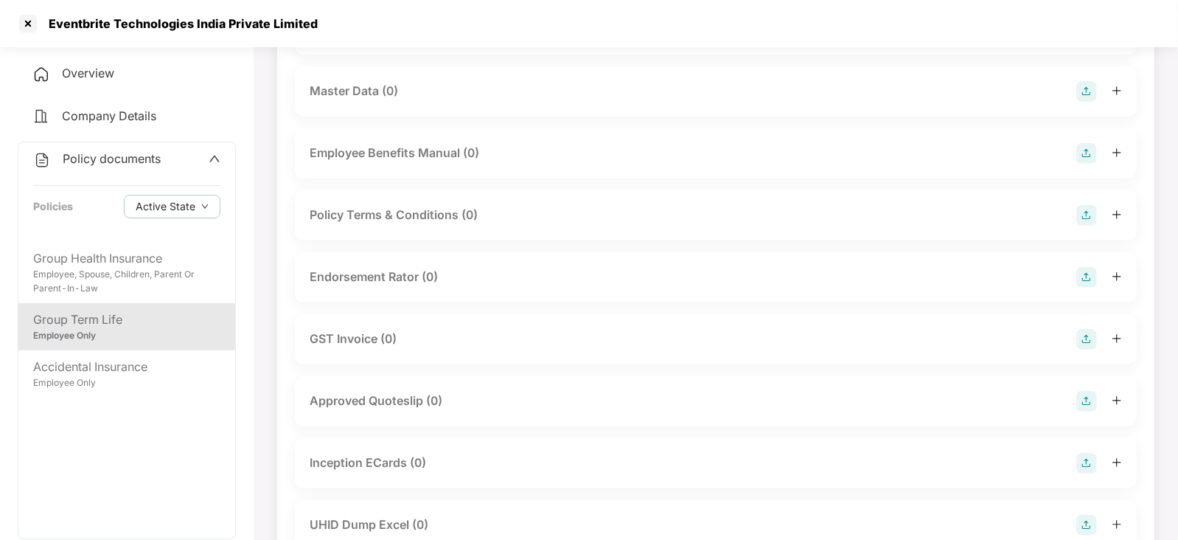
scroll to position [0, 0]
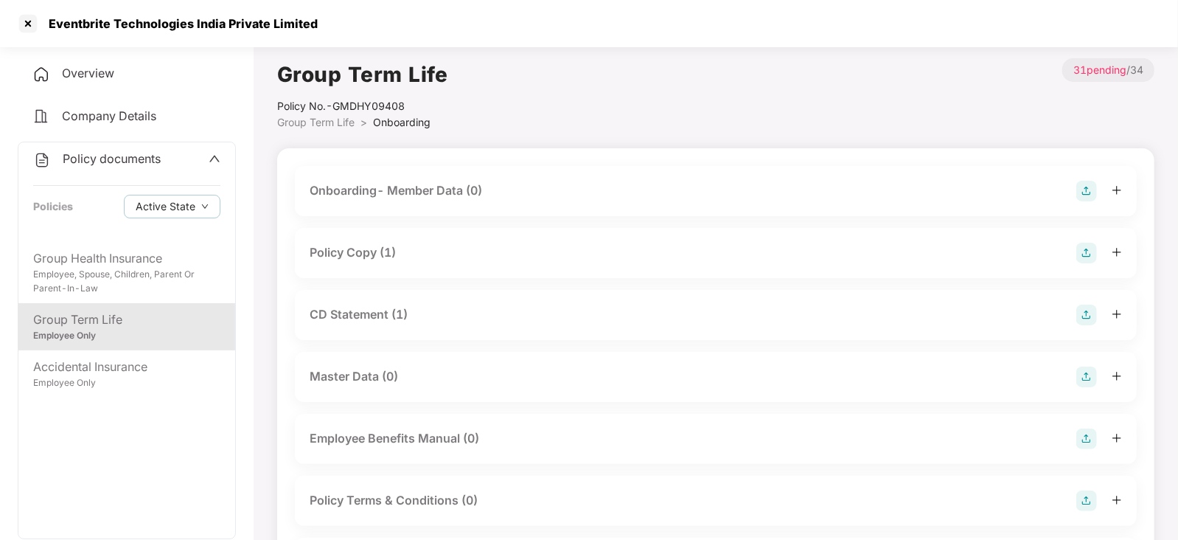
click at [433, 249] on div "Policy Copy (1)" at bounding box center [716, 253] width 812 height 21
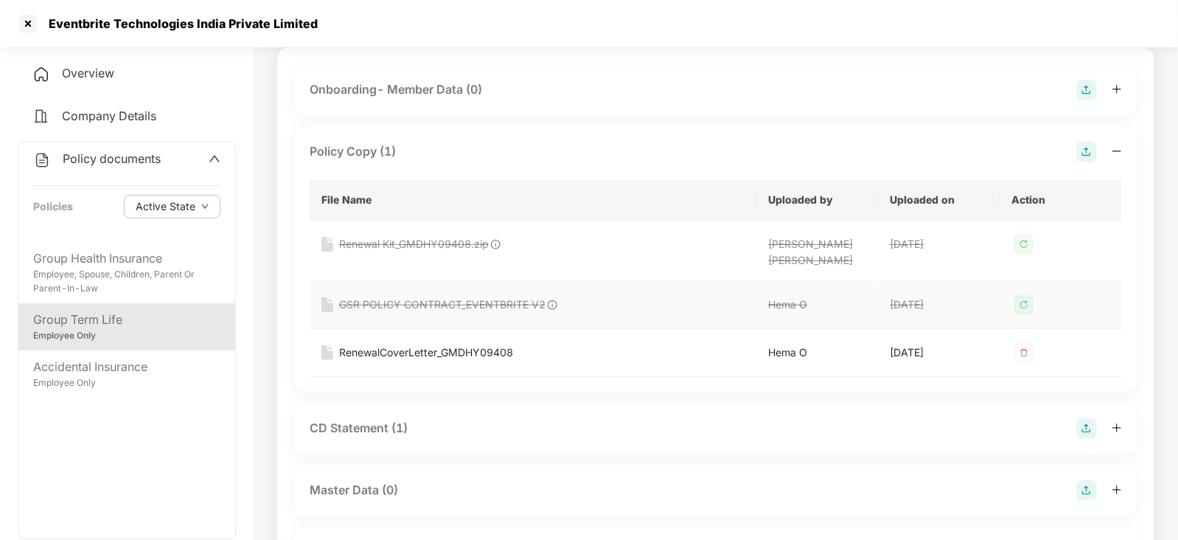
scroll to position [102, 0]
click at [441, 349] on div "RenewalCoverLetter_GMDHY09408" at bounding box center [426, 351] width 174 height 16
click at [398, 433] on div "CD Statement (1)" at bounding box center [359, 426] width 98 height 18
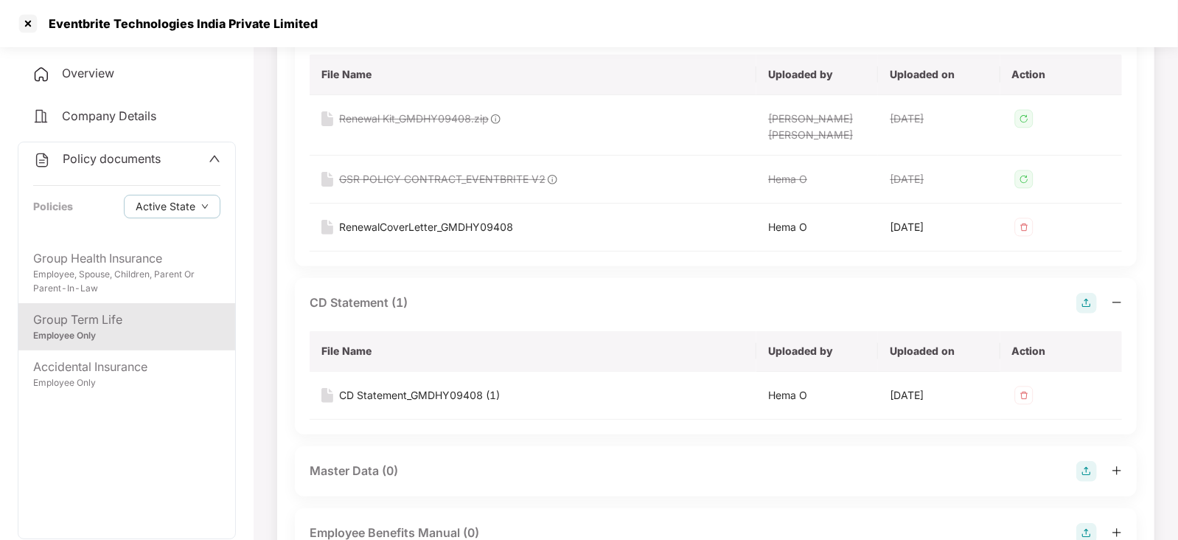
scroll to position [266, 0]
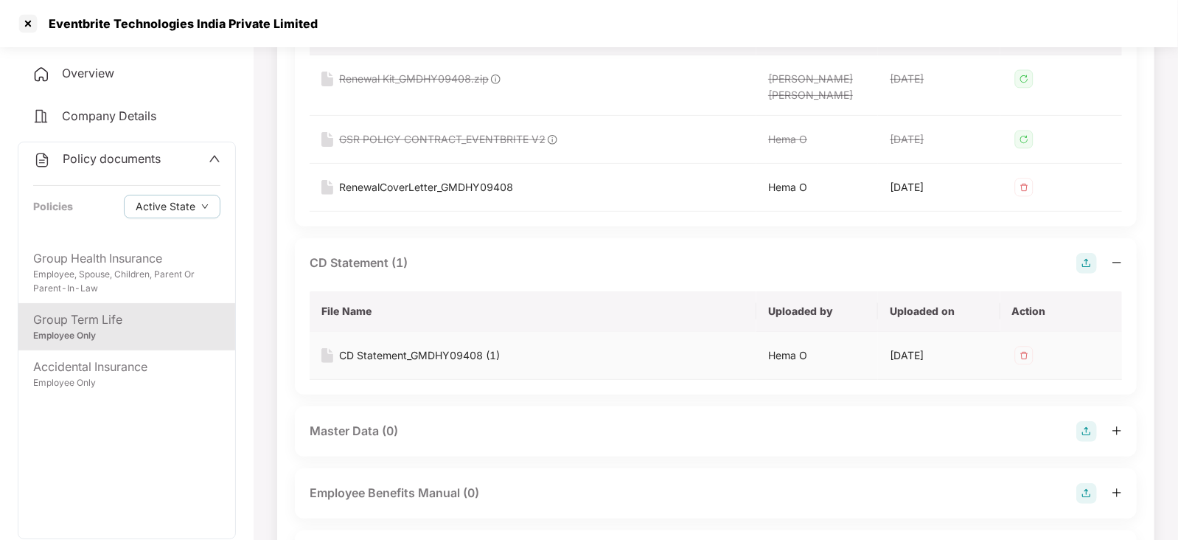
click at [420, 350] on div "CD Statement_GMDHY09408 (1)" at bounding box center [419, 355] width 161 height 16
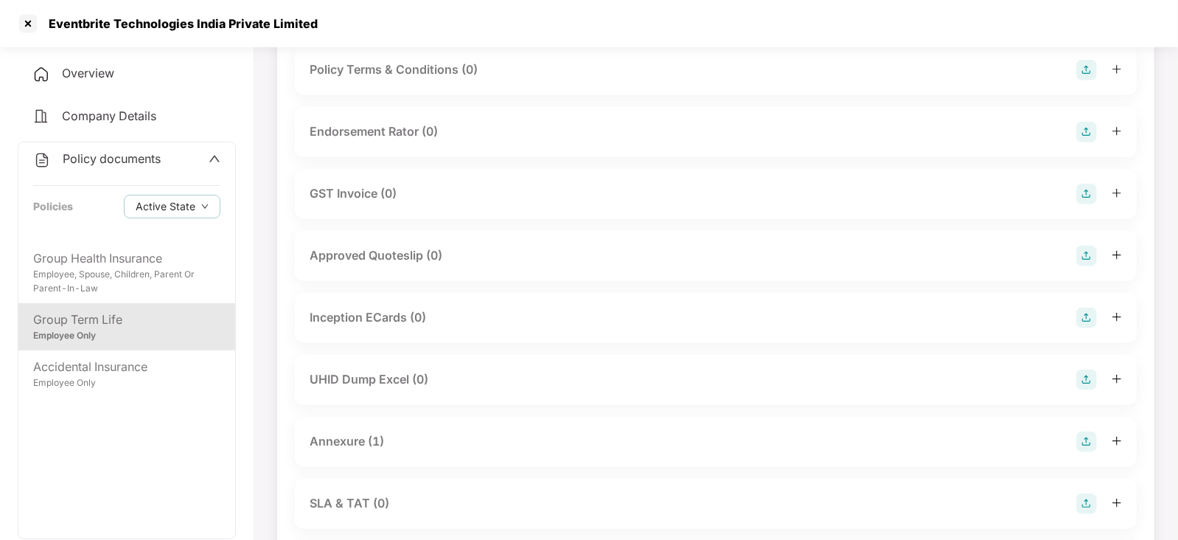
scroll to position [753, 0]
click at [391, 425] on div "Annexure (1)" at bounding box center [716, 439] width 842 height 50
click at [358, 439] on div "Annexure (1)" at bounding box center [347, 439] width 74 height 18
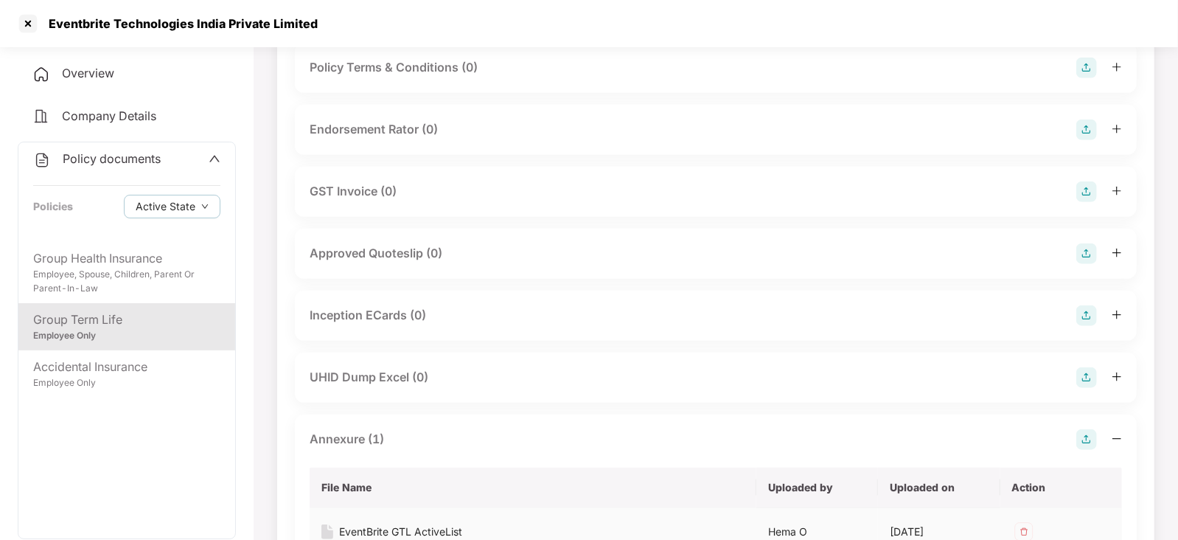
click at [383, 530] on div "EventBrite GTL ActiveList" at bounding box center [400, 531] width 123 height 16
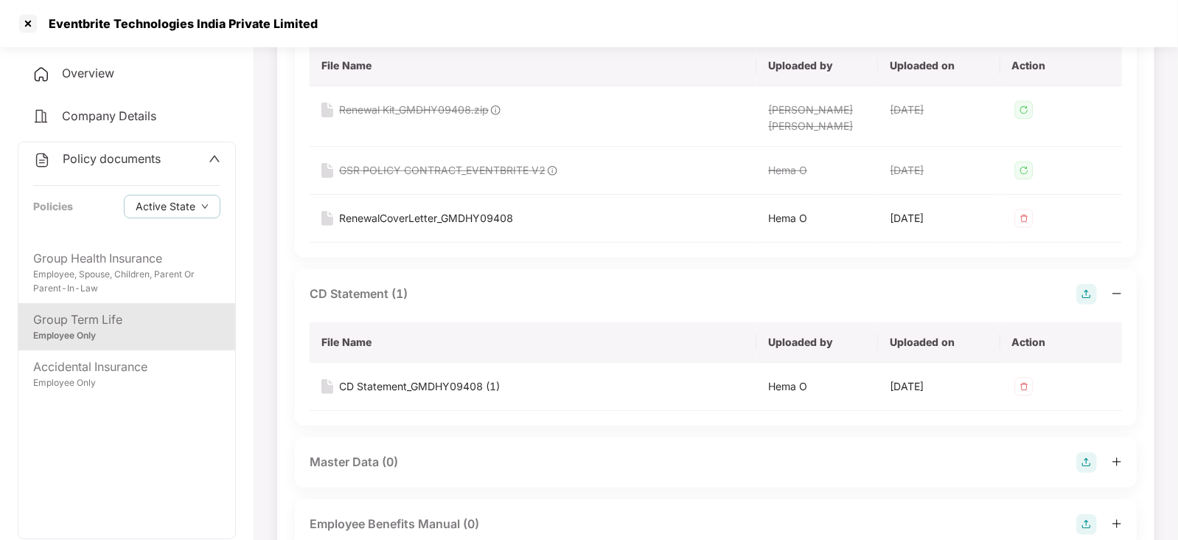
scroll to position [0, 0]
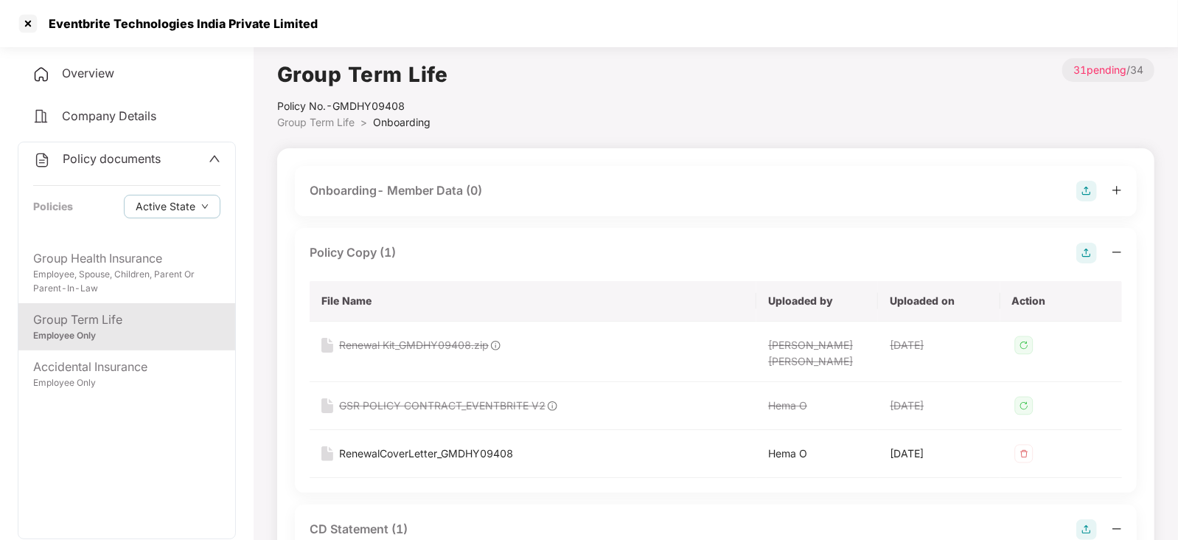
click at [86, 120] on span "Company Details" at bounding box center [109, 115] width 94 height 15
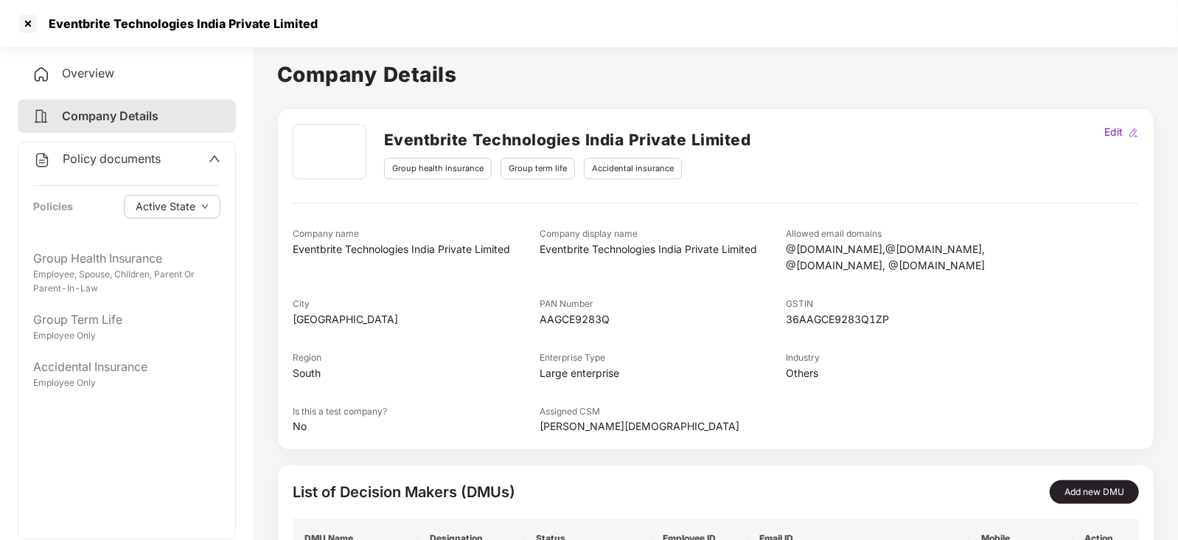
click at [210, 160] on icon "up" at bounding box center [215, 159] width 12 height 12
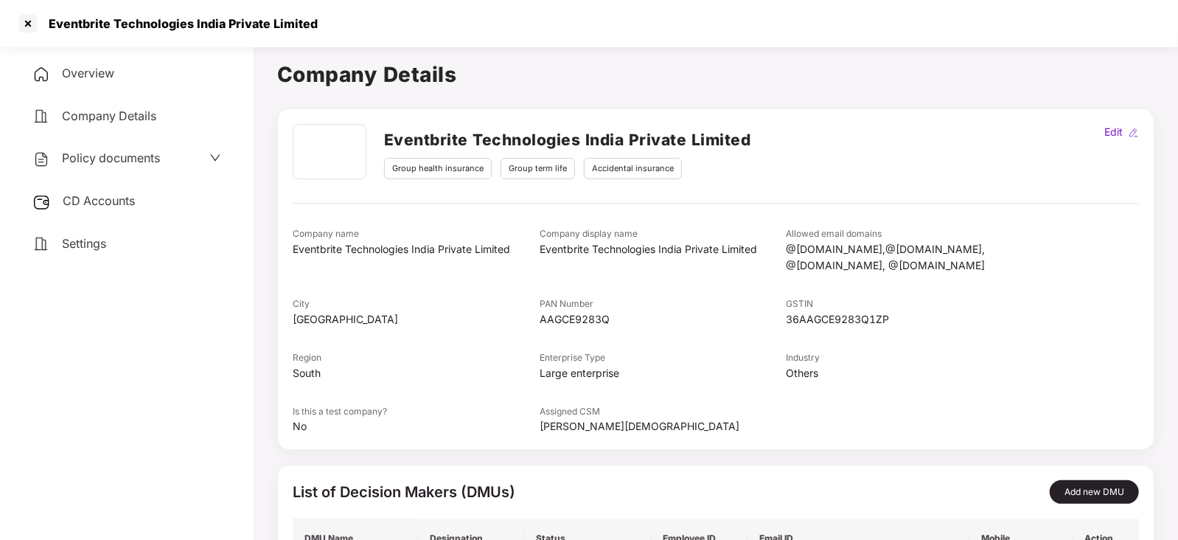
click at [114, 208] on span "CD Accounts" at bounding box center [99, 200] width 72 height 15
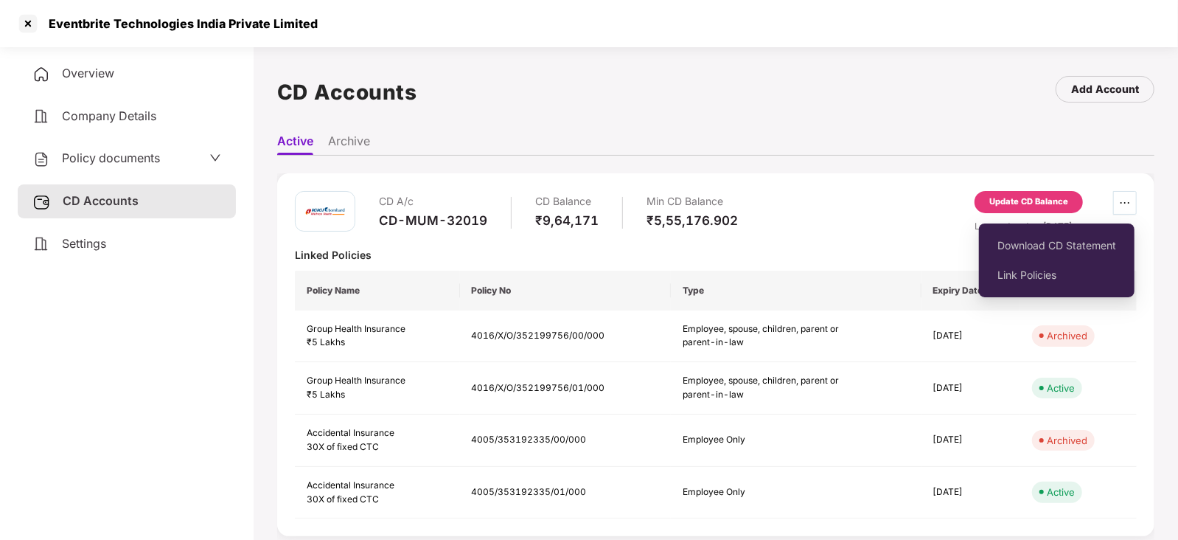
click at [1121, 197] on icon "ellipsis" at bounding box center [1125, 203] width 12 height 12
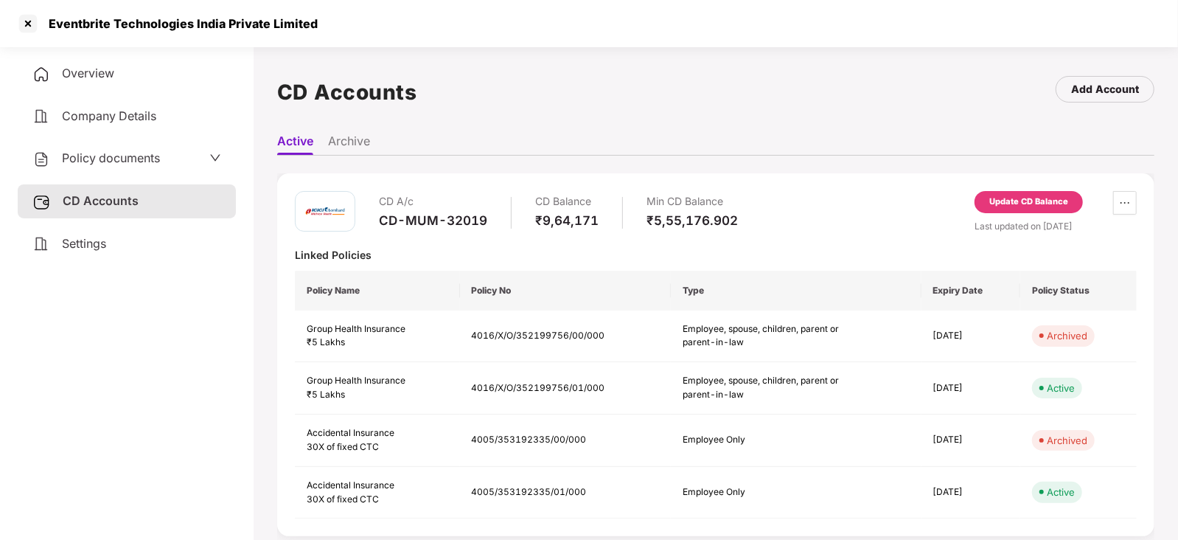
click at [769, 145] on ul "Active Archive" at bounding box center [715, 140] width 877 height 29
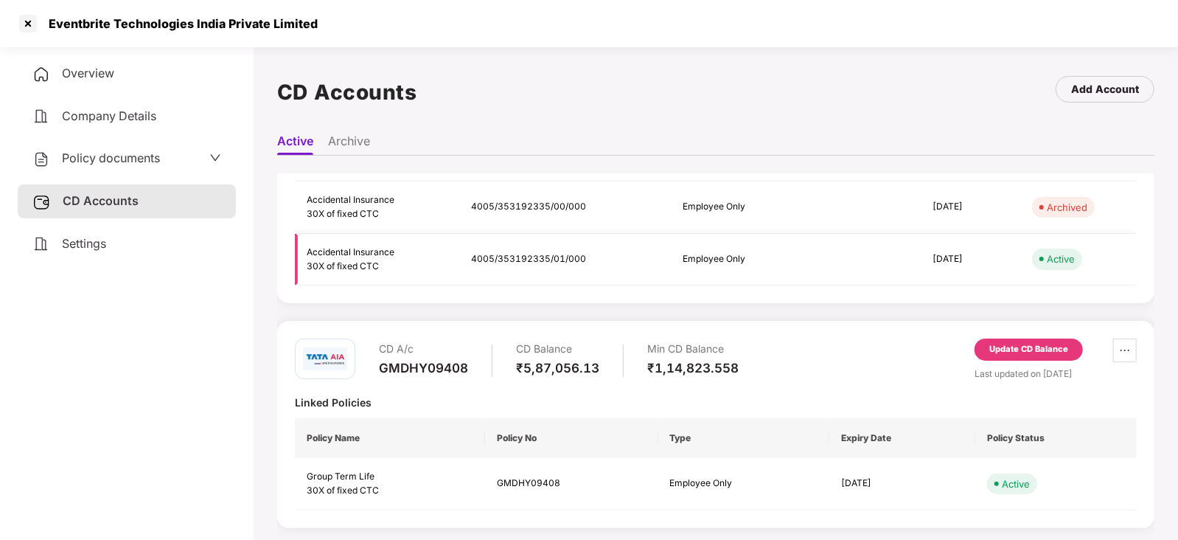
scroll to position [40, 0]
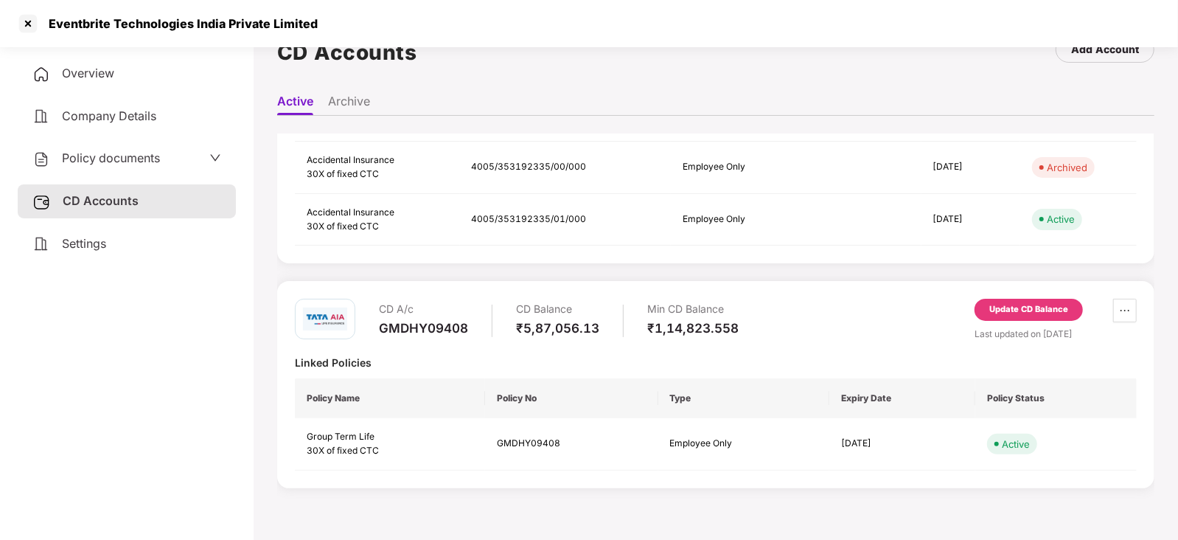
click at [100, 112] on span "Company Details" at bounding box center [109, 115] width 94 height 15
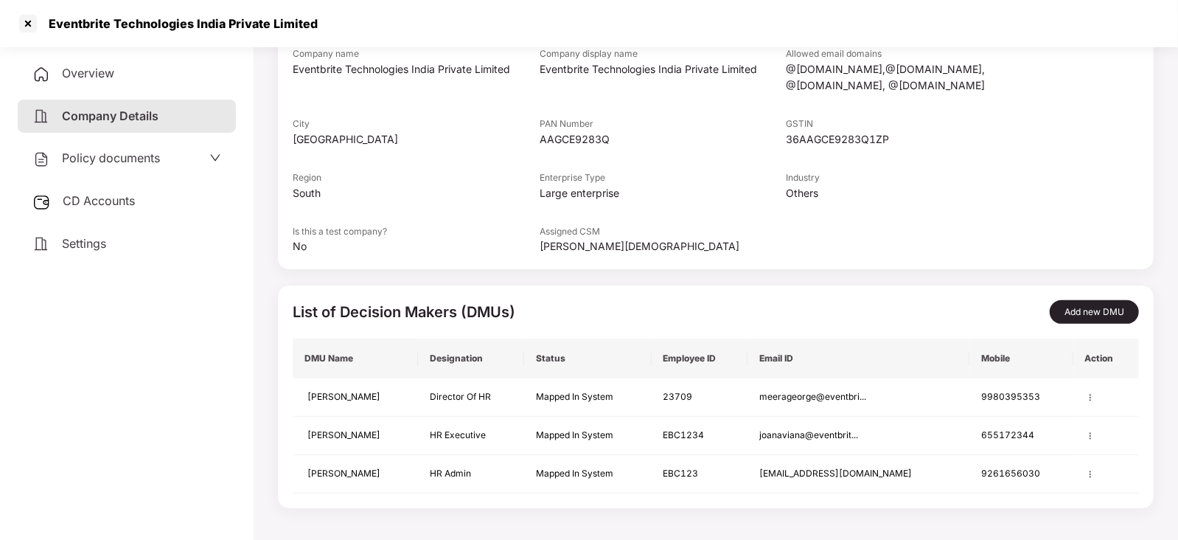
scroll to position [0, 0]
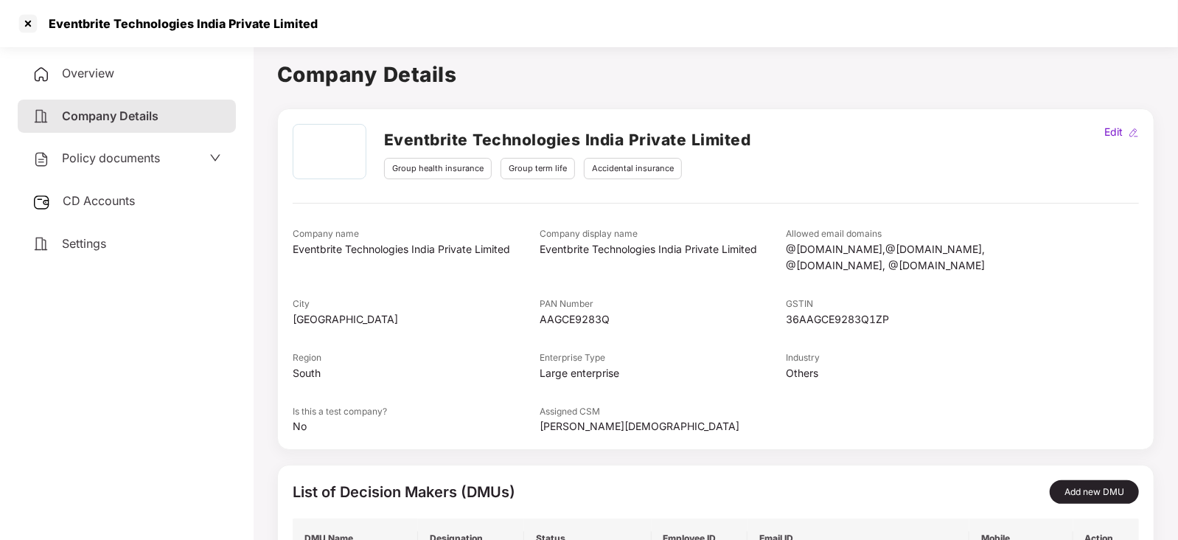
click at [147, 198] on div "CD Accounts" at bounding box center [127, 201] width 218 height 34
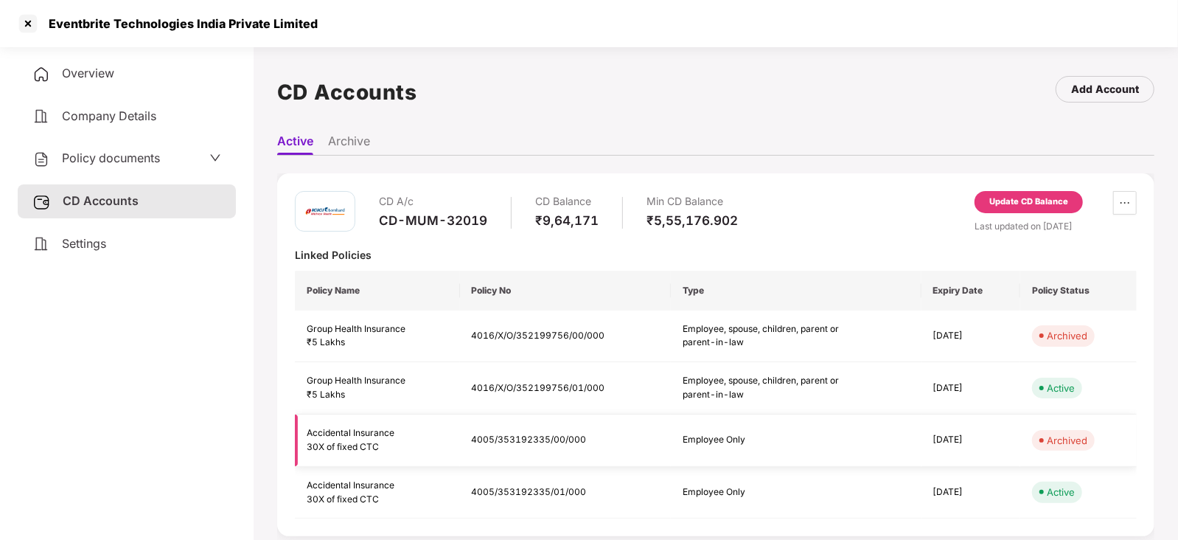
scroll to position [233, 0]
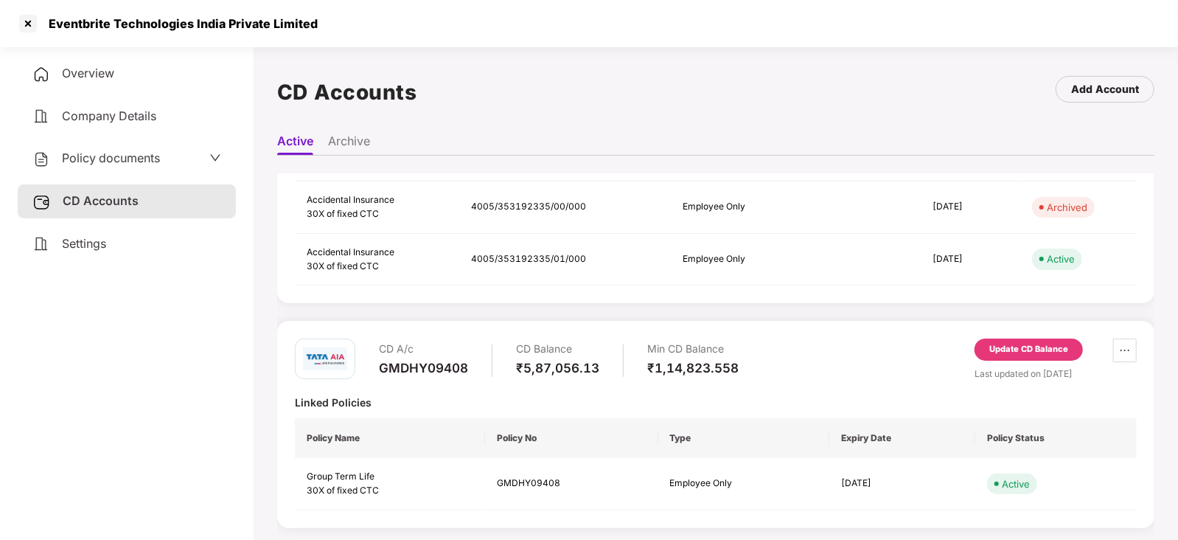
click at [154, 119] on span "Company Details" at bounding box center [109, 115] width 94 height 15
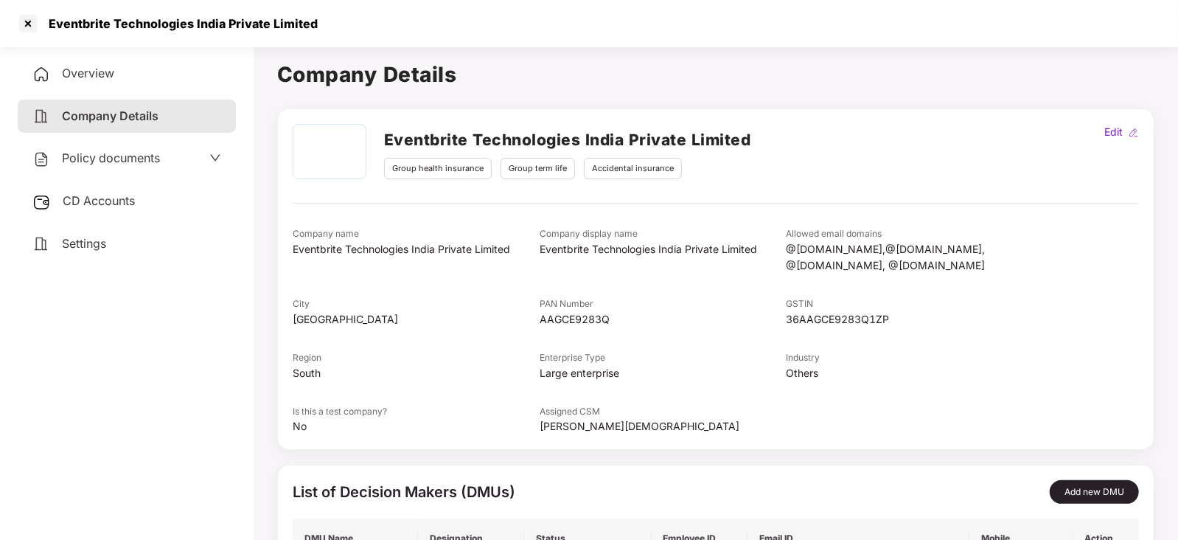
click at [111, 63] on div "Overview" at bounding box center [127, 74] width 218 height 34
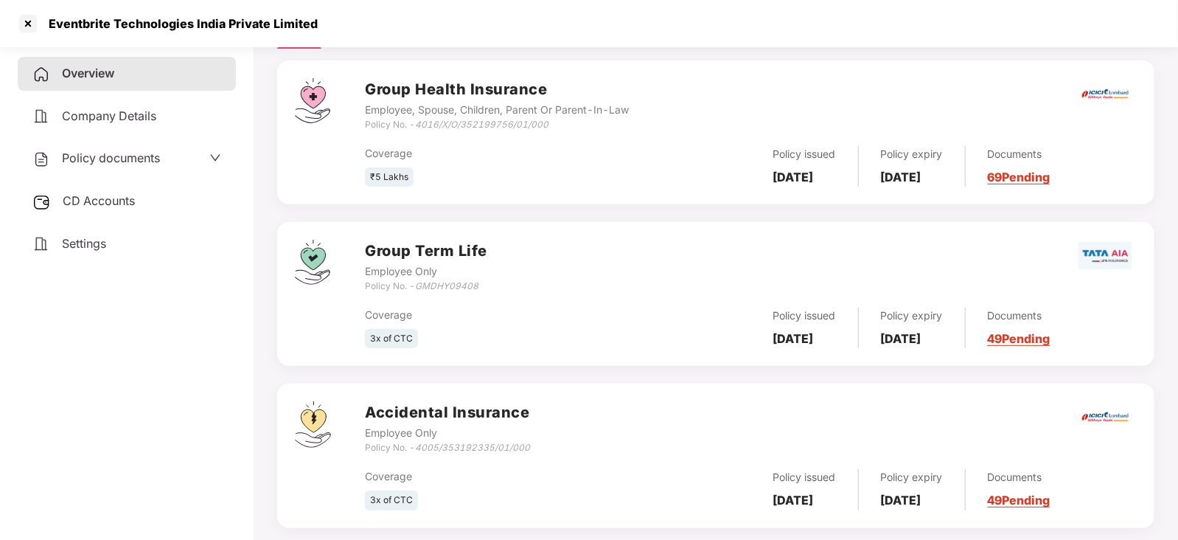
scroll to position [269, 0]
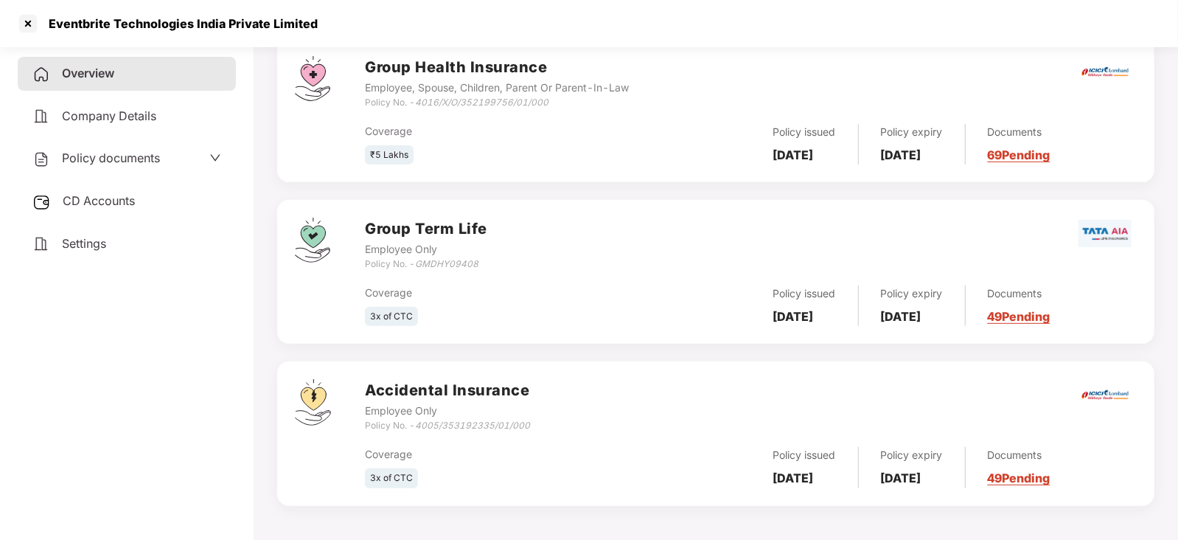
drag, startPoint x: 770, startPoint y: 314, endPoint x: 865, endPoint y: 315, distance: 94.4
click at [859, 315] on div "Policy issued 01 July 2025" at bounding box center [805, 305] width 108 height 41
copy b "01 July 2025"
copy icon "GMDHY09408"
drag, startPoint x: 420, startPoint y: 260, endPoint x: 503, endPoint y: 261, distance: 82.6
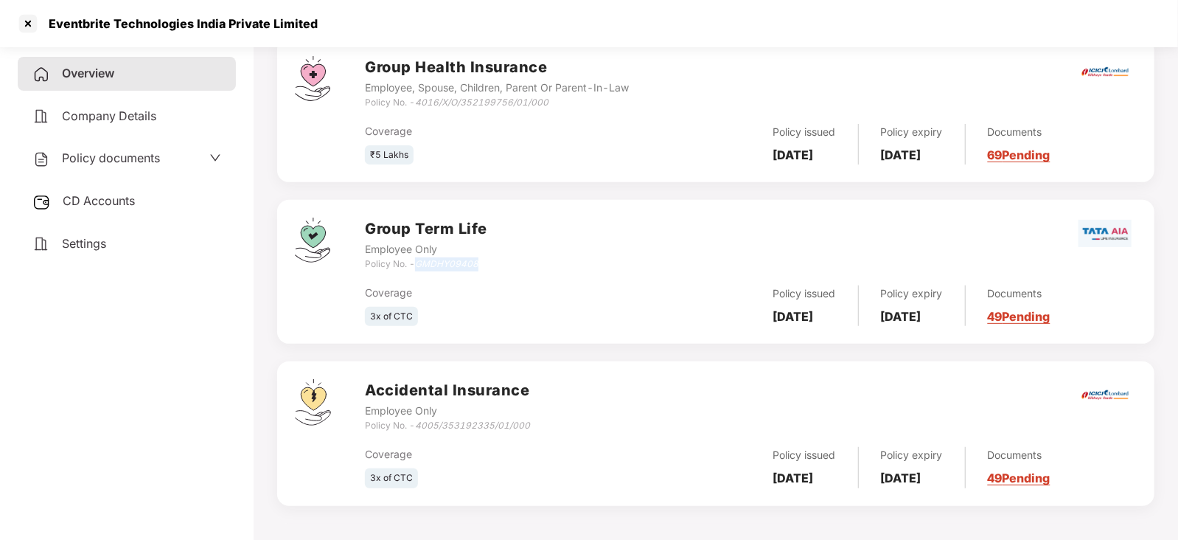
click at [503, 261] on div "Group Term Life Employee Only Policy No. - GMDHY09408" at bounding box center [751, 243] width 772 height 53
copy icon "GMDHY09408"
drag, startPoint x: 420, startPoint y: 425, endPoint x: 532, endPoint y: 426, distance: 112.1
click at [532, 426] on div "Accidental Insurance Employee Only Policy No. - 4005/353192335/01/000" at bounding box center [751, 405] width 772 height 53
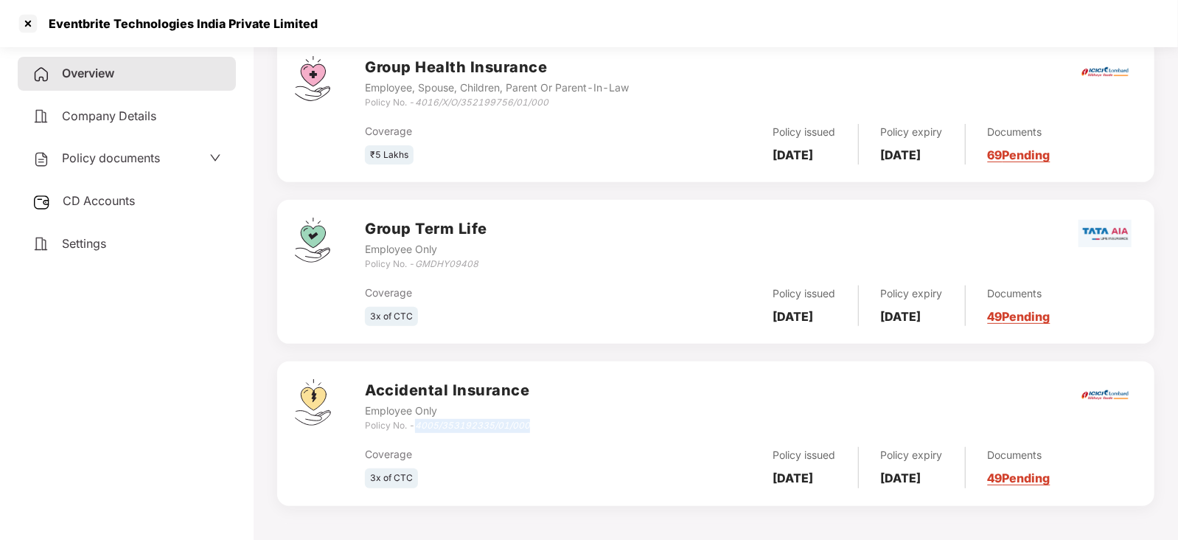
copy div "4005/353192335/01/000"
drag, startPoint x: 530, startPoint y: 421, endPoint x: 414, endPoint y: 425, distance: 116.6
click at [414, 425] on div "Accidental Insurance Employee Only Policy No. - 4005/353192335/01/000" at bounding box center [751, 405] width 772 height 53
click at [114, 155] on span "Policy documents" at bounding box center [111, 157] width 98 height 15
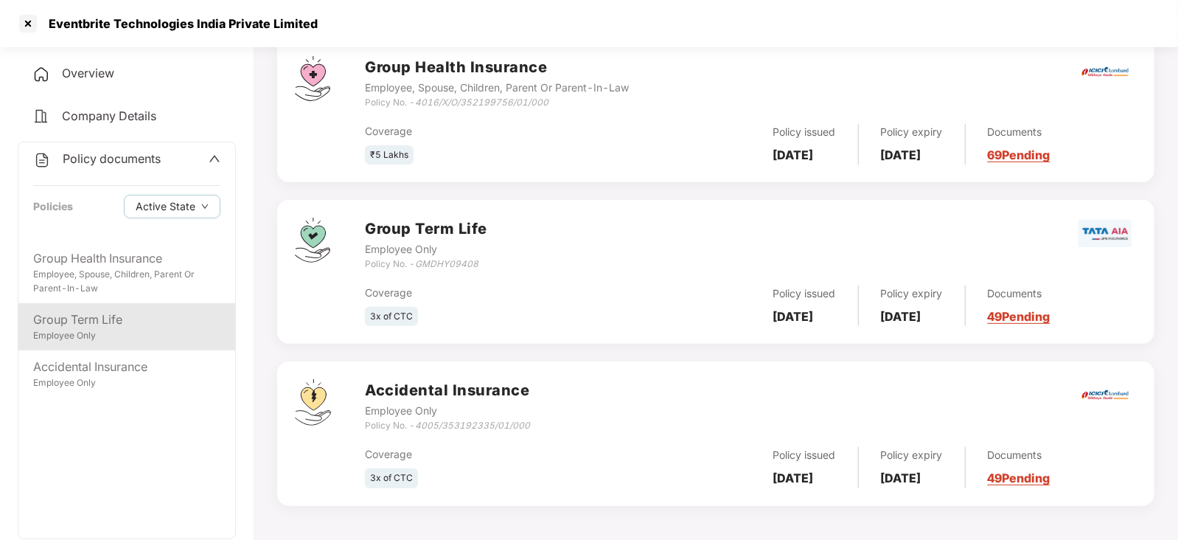
click at [89, 321] on div "Group Term Life" at bounding box center [126, 319] width 187 height 18
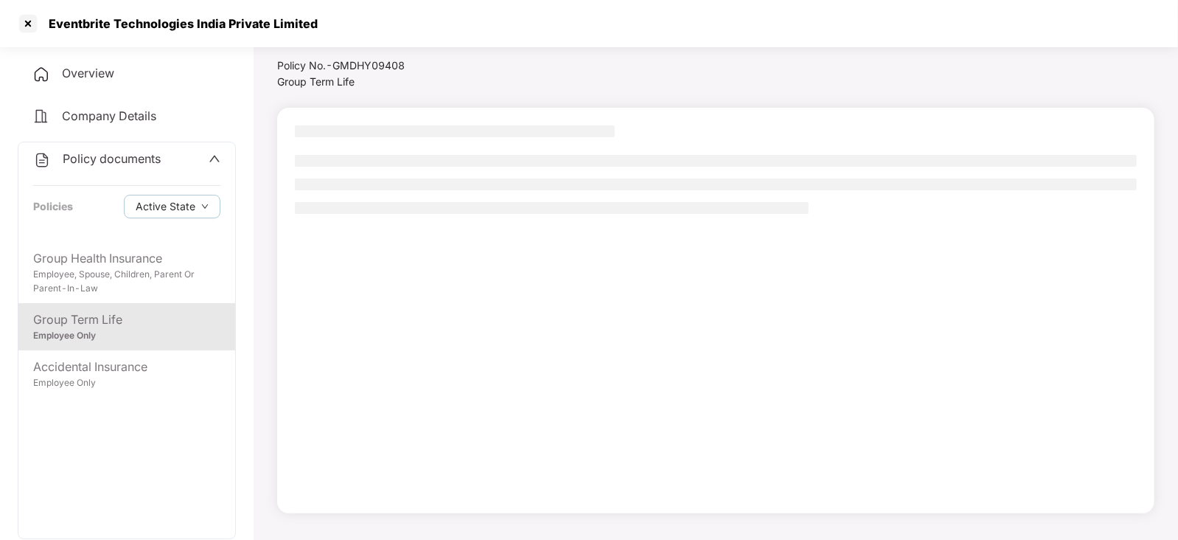
scroll to position [40, 0]
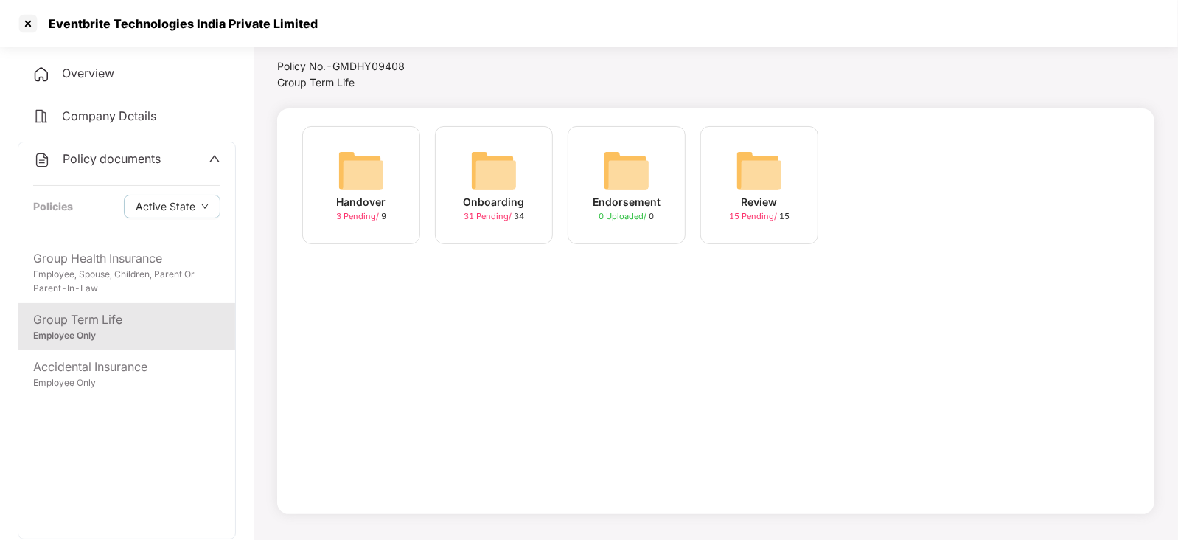
click at [461, 187] on div "Onboarding 31 Pending / 34" at bounding box center [494, 185] width 118 height 118
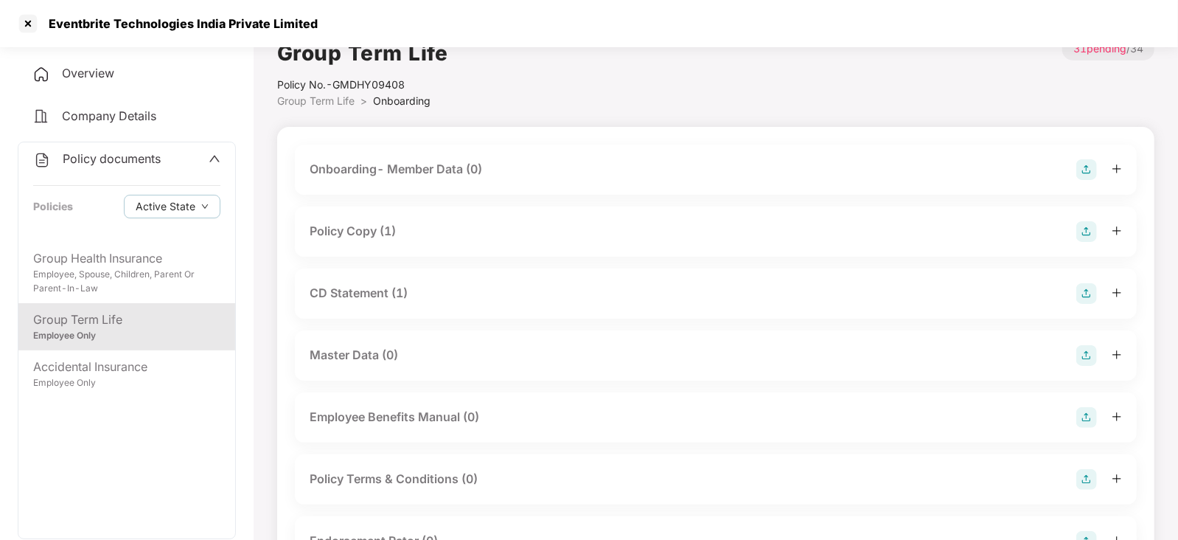
scroll to position [0, 0]
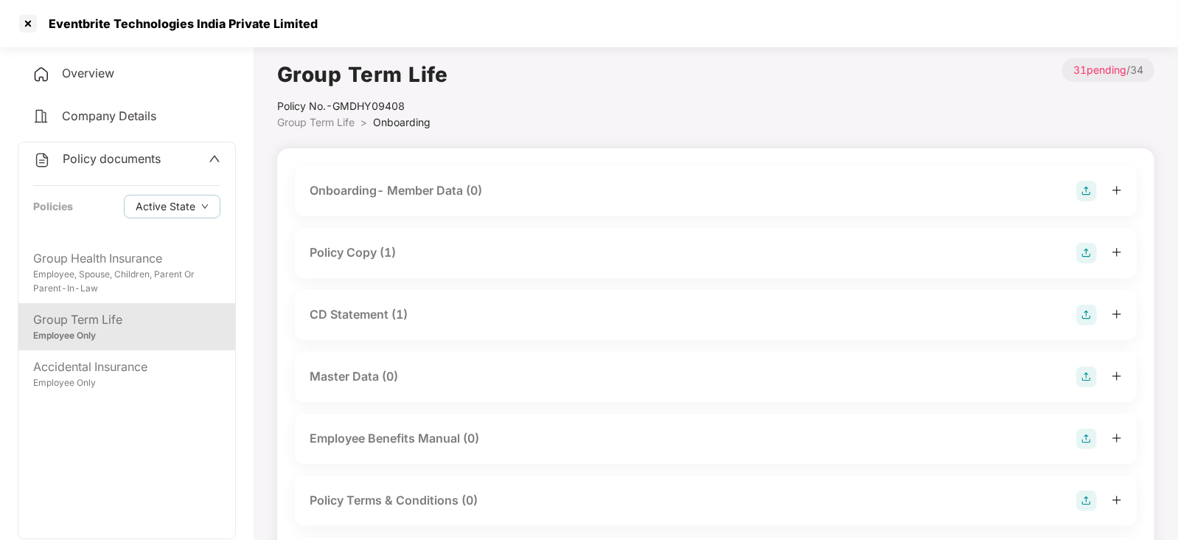
click at [371, 245] on div "Policy Copy (1)" at bounding box center [353, 252] width 86 height 18
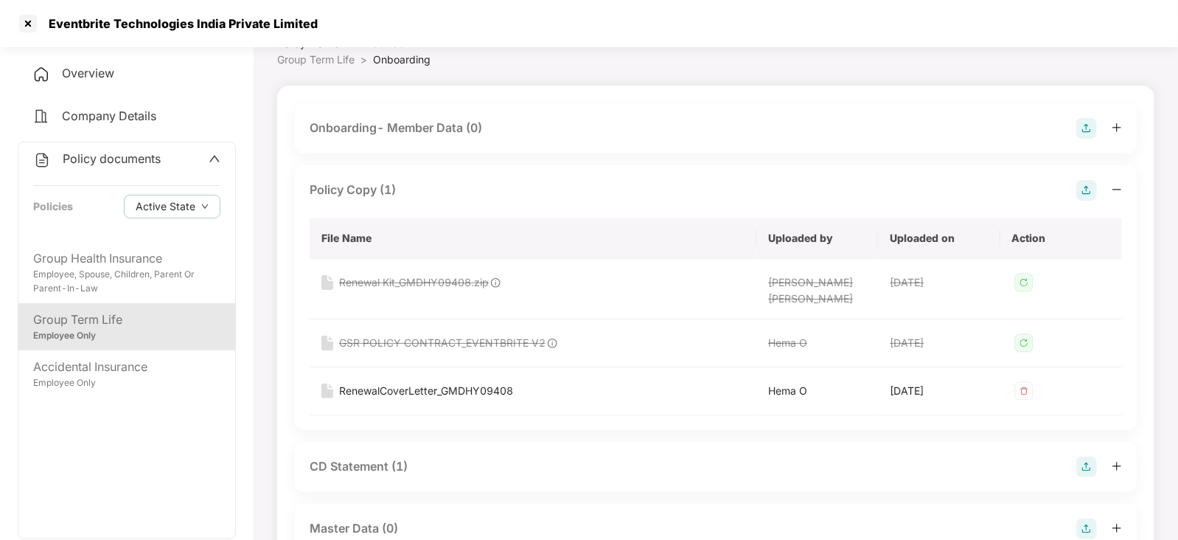
scroll to position [91, 0]
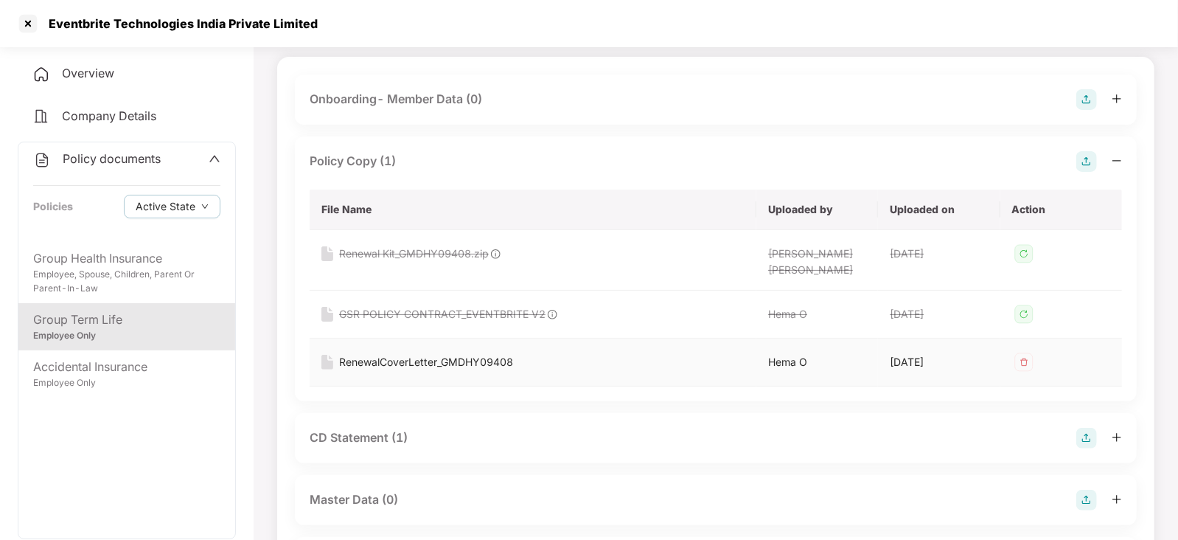
click at [431, 363] on div "RenewalCoverLetter_GMDHY09408" at bounding box center [426, 362] width 174 height 16
